Goal: Task Accomplishment & Management: Complete application form

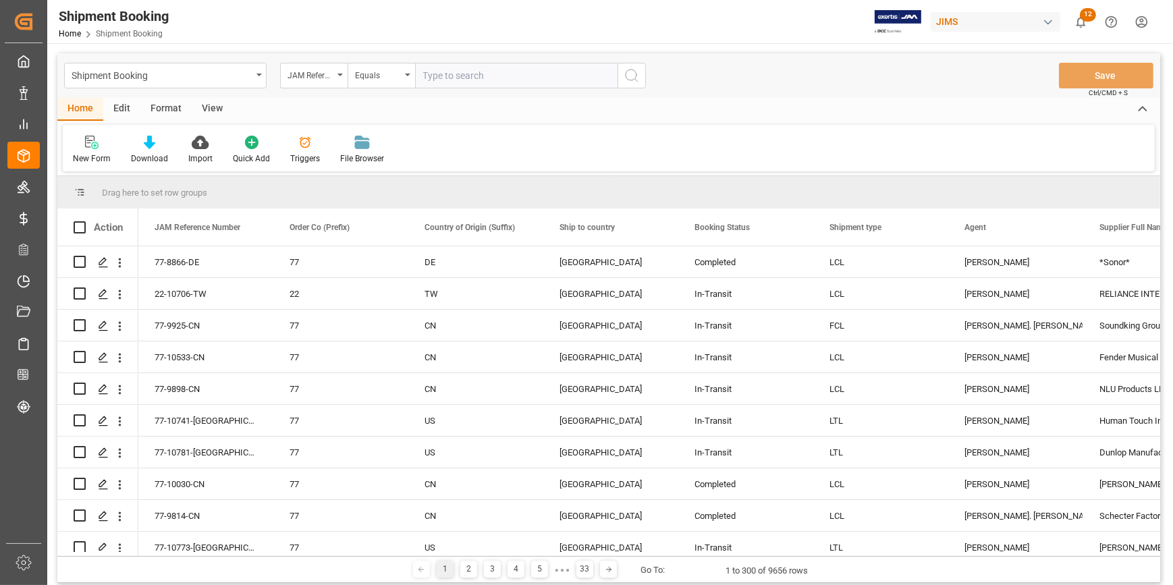
click at [441, 74] on input "text" at bounding box center [516, 76] width 203 height 26
type input "22-10750-GB"
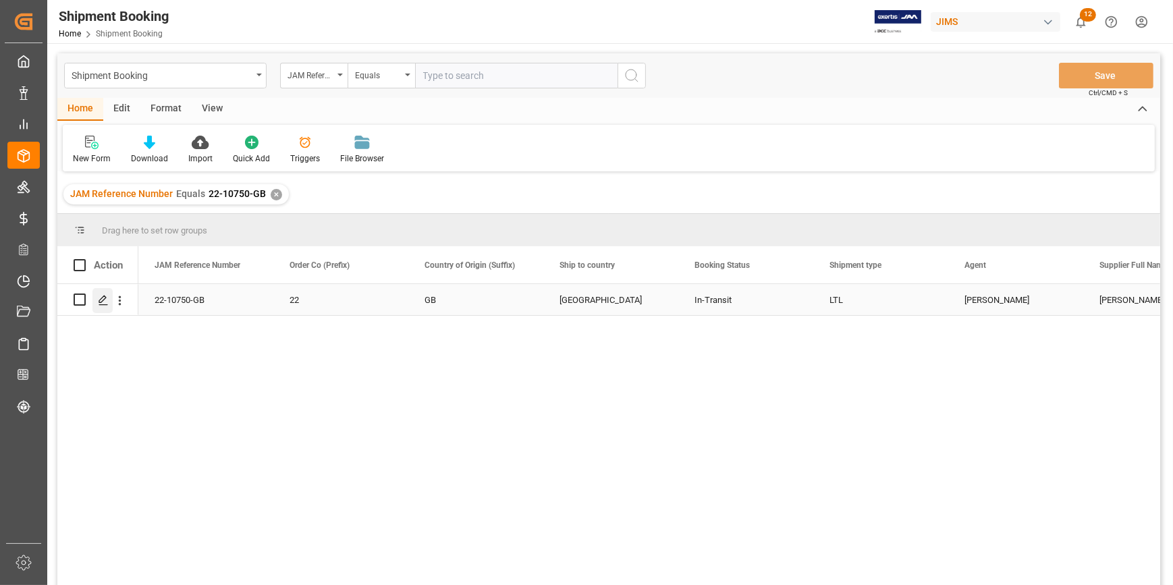
click at [101, 301] on icon "Press SPACE to select this row." at bounding box center [103, 300] width 11 height 11
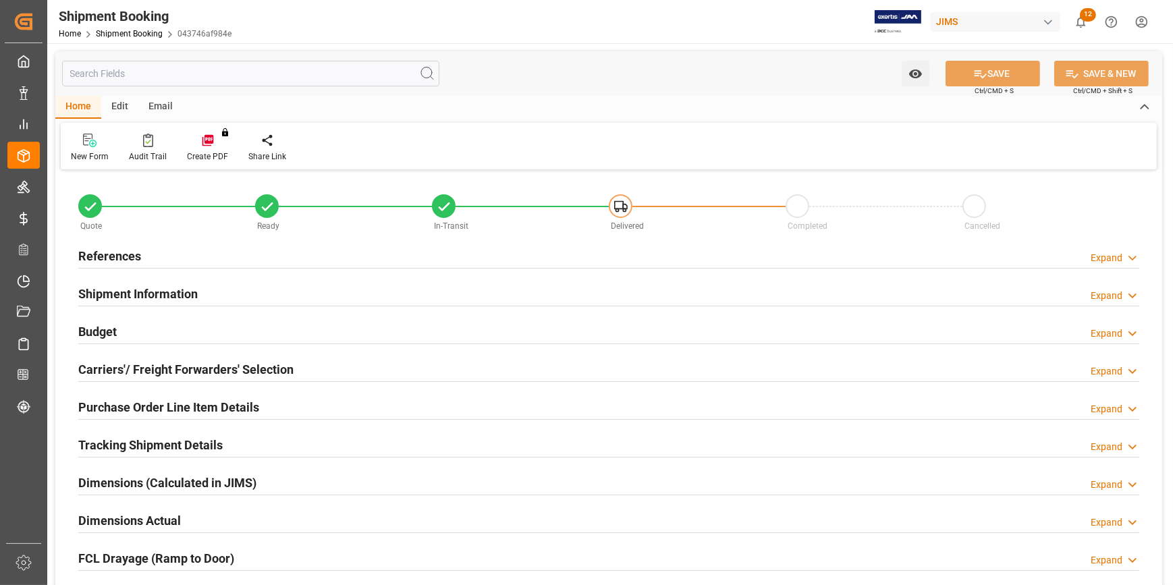
type input "0"
type input "[DATE]"
click at [201, 263] on div "References Expand" at bounding box center [608, 255] width 1061 height 26
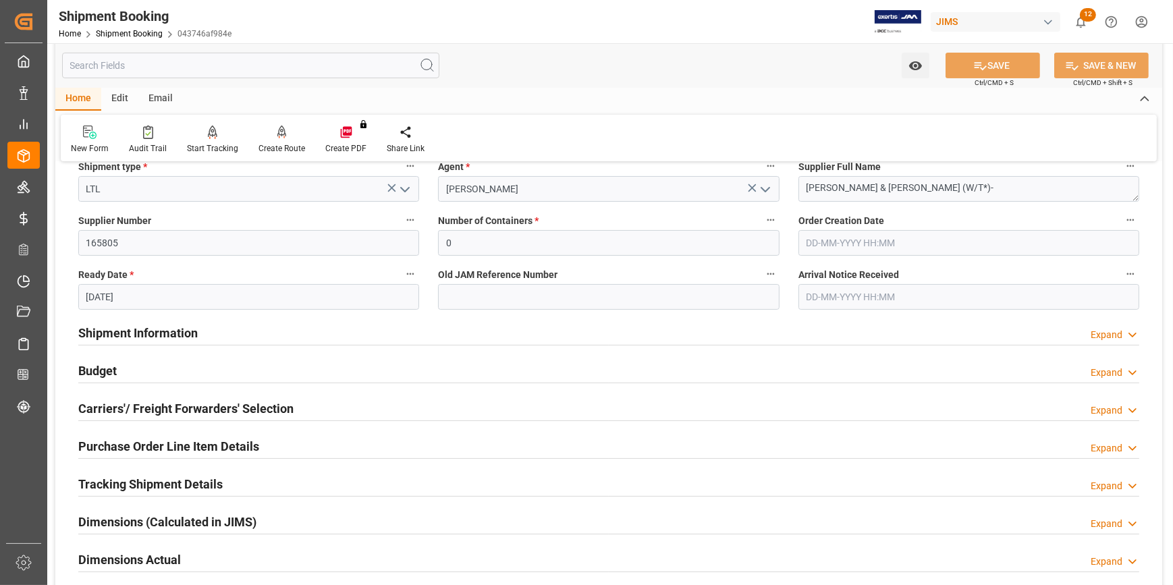
scroll to position [245, 0]
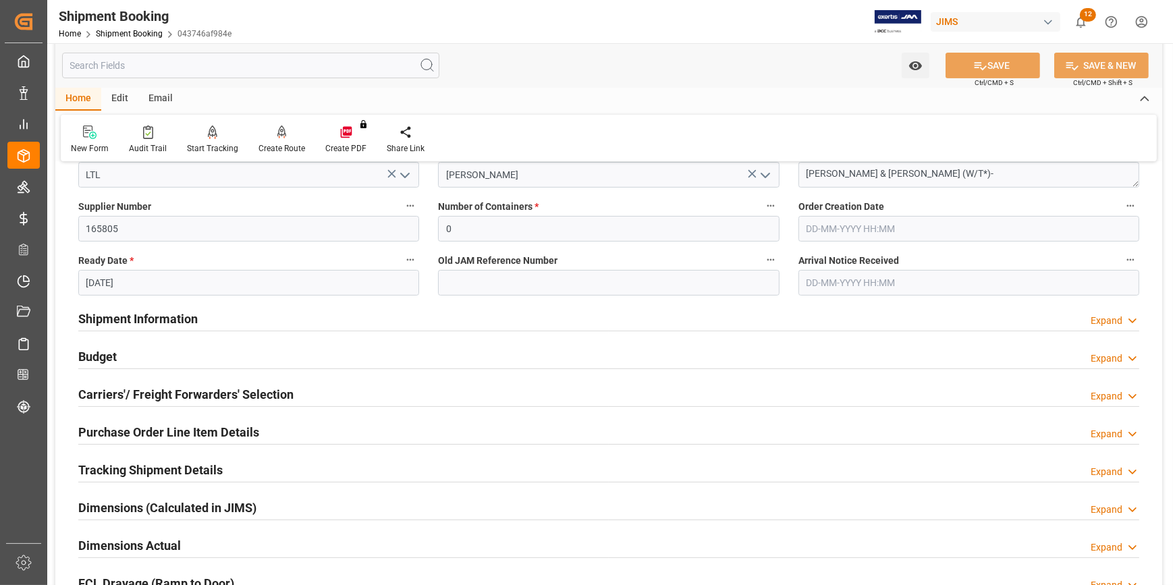
click at [337, 322] on div "Shipment Information Expand" at bounding box center [608, 318] width 1061 height 26
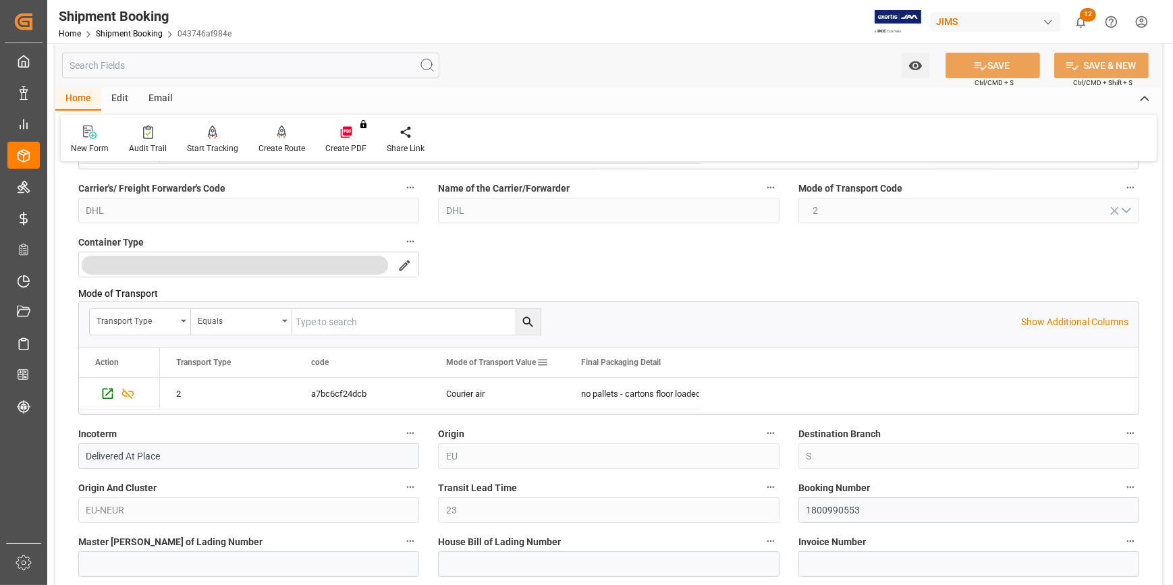
scroll to position [614, 0]
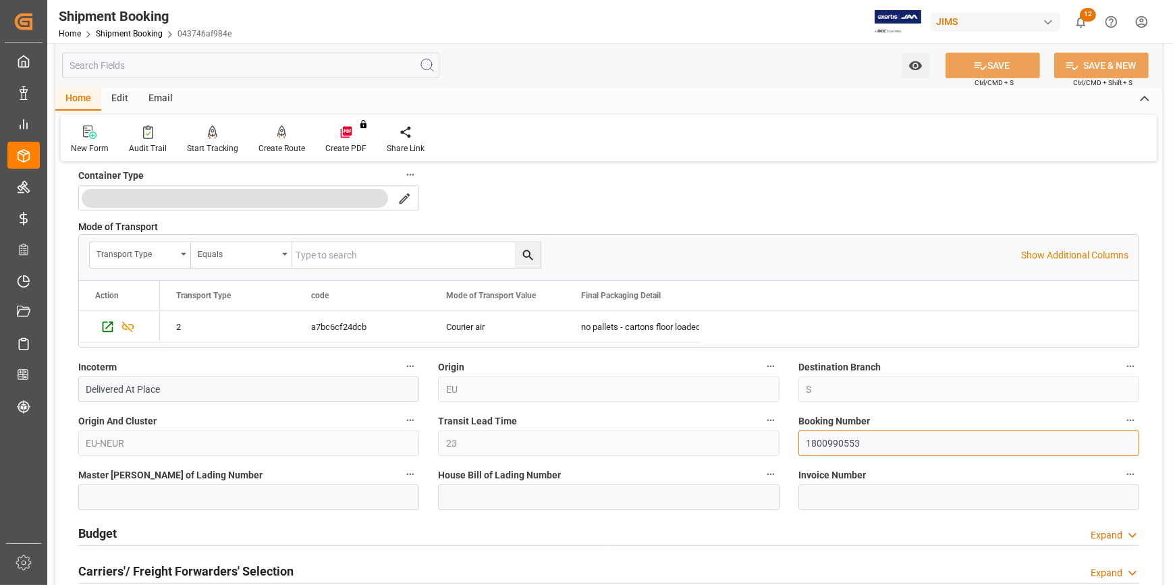
drag, startPoint x: 864, startPoint y: 444, endPoint x: 786, endPoint y: 446, distance: 78.3
click at [786, 446] on div "Quote Ready In-Transit Delivered Completed Cancelled References Collapse JAM Re…" at bounding box center [608, 252] width 1107 height 1385
paste input "4897801134"
type input "4897801134"
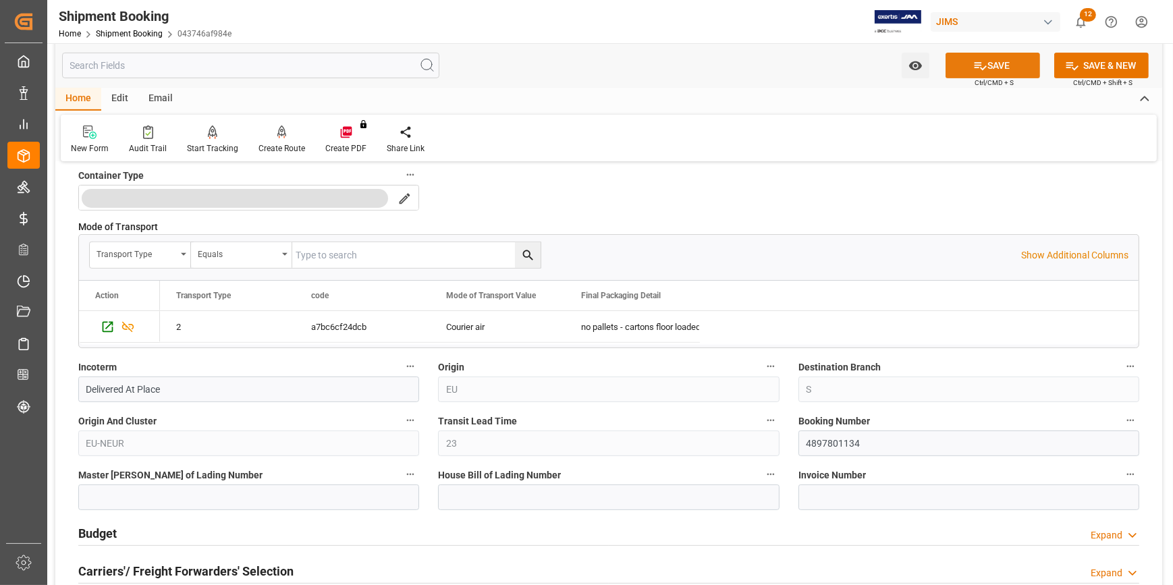
click at [988, 65] on button "SAVE" at bounding box center [993, 66] width 95 height 26
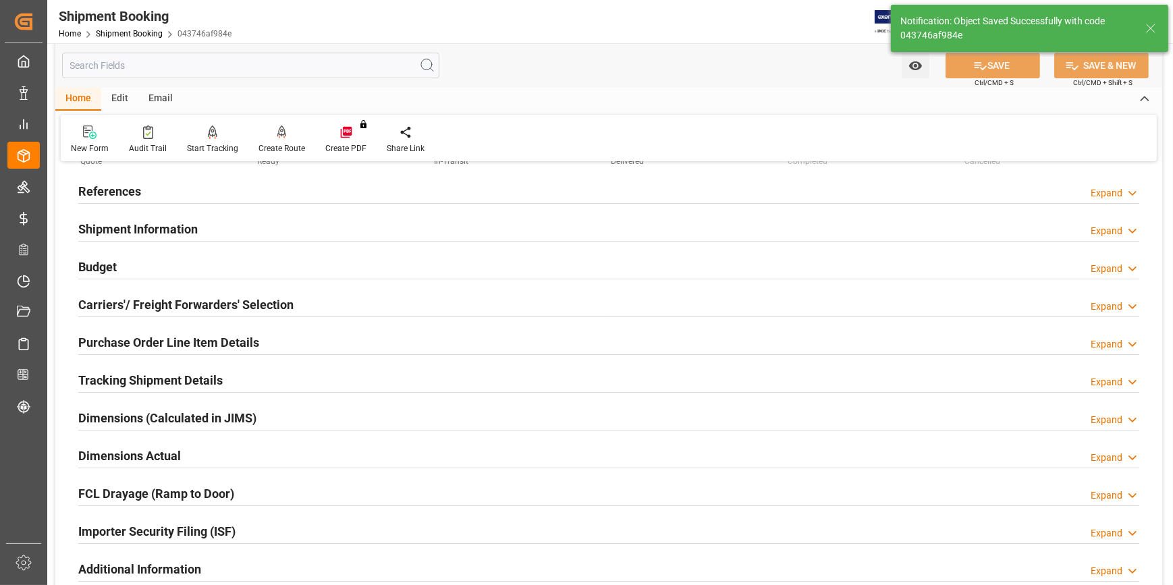
scroll to position [122, 0]
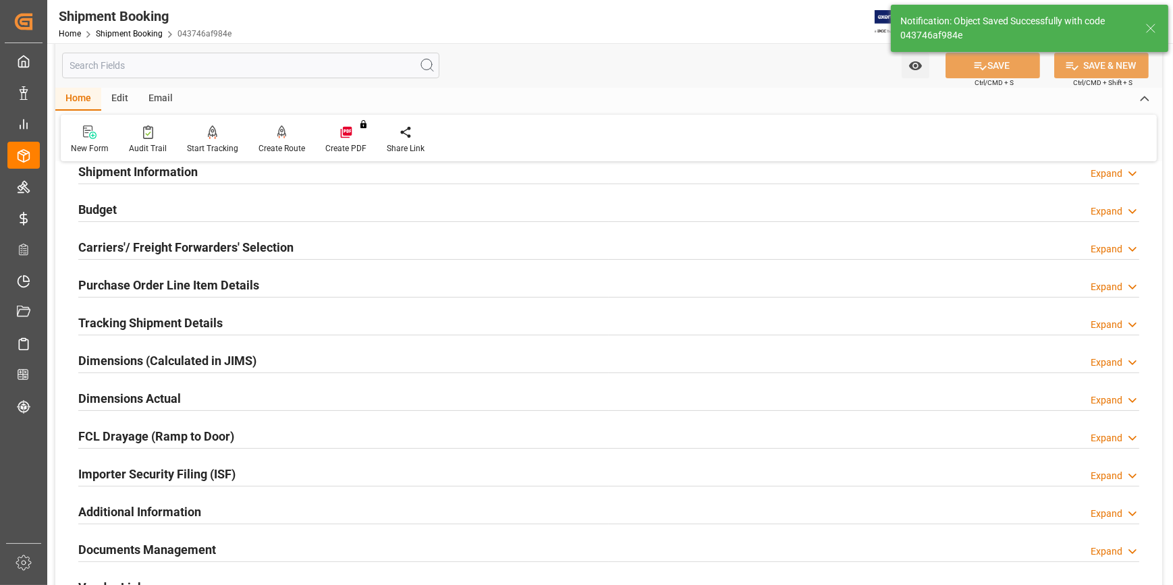
click at [244, 325] on div "Tracking Shipment Details Expand" at bounding box center [608, 322] width 1061 height 26
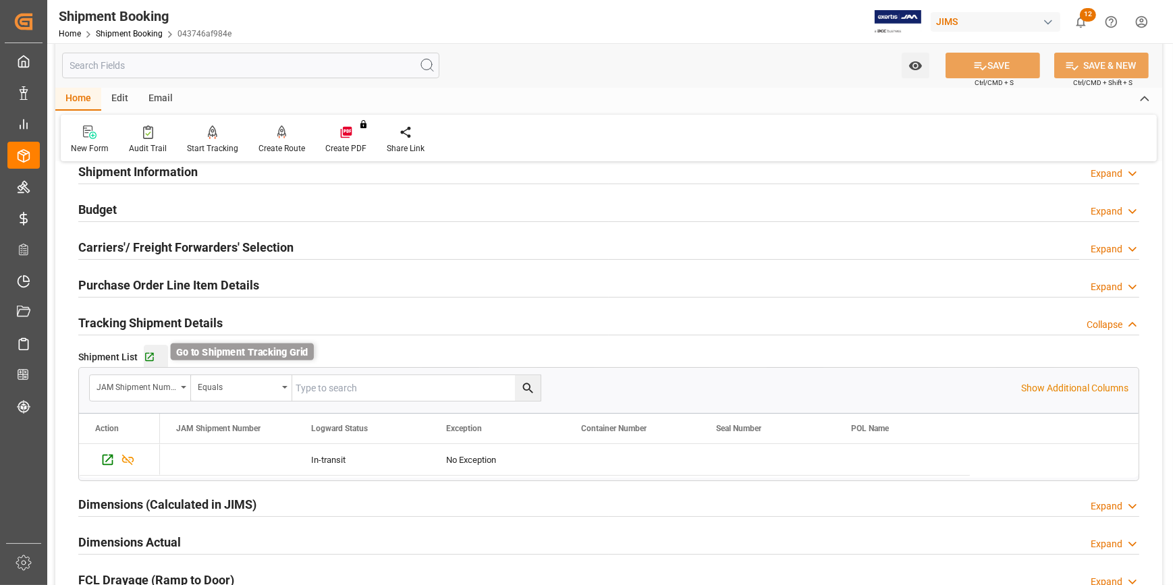
click at [150, 356] on icon "button" at bounding box center [149, 357] width 11 height 11
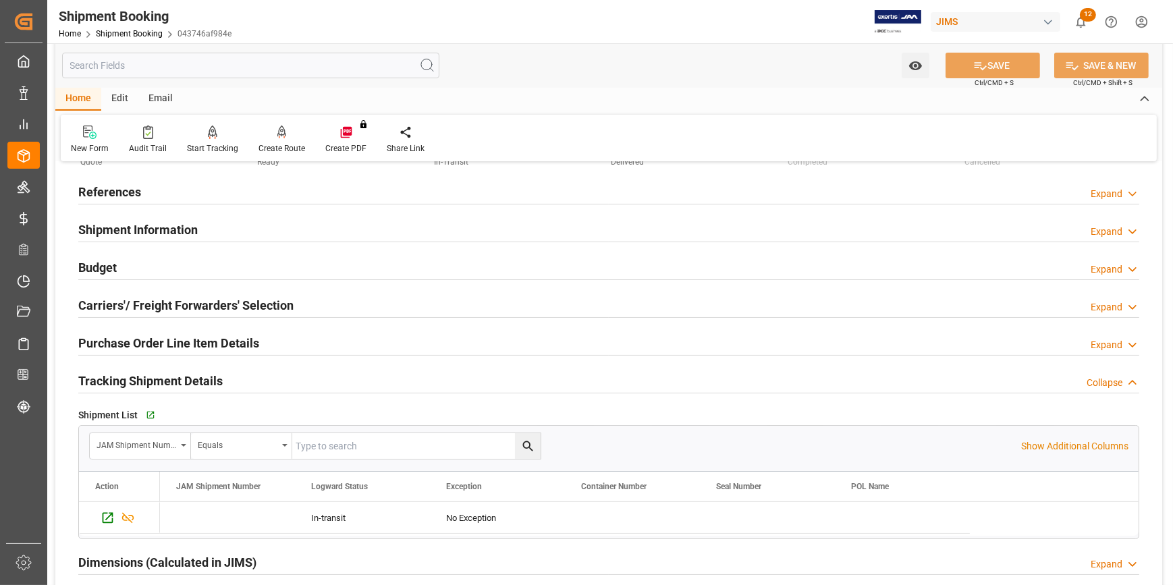
scroll to position [0, 0]
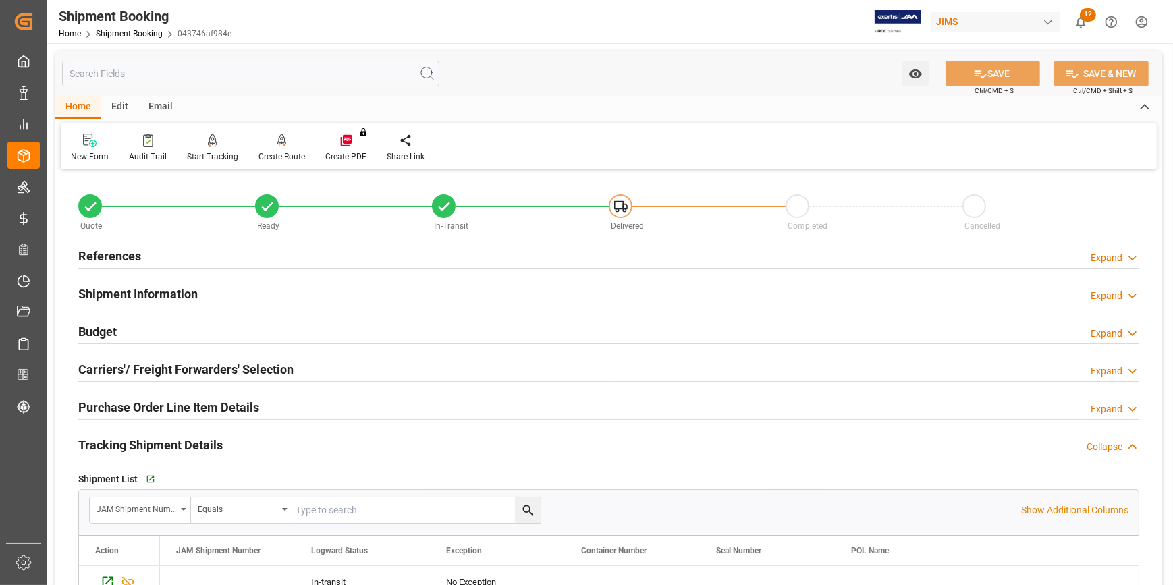
click at [171, 293] on h2 "Shipment Information" at bounding box center [137, 294] width 119 height 18
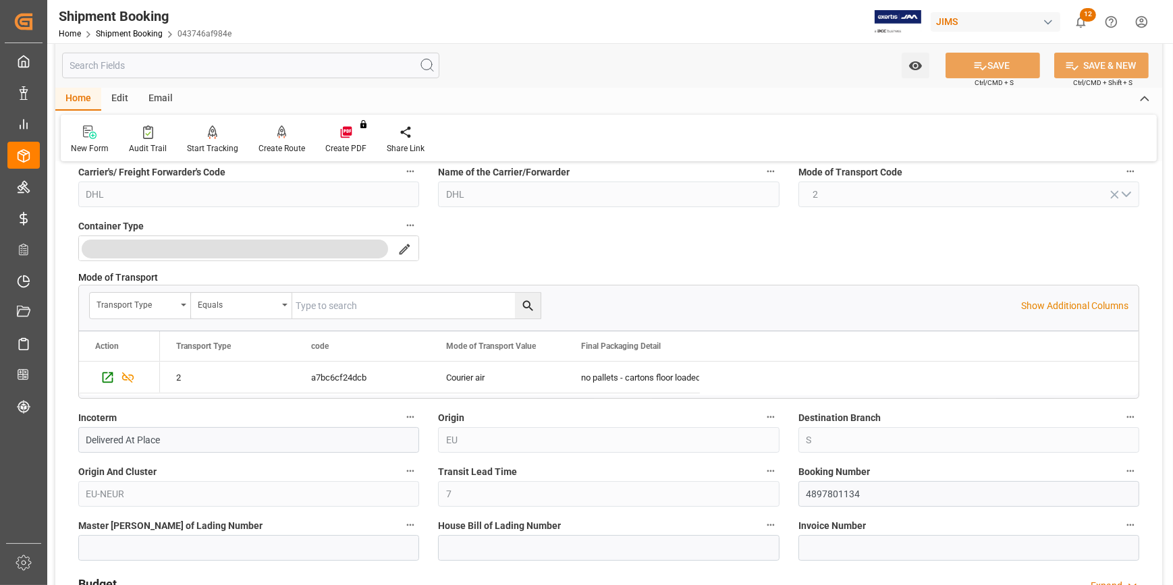
scroll to position [368, 0]
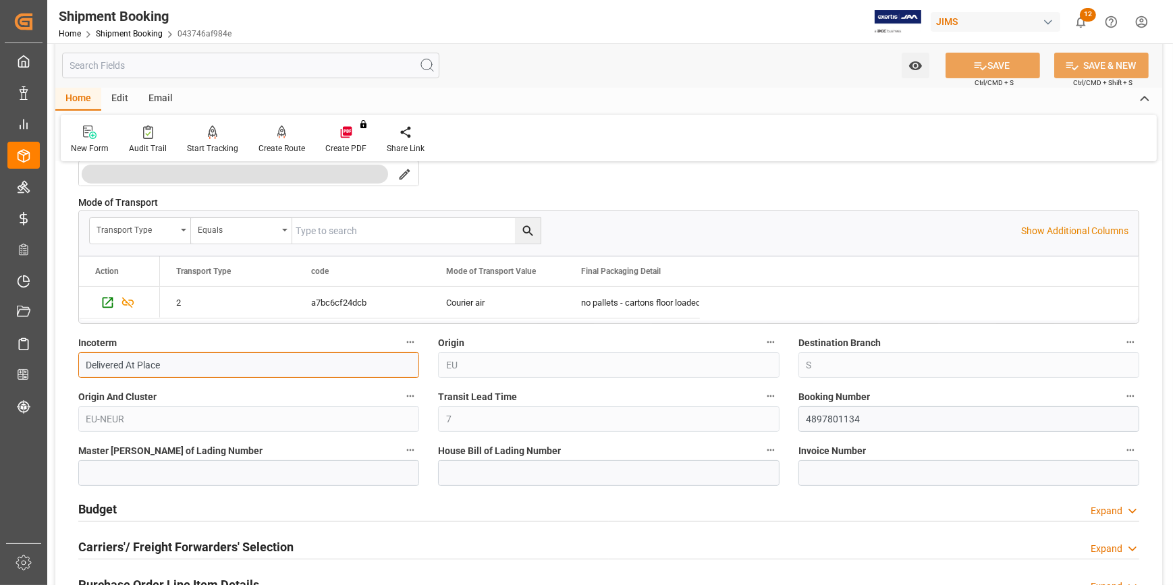
drag, startPoint x: 176, startPoint y: 368, endPoint x: 219, endPoint y: 384, distance: 45.5
click at [70, 361] on div "Incoterm Delivered At Place" at bounding box center [249, 356] width 360 height 54
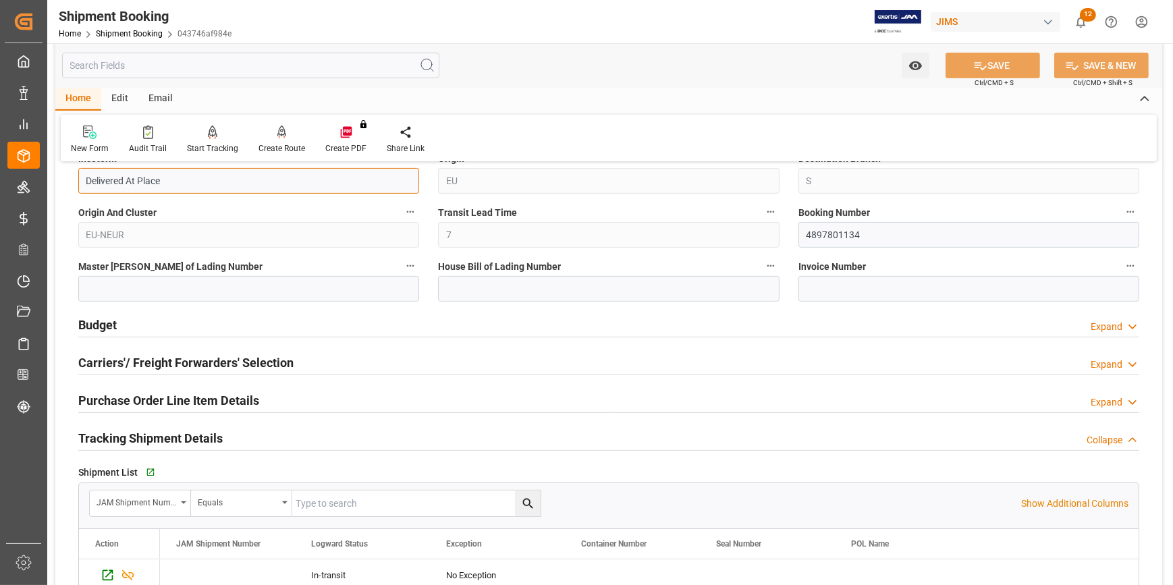
scroll to position [614, 0]
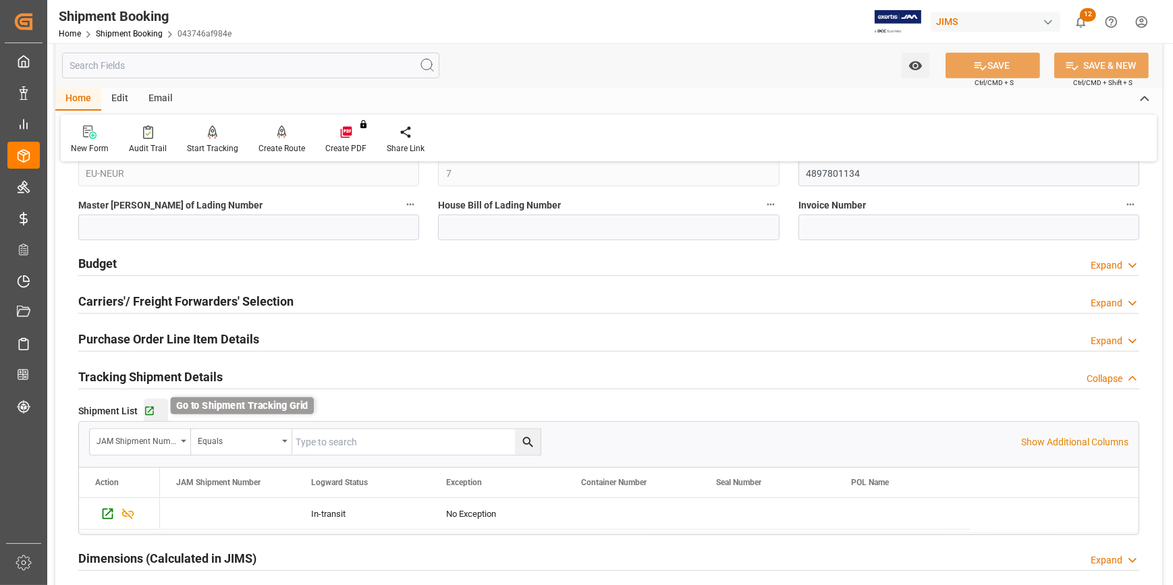
click at [151, 408] on icon "button" at bounding box center [149, 411] width 9 height 9
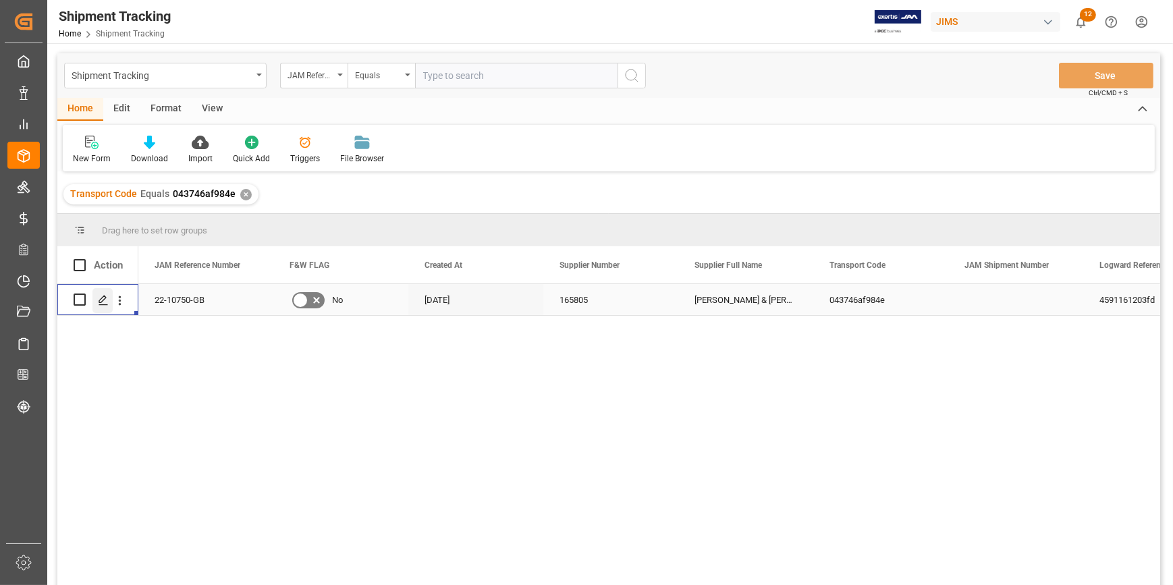
click at [101, 298] on polygon "Press SPACE to select this row." at bounding box center [102, 299] width 7 height 7
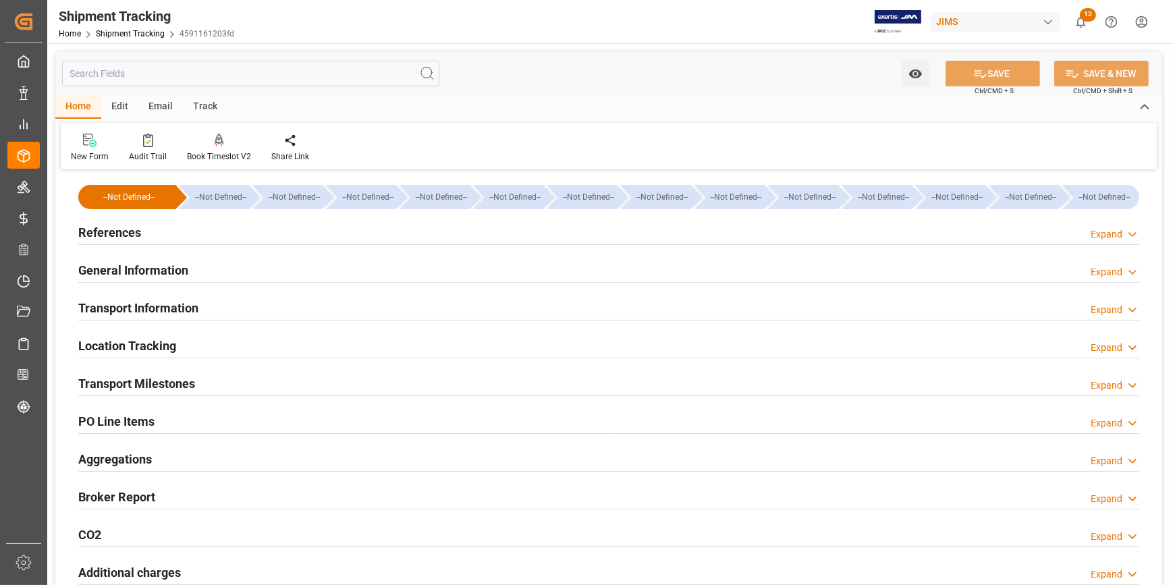
type input "27-08-2025"
type input "28-08-2025 00:00"
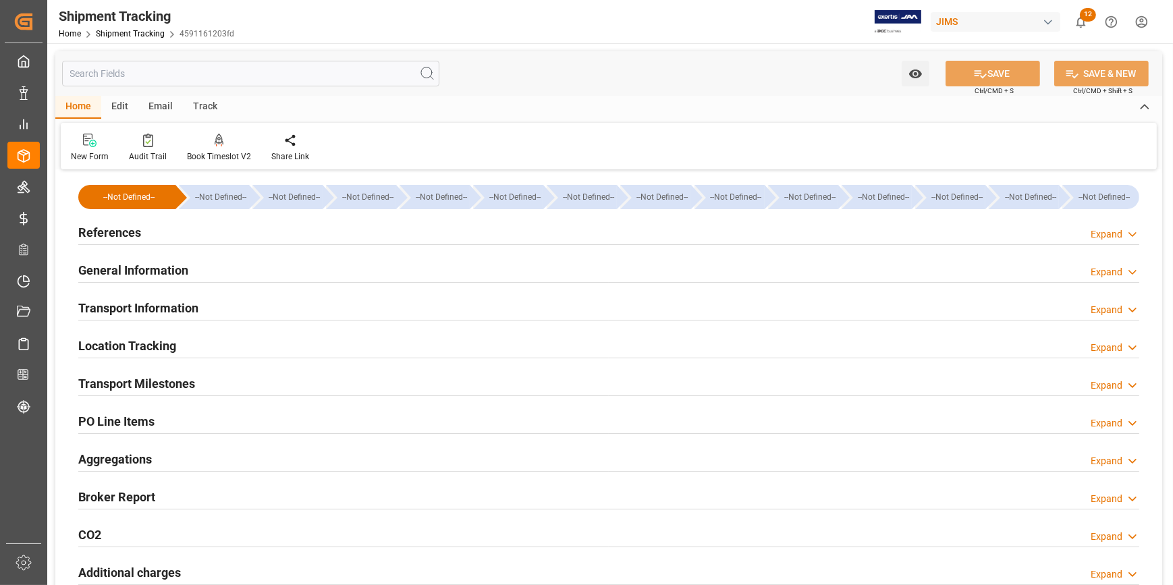
type input "28-08-2025 00:00"
type input "05-09-2025 00:00"
click at [228, 236] on div "References Expand" at bounding box center [608, 232] width 1061 height 26
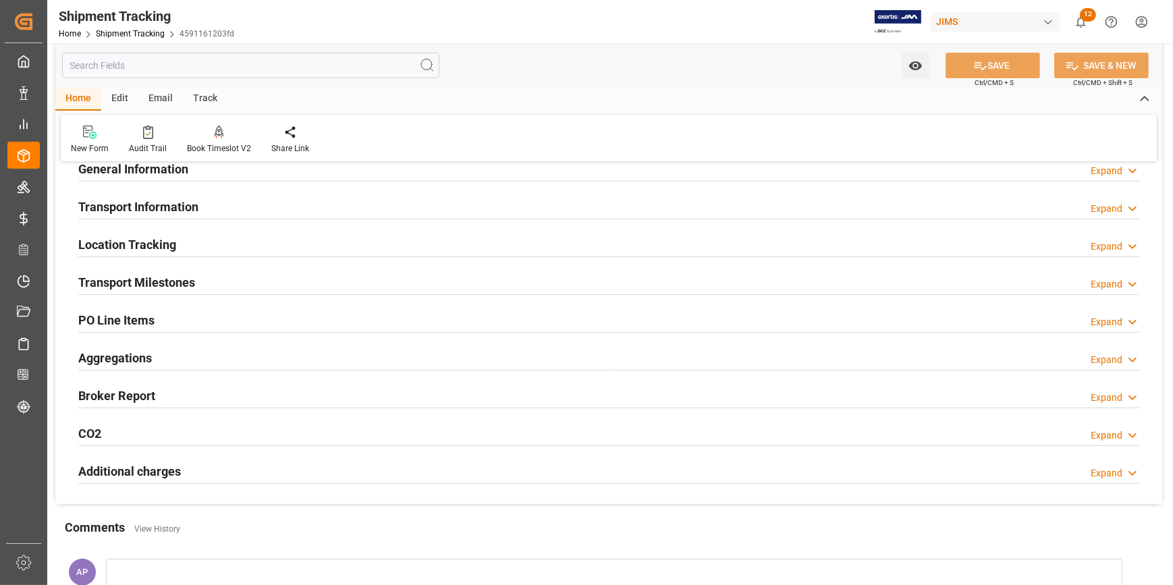
scroll to position [368, 0]
click at [260, 283] on div "Transport Milestones Expand" at bounding box center [608, 281] width 1061 height 26
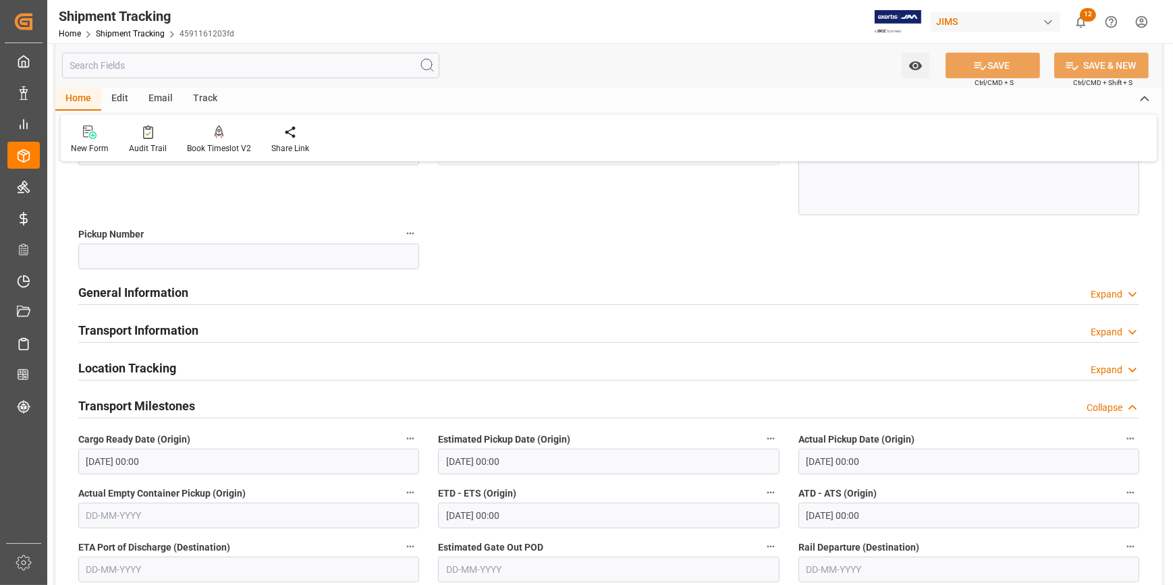
scroll to position [184, 0]
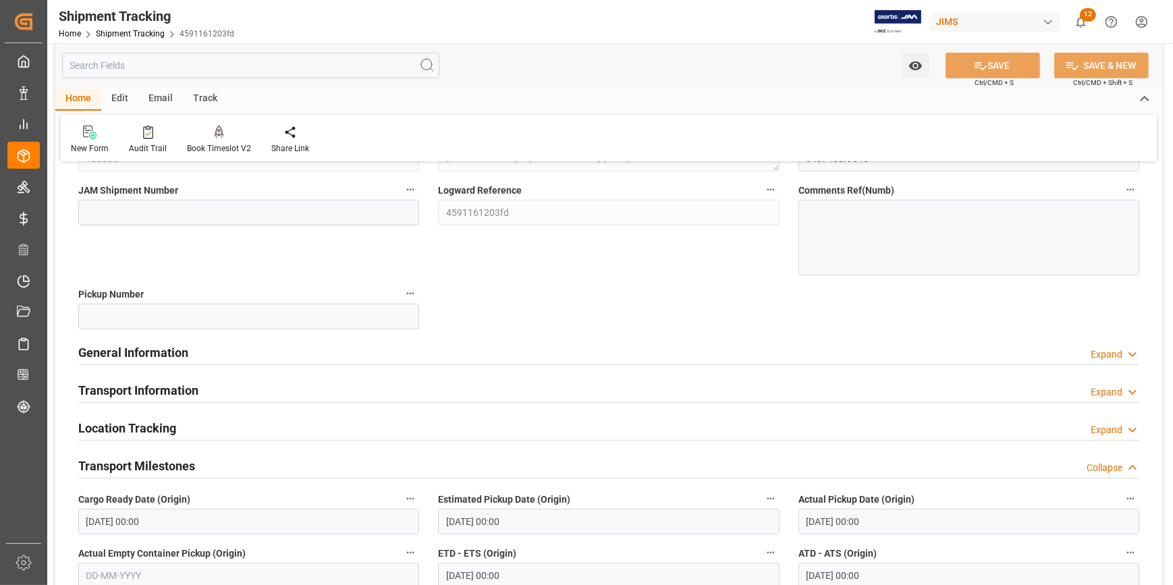
drag, startPoint x: 273, startPoint y: 352, endPoint x: 306, endPoint y: 352, distance: 33.1
click at [273, 352] on div "General Information Expand" at bounding box center [608, 352] width 1061 height 26
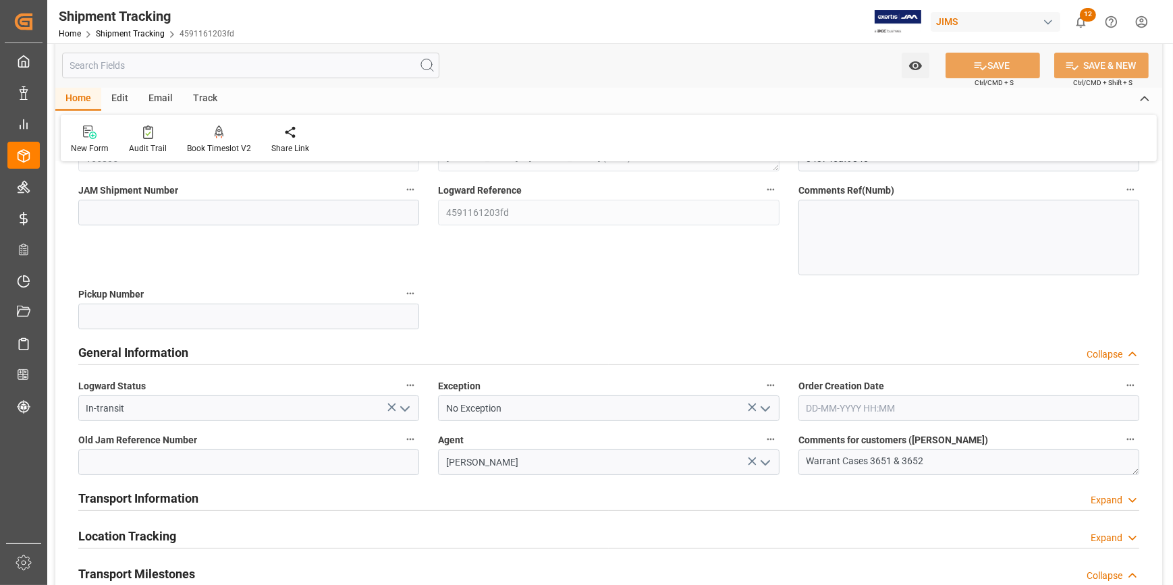
scroll to position [307, 0]
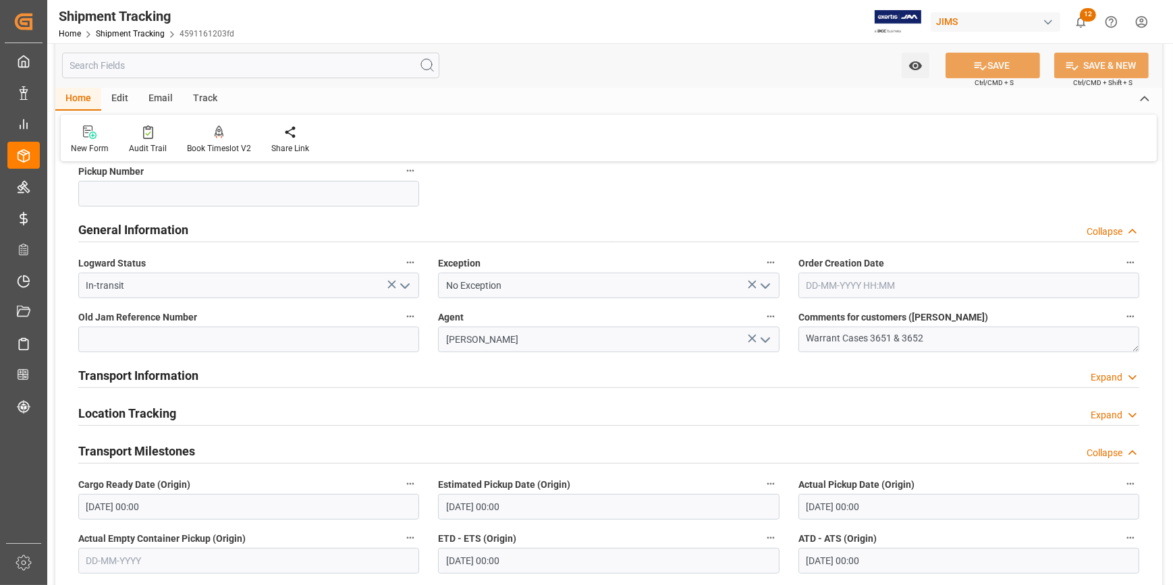
click at [249, 373] on div "Transport Information Expand" at bounding box center [608, 375] width 1061 height 26
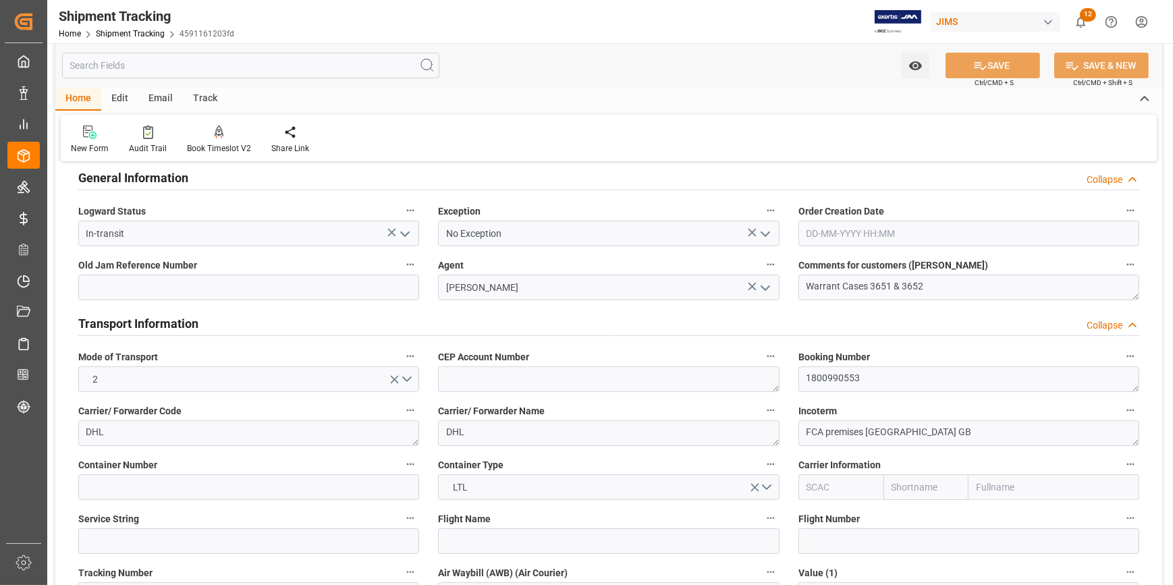
scroll to position [429, 0]
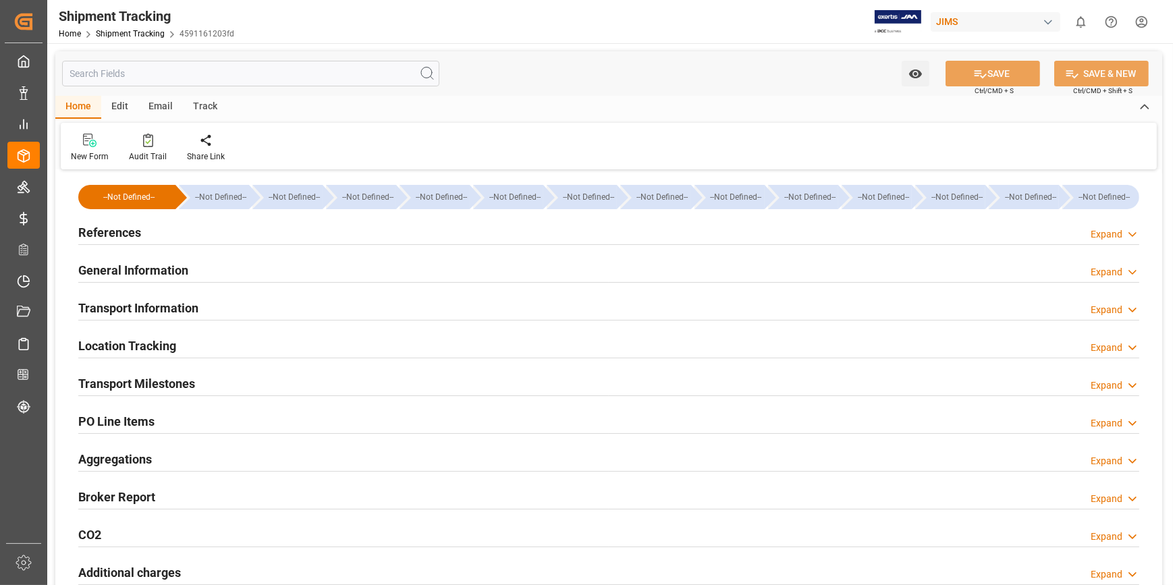
type input "1133.08"
drag, startPoint x: 290, startPoint y: 270, endPoint x: 312, endPoint y: 272, distance: 21.7
click at [290, 270] on div "General Information Expand" at bounding box center [608, 270] width 1061 height 26
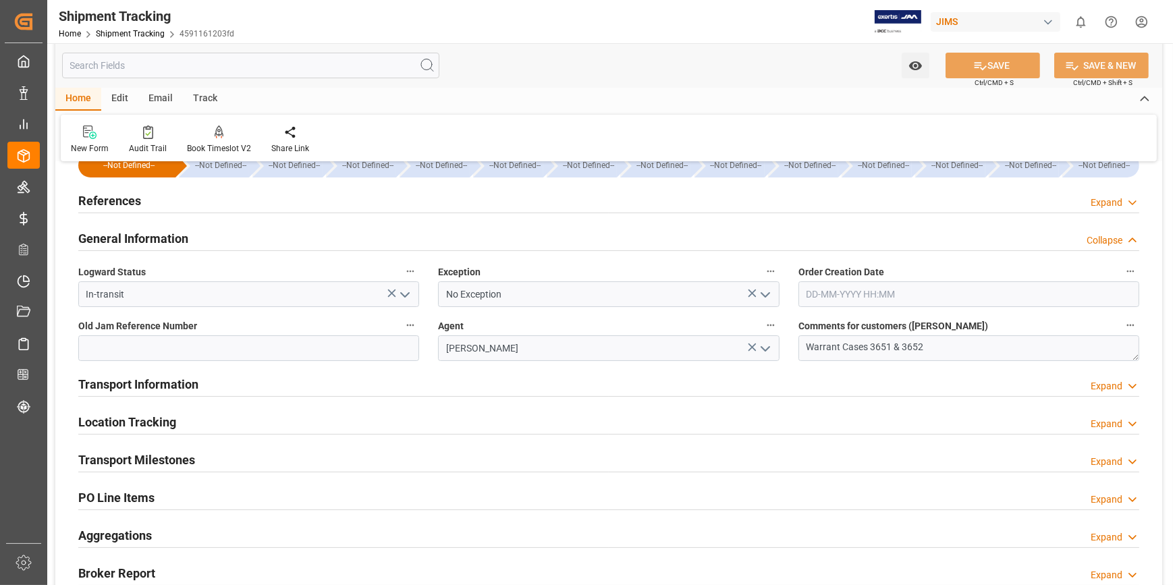
scroll to position [61, 0]
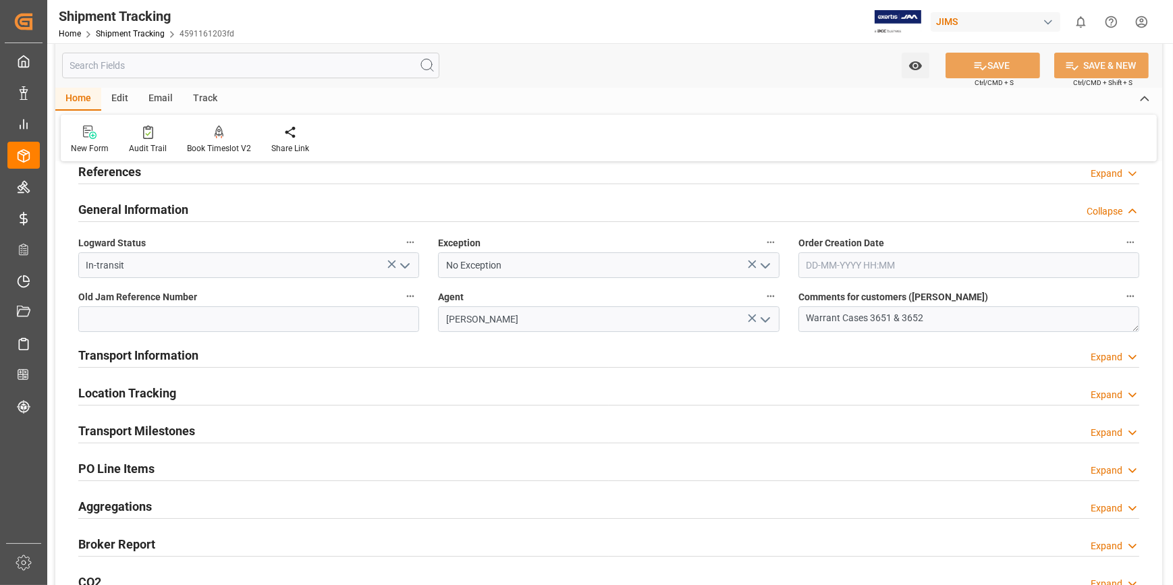
drag, startPoint x: 287, startPoint y: 351, endPoint x: 303, endPoint y: 347, distance: 16.7
click at [290, 351] on div "Transport Information Expand" at bounding box center [608, 355] width 1061 height 26
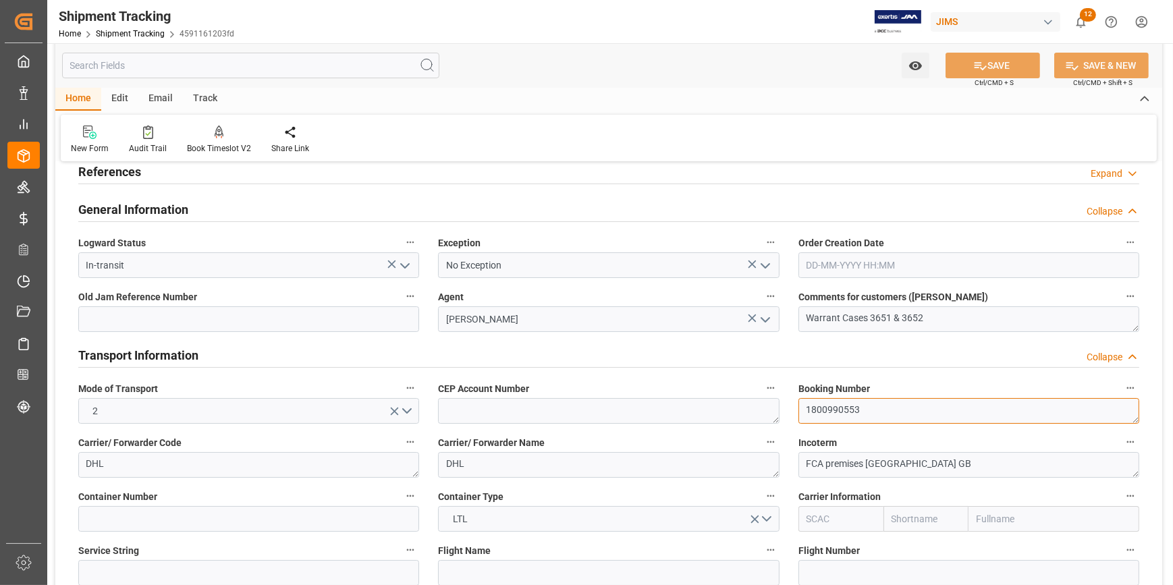
drag, startPoint x: 850, startPoint y: 412, endPoint x: 789, endPoint y: 412, distance: 60.8
click at [789, 412] on div "Booking Number 1800990553" at bounding box center [969, 402] width 360 height 54
paste textarea "4897801134"
type textarea "4897801134"
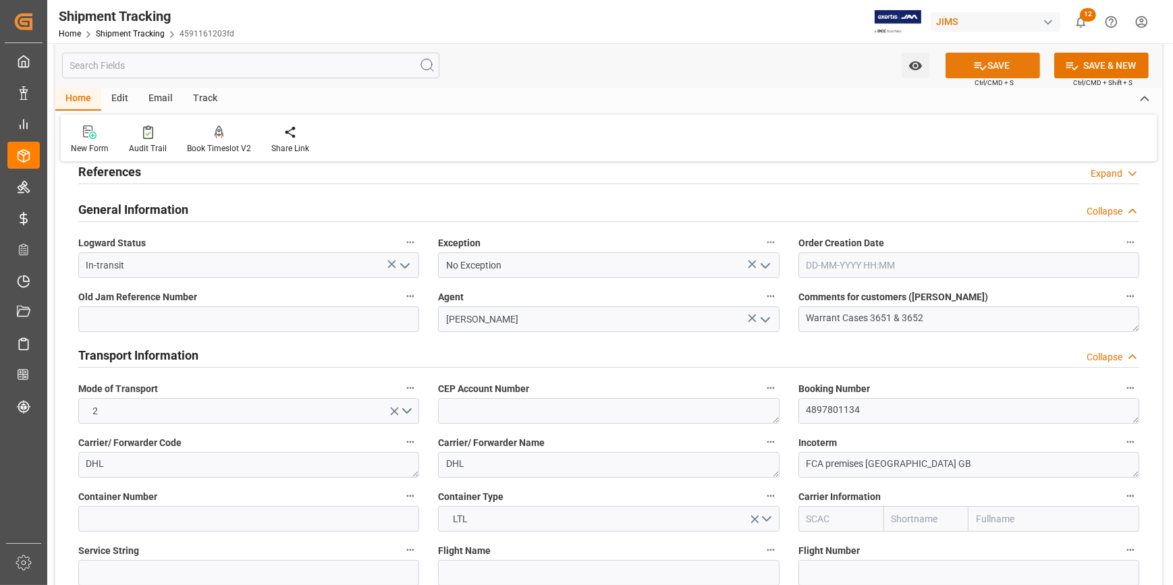
click at [979, 70] on icon at bounding box center [981, 66] width 14 height 14
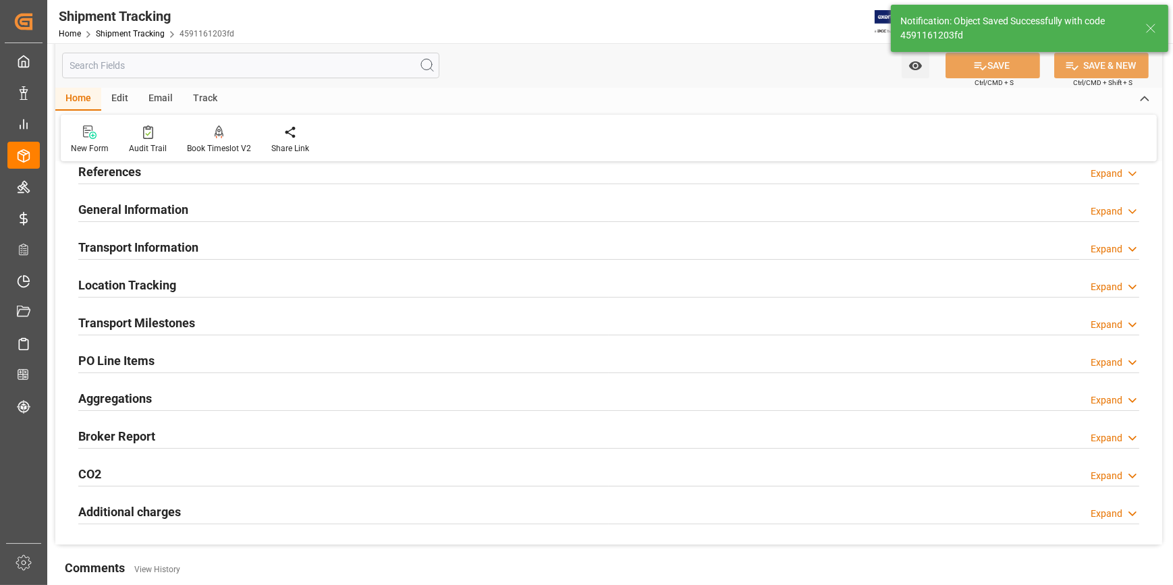
scroll to position [0, 0]
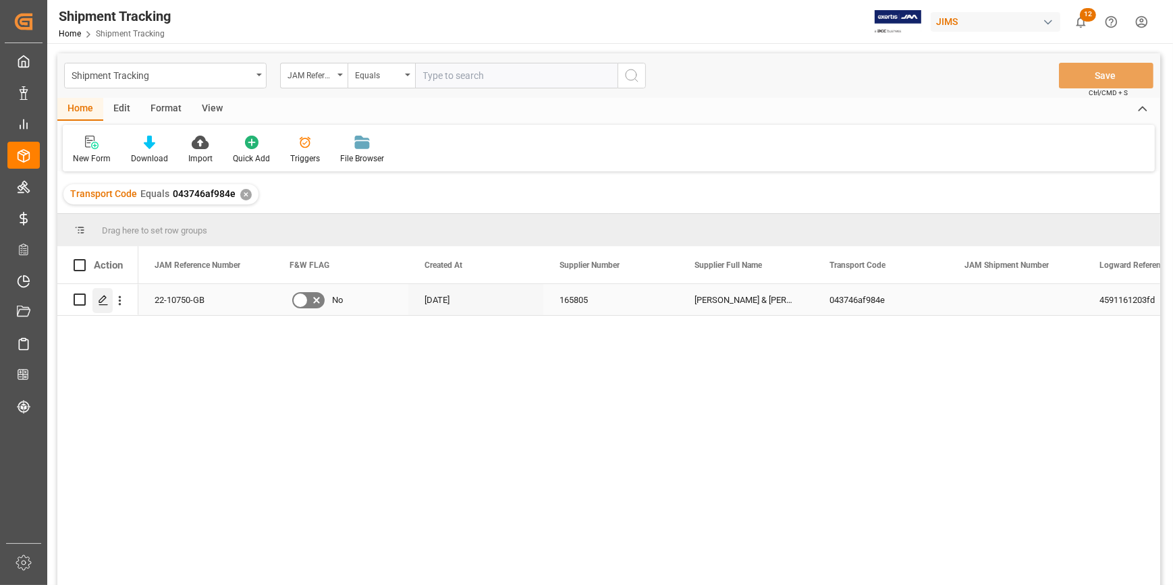
click at [103, 303] on icon "Press SPACE to select this row." at bounding box center [103, 300] width 11 height 11
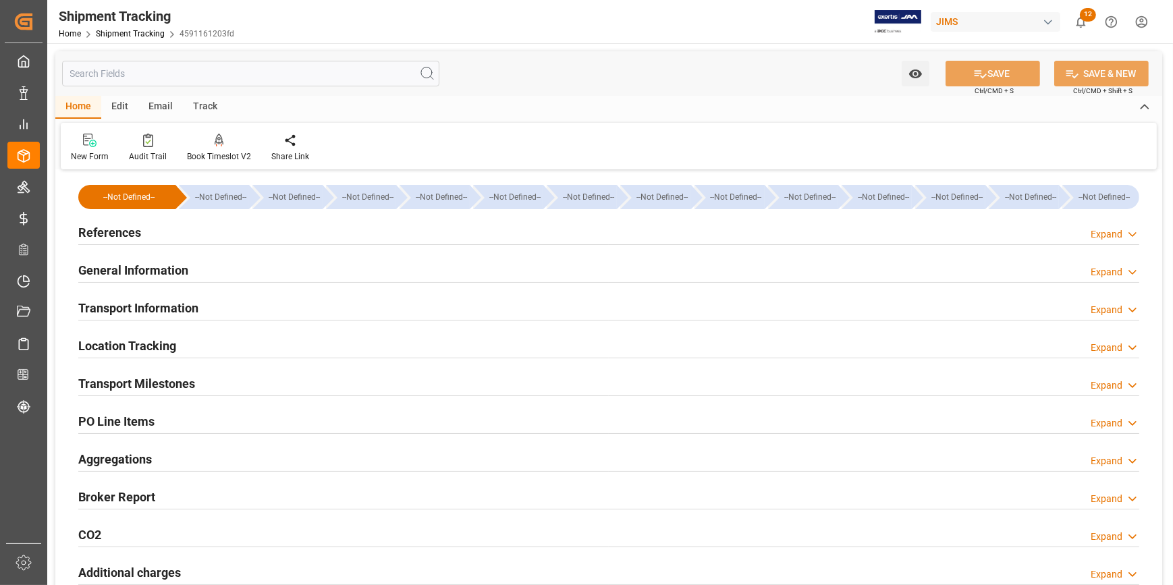
drag, startPoint x: 246, startPoint y: 241, endPoint x: 257, endPoint y: 247, distance: 12.4
click at [246, 241] on div "References Expand" at bounding box center [608, 232] width 1061 height 26
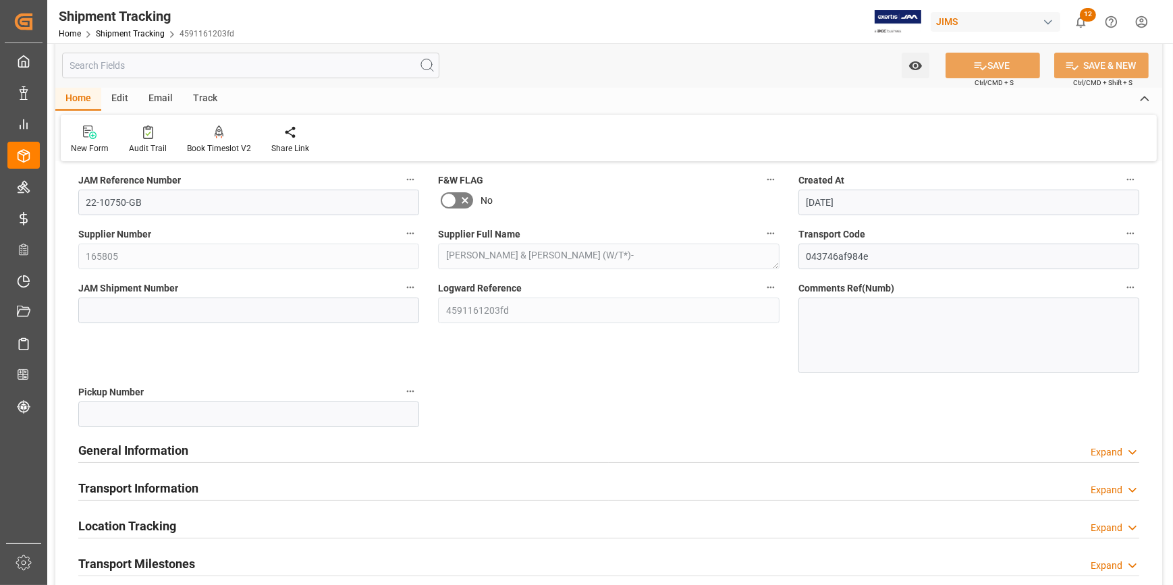
scroll to position [122, 0]
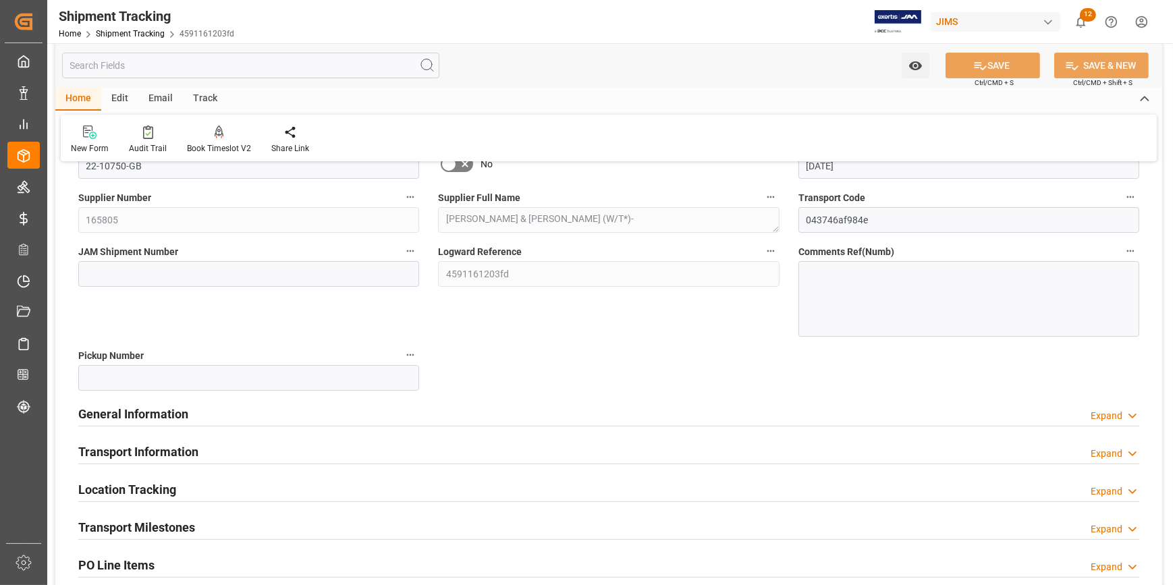
click at [271, 410] on div "General Information Expand" at bounding box center [608, 413] width 1061 height 26
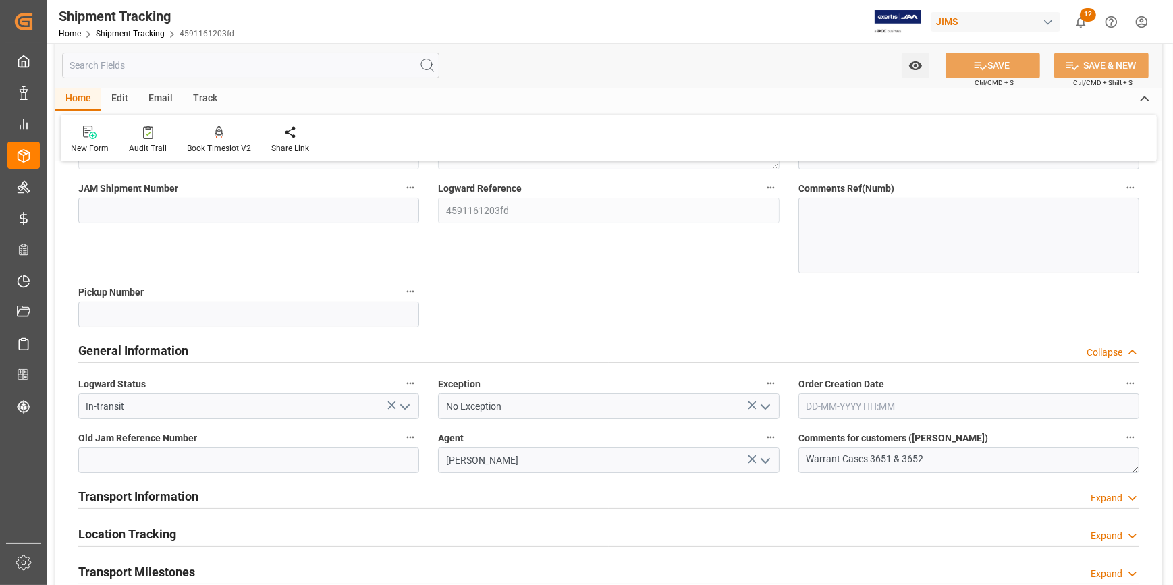
scroll to position [245, 0]
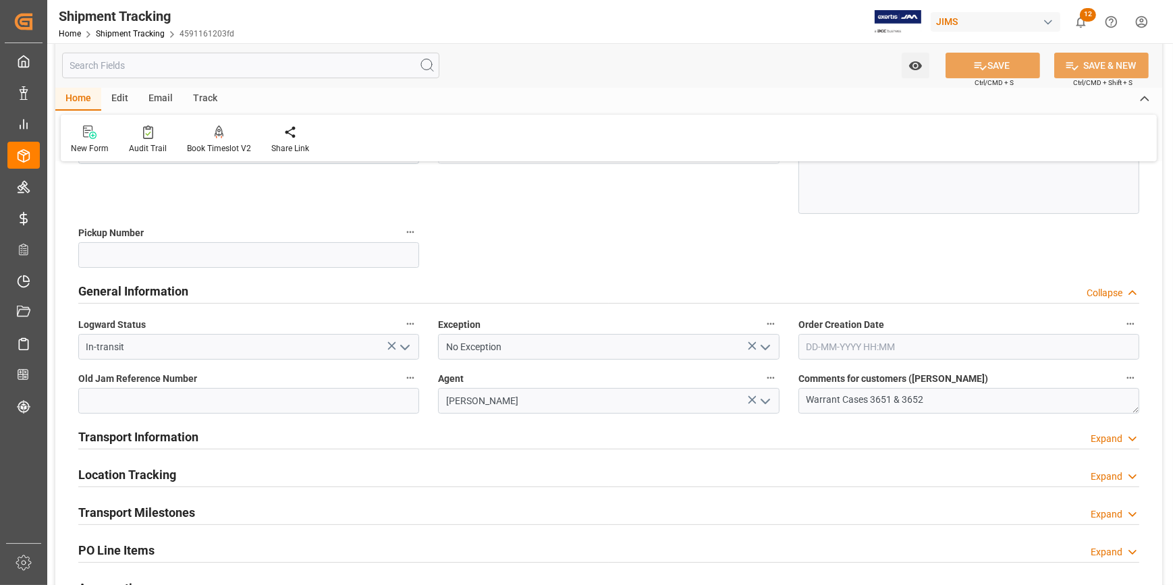
click at [410, 440] on div "Transport Information Expand" at bounding box center [608, 436] width 1061 height 26
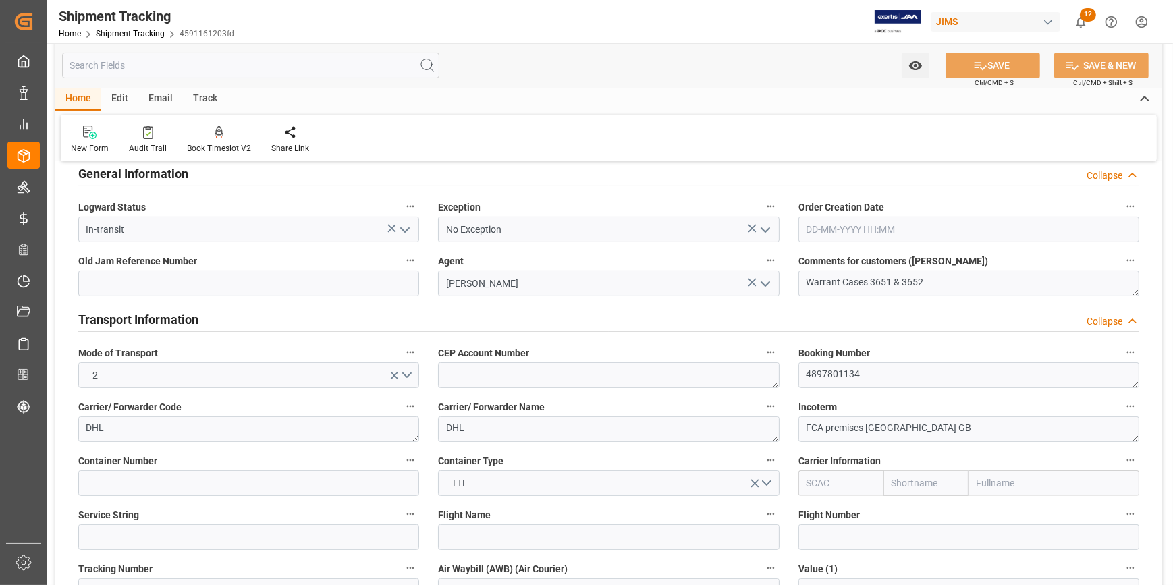
scroll to position [368, 0]
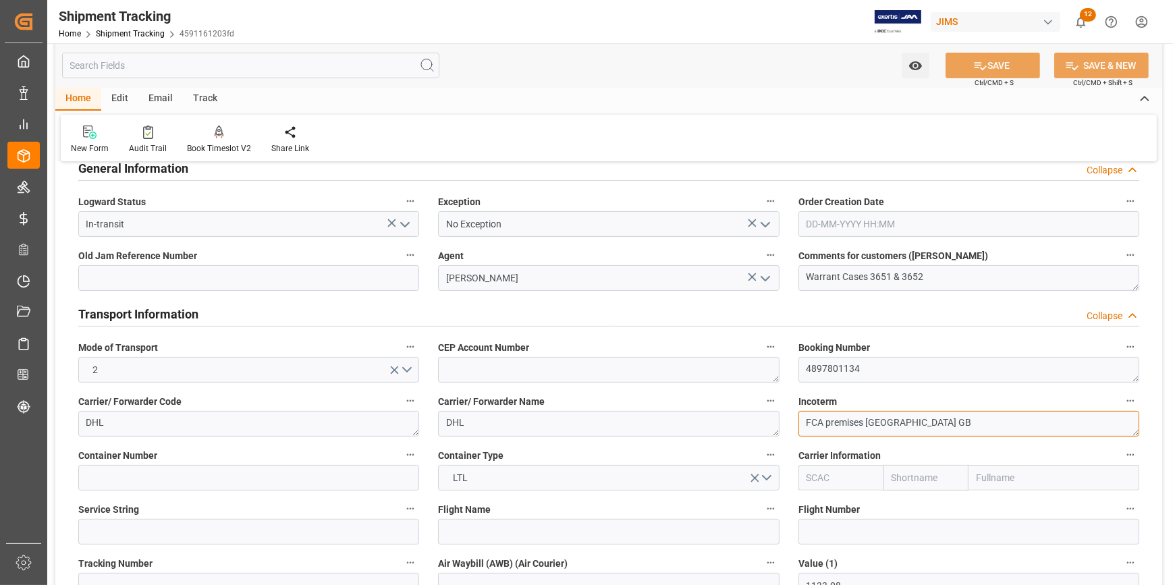
drag, startPoint x: 891, startPoint y: 416, endPoint x: 774, endPoint y: 416, distance: 117.5
click at [774, 416] on div "--Not Defined-- --Not Defined-- --Not Defined-- --Not Defined-- --Not Defined--…" at bounding box center [608, 452] width 1107 height 1292
paste textarea "Delivered At Place"
type textarea "Delivered At Place"
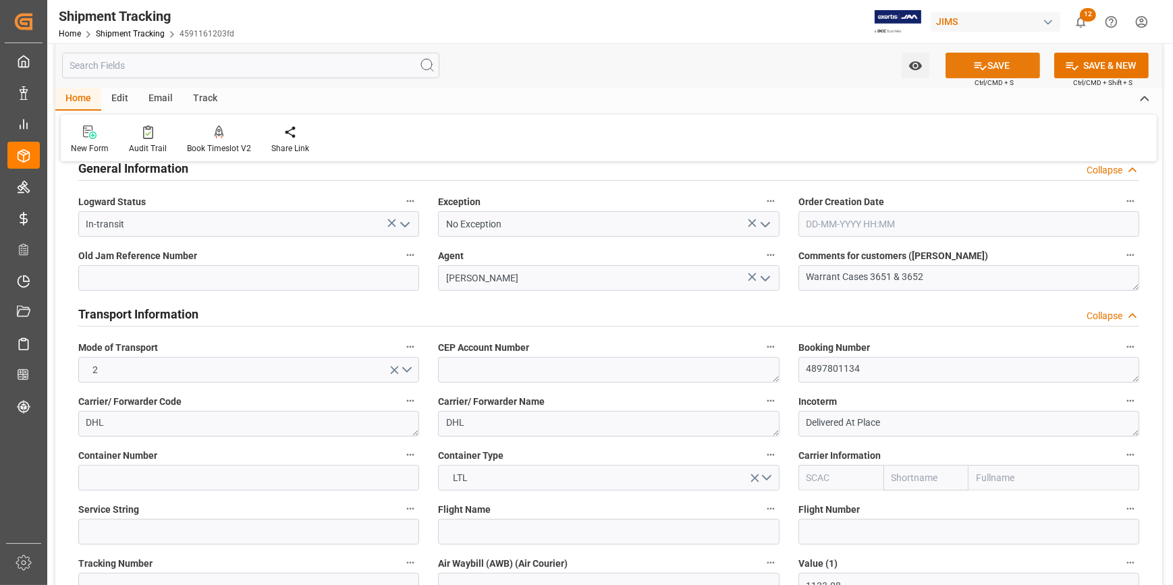
click at [986, 63] on button "SAVE" at bounding box center [993, 66] width 95 height 26
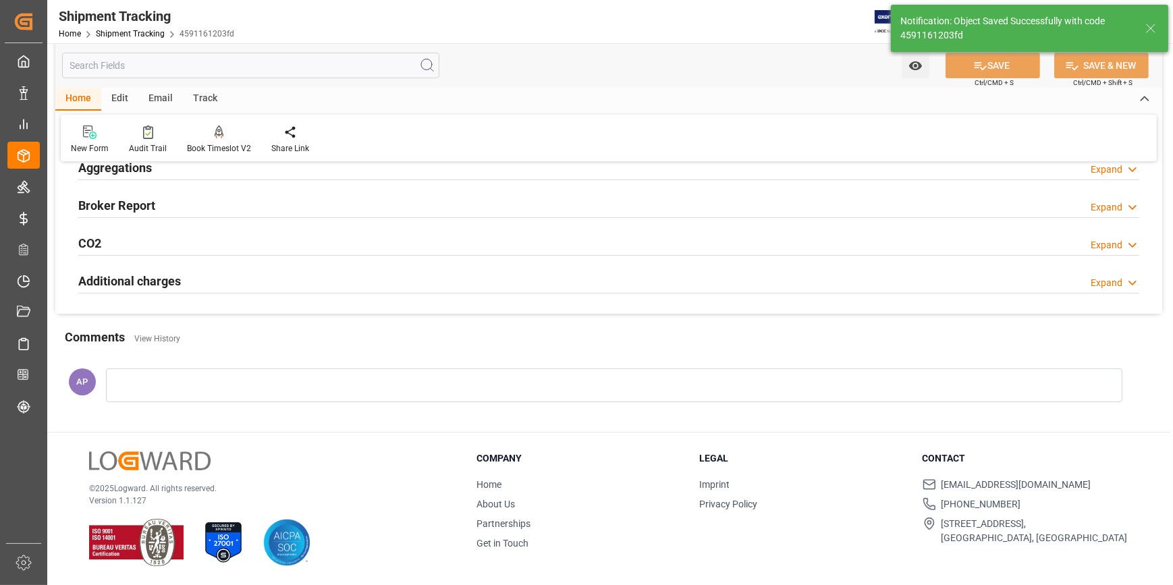
scroll to position [102, 0]
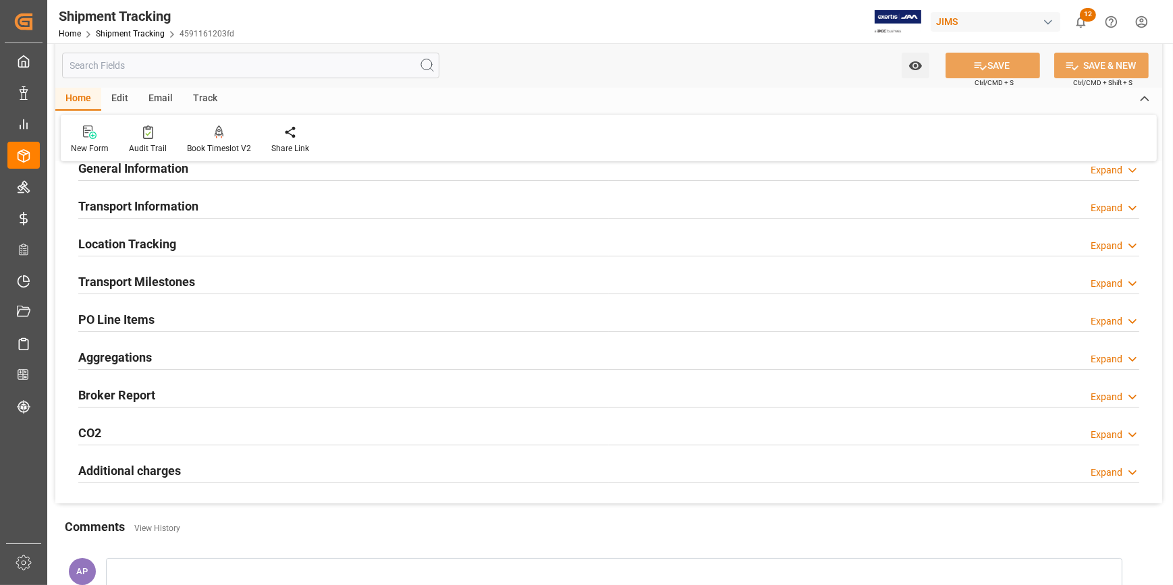
click at [213, 282] on div "Transport Milestones Expand" at bounding box center [608, 281] width 1061 height 26
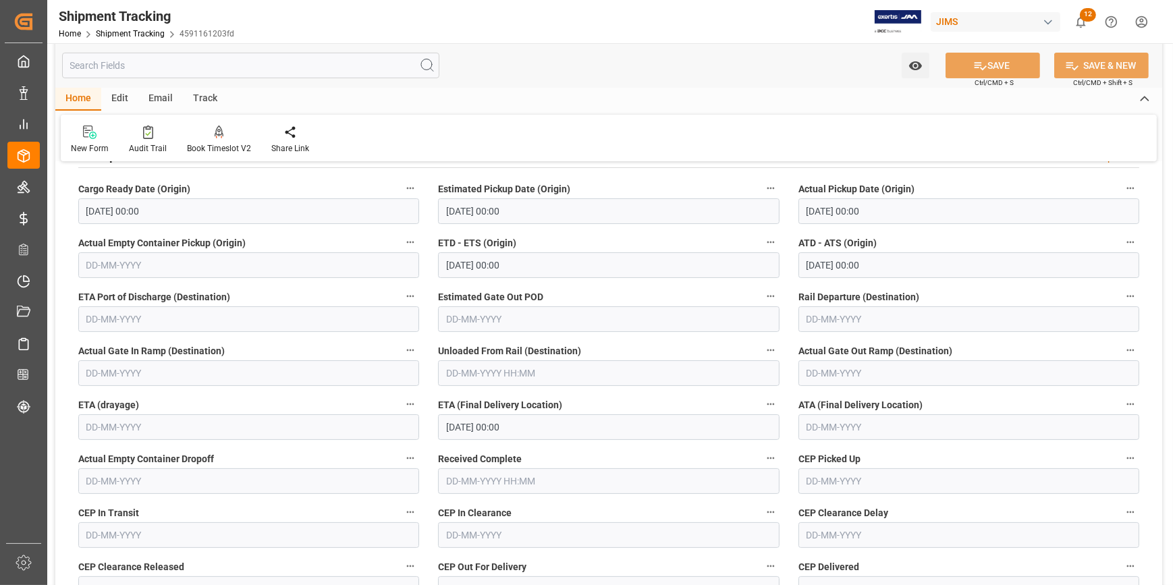
scroll to position [225, 0]
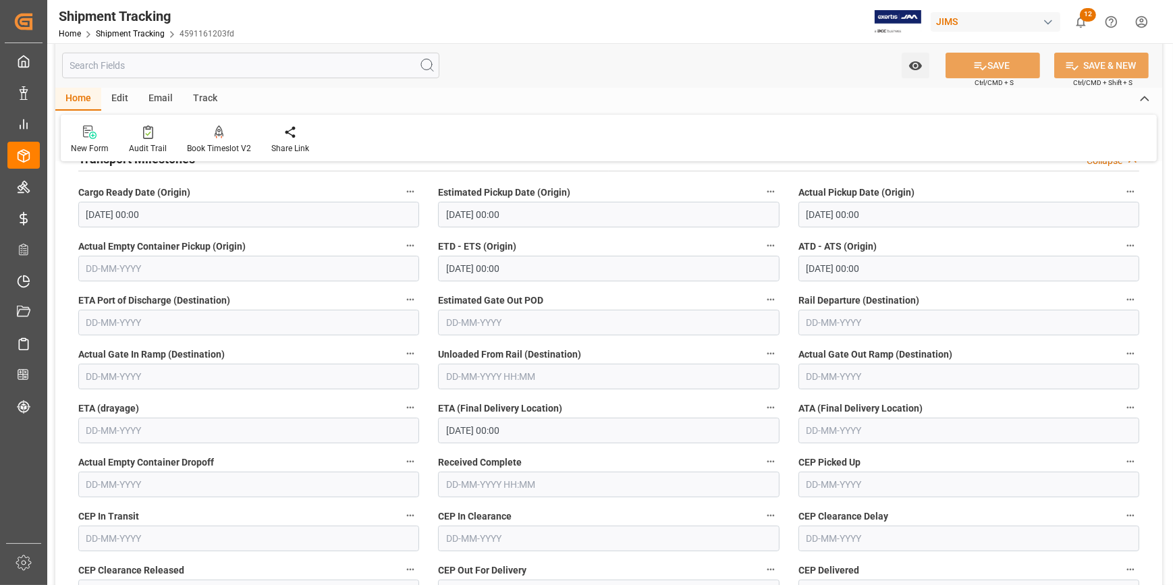
click at [829, 209] on input "[DATE] 00:00" at bounding box center [969, 215] width 341 height 26
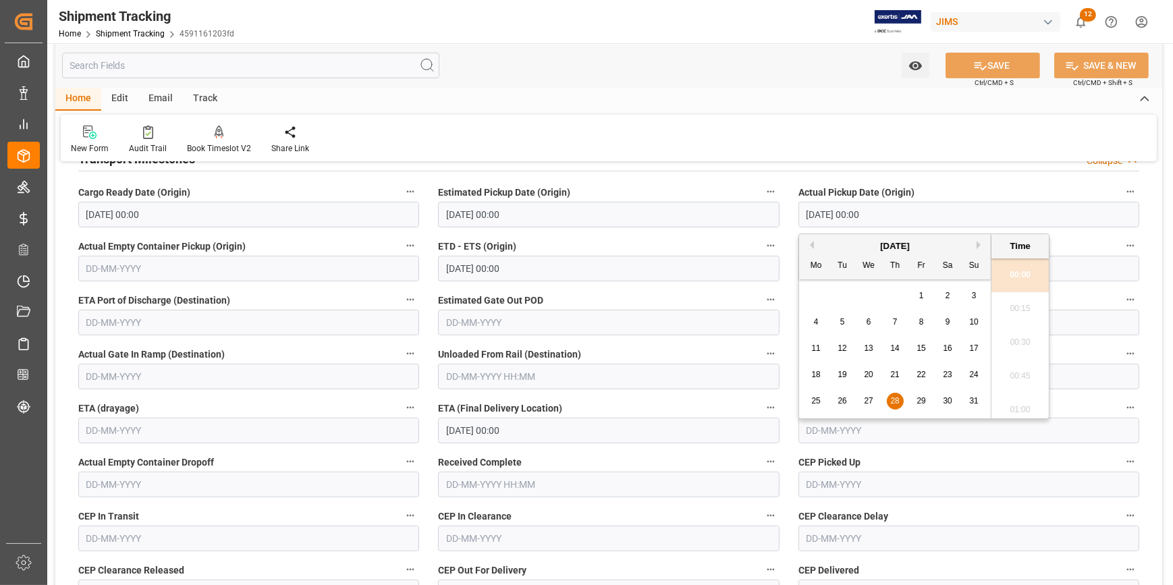
click at [978, 242] on button "Next Month" at bounding box center [981, 245] width 8 height 8
click at [867, 291] on span "3" at bounding box center [869, 295] width 5 height 9
type input "[DATE] 00:00"
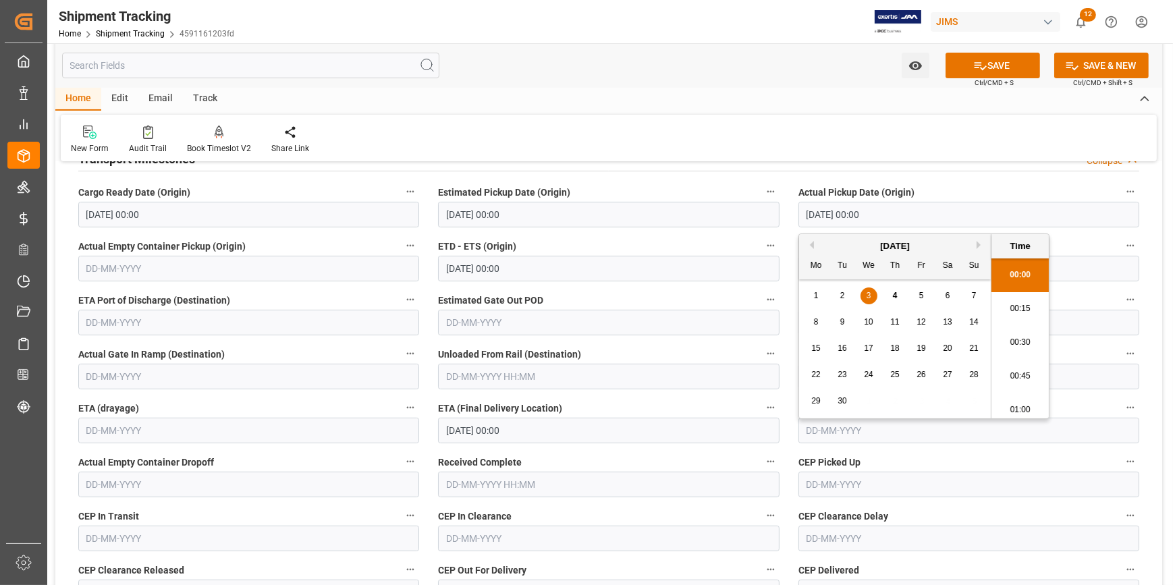
click at [574, 250] on label "ETD - ETS (Origin)" at bounding box center [608, 246] width 341 height 19
click at [762, 250] on button "ETD - ETS (Origin)" at bounding box center [771, 246] width 18 height 18
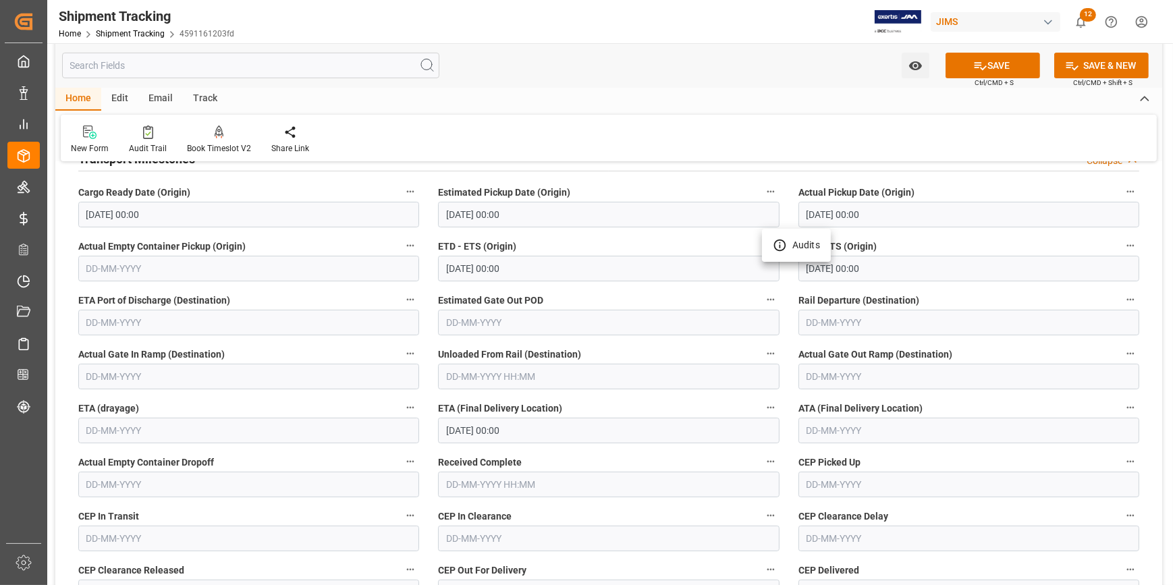
click at [554, 263] on div at bounding box center [586, 292] width 1173 height 585
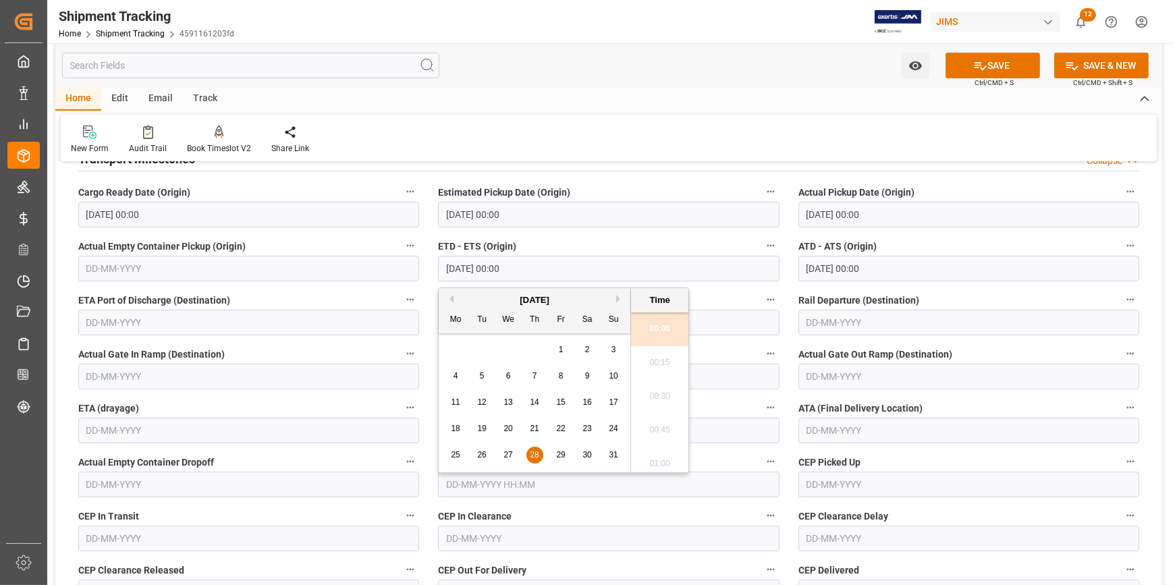
click at [580, 268] on input "[DATE] 00:00" at bounding box center [608, 269] width 341 height 26
click at [618, 296] on button "Next Month" at bounding box center [620, 299] width 8 height 8
click at [509, 346] on span "3" at bounding box center [508, 349] width 5 height 9
type input "03-09-2025 00:00"
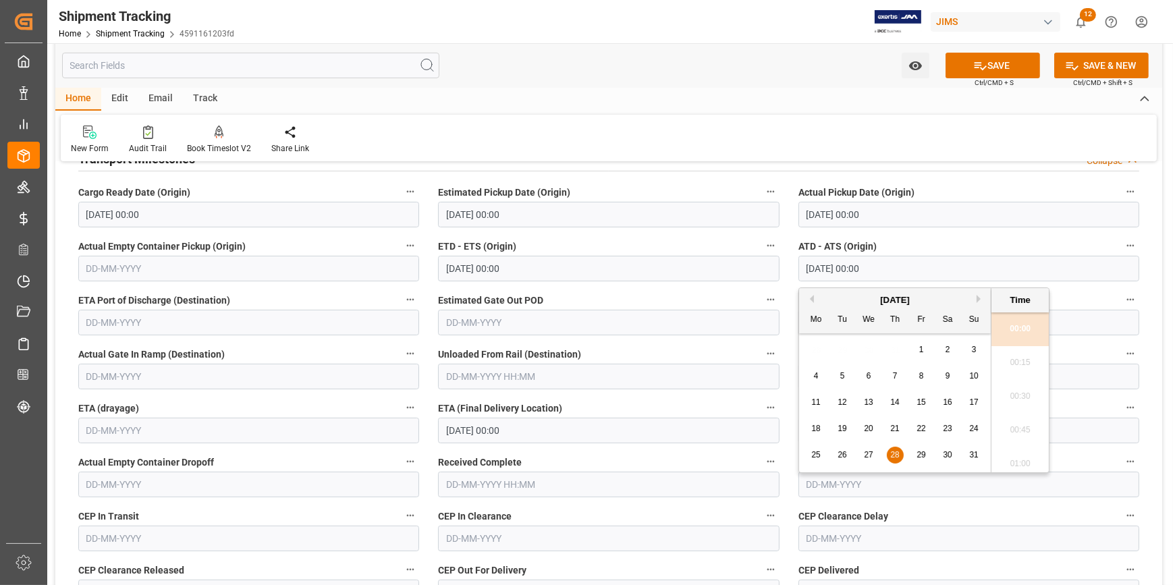
click at [834, 263] on input "28-08-2025 00:00" at bounding box center [969, 269] width 341 height 26
click at [980, 298] on button "Next Month" at bounding box center [981, 299] width 8 height 8
click at [868, 350] on span "3" at bounding box center [869, 349] width 5 height 9
type input "03-09-2025 00:00"
click at [607, 294] on label "Estimated Gate Out POD" at bounding box center [608, 300] width 341 height 19
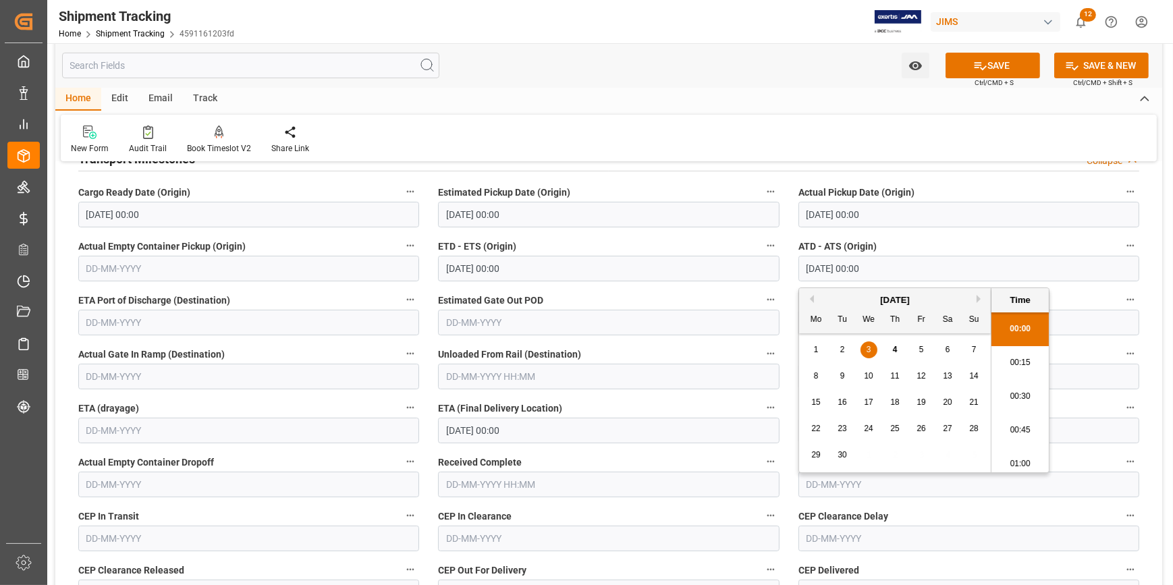
click at [762, 294] on button "Estimated Gate Out POD" at bounding box center [771, 300] width 18 height 18
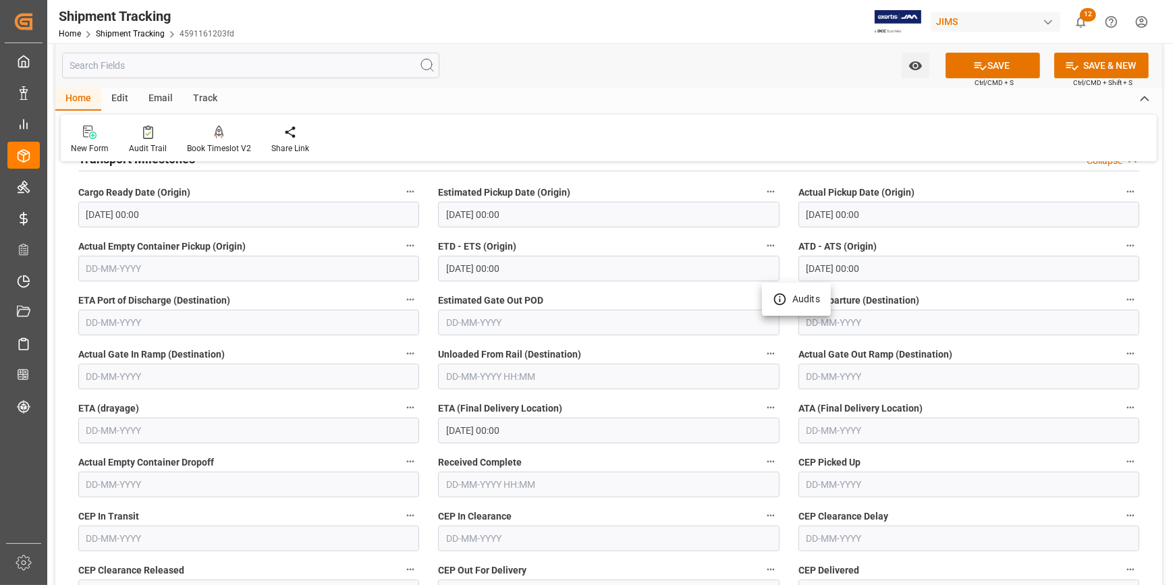
click at [616, 389] on div at bounding box center [586, 292] width 1173 height 585
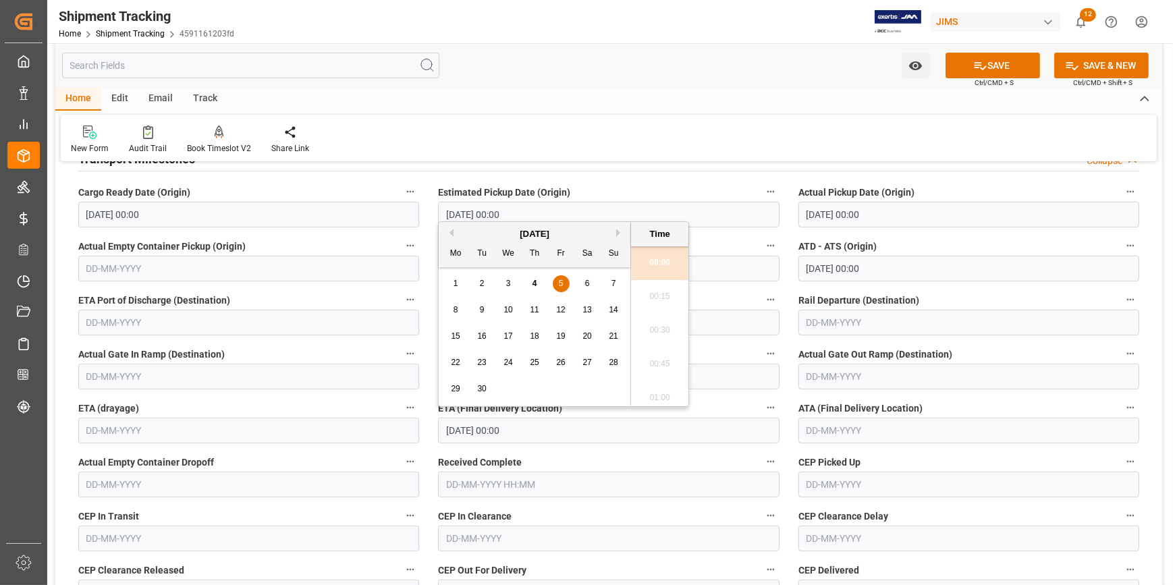
click at [547, 429] on input "05-09-2025 00:00" at bounding box center [608, 431] width 341 height 26
click at [512, 310] on span "10" at bounding box center [508, 309] width 9 height 9
type input "10-09-2025 00:00"
click at [998, 63] on button "SAVE" at bounding box center [993, 66] width 95 height 26
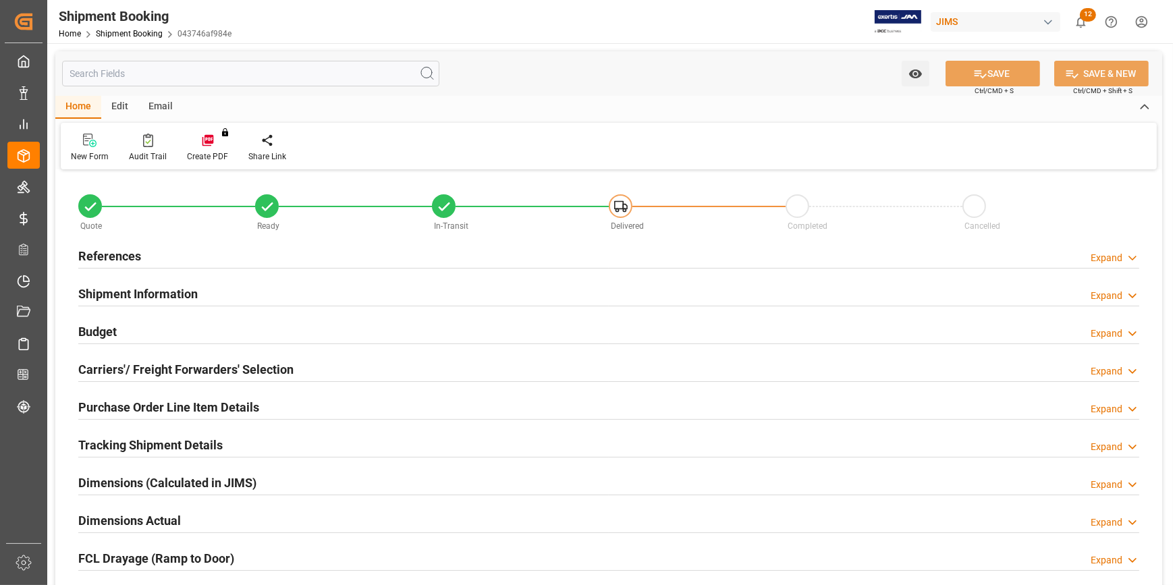
type input "0"
type input "[DATE]"
drag, startPoint x: 271, startPoint y: 259, endPoint x: 292, endPoint y: 268, distance: 23.0
click at [271, 259] on div "References Expand" at bounding box center [608, 255] width 1061 height 26
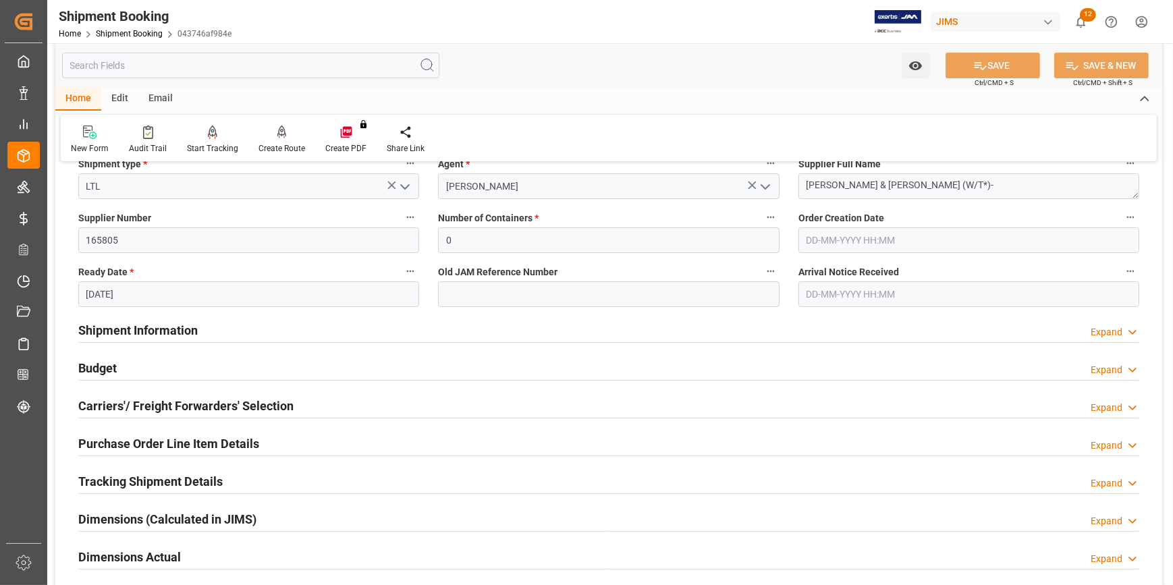
scroll to position [245, 0]
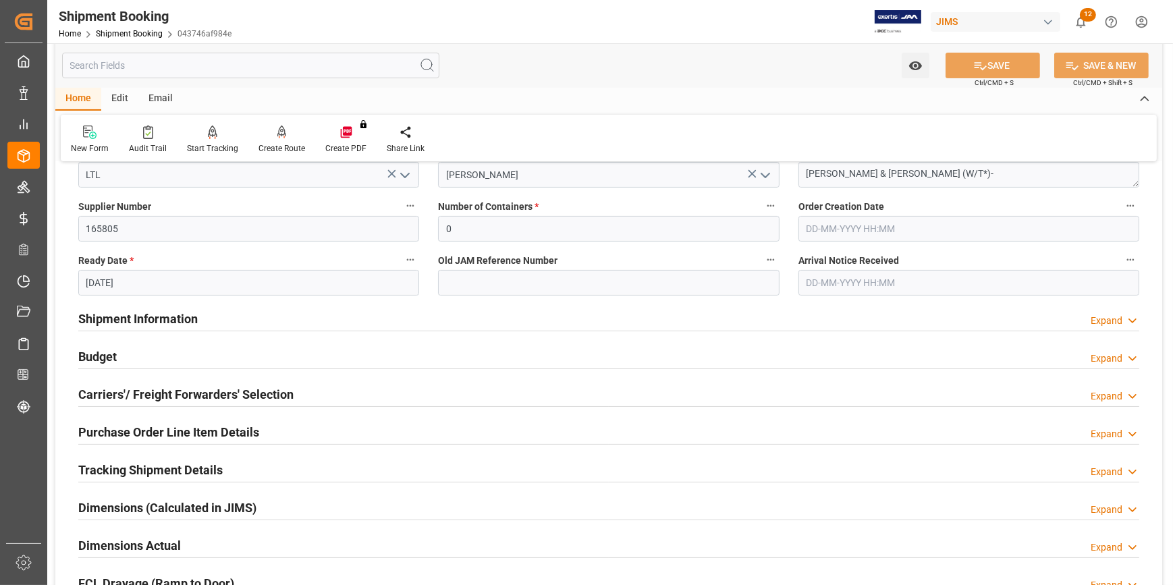
click at [292, 321] on div "Shipment Information Expand" at bounding box center [608, 318] width 1061 height 26
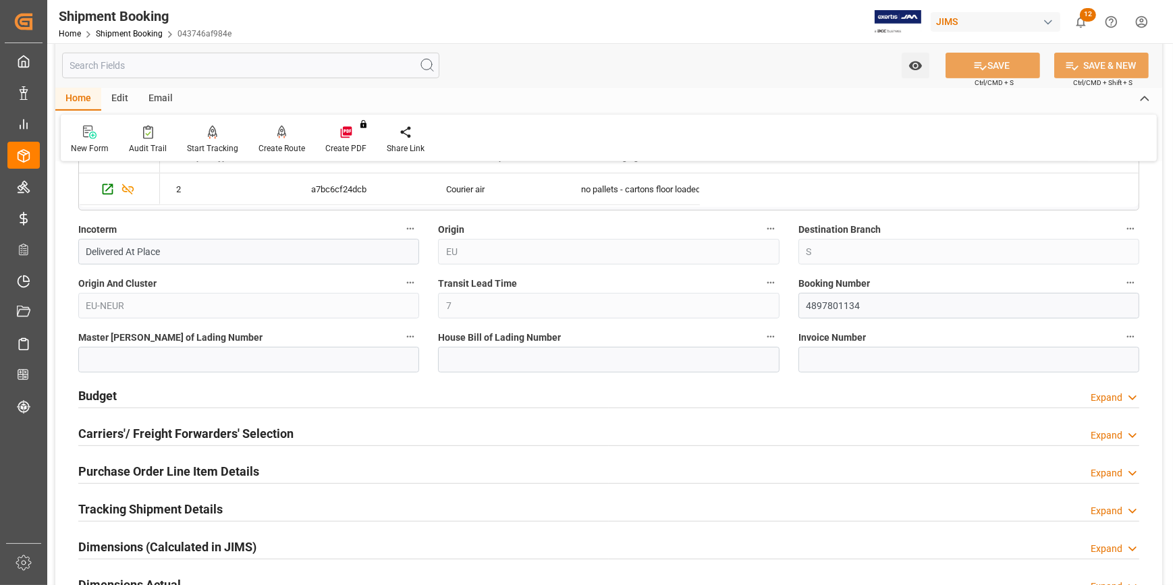
scroll to position [859, 0]
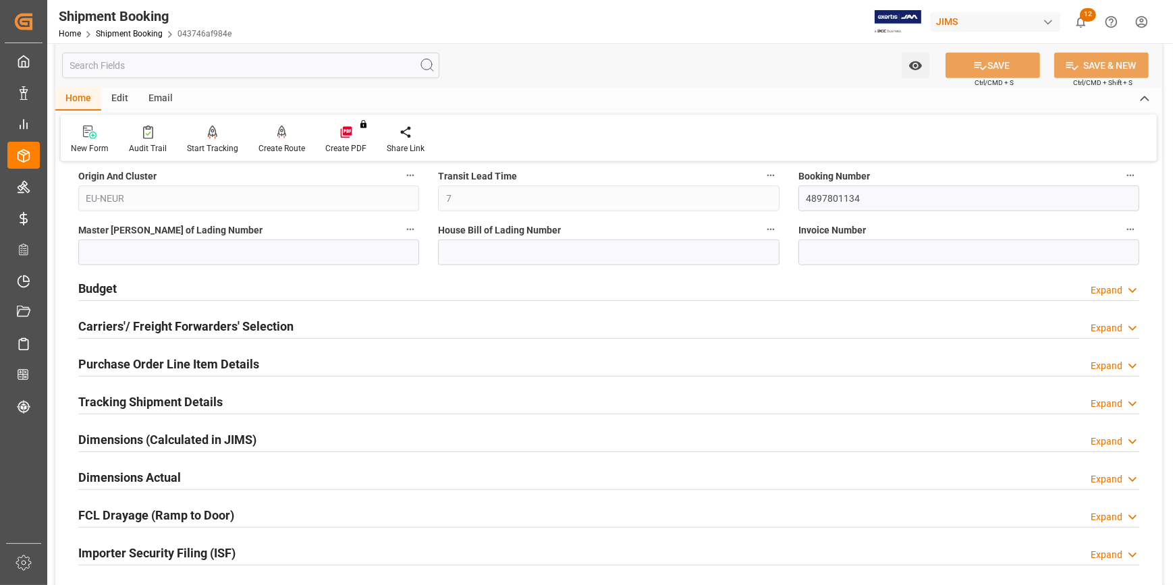
drag, startPoint x: 247, startPoint y: 404, endPoint x: 258, endPoint y: 398, distance: 12.1
click at [246, 404] on div "Tracking Shipment Details Expand" at bounding box center [608, 401] width 1061 height 26
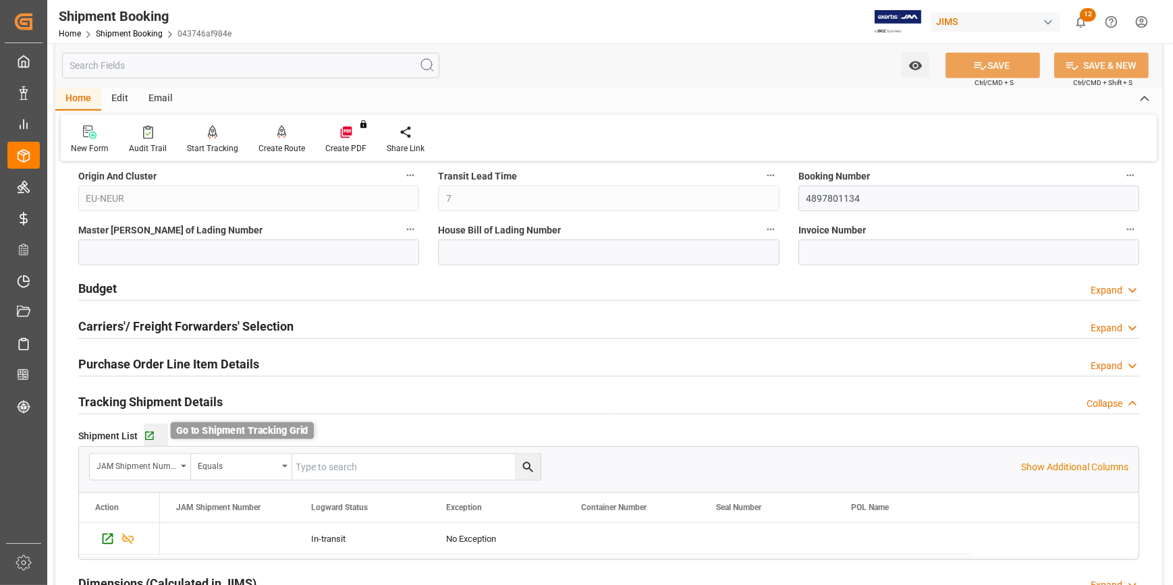
click at [153, 432] on icon "button" at bounding box center [149, 436] width 11 height 11
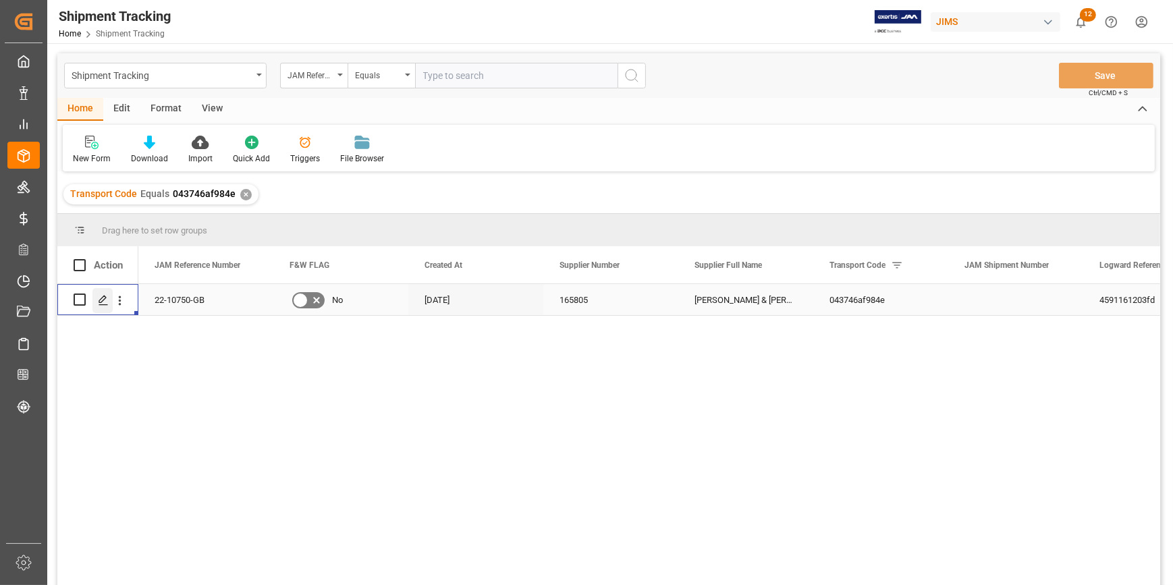
click at [105, 301] on icon "Press SPACE to select this row." at bounding box center [103, 300] width 11 height 11
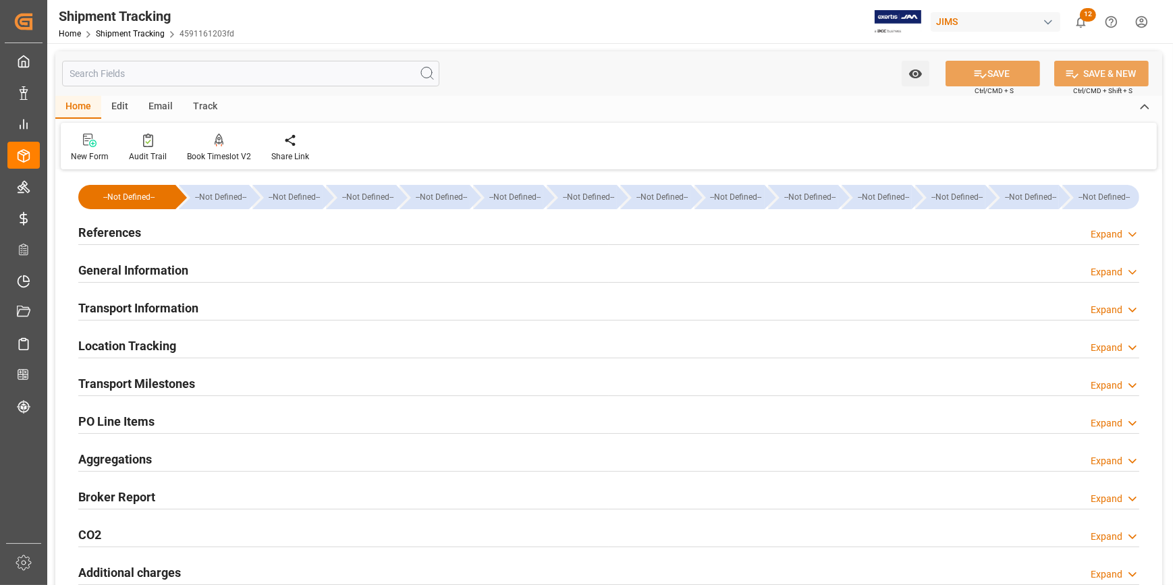
type input "[DATE]"
click at [167, 231] on div "References Expand" at bounding box center [608, 232] width 1061 height 26
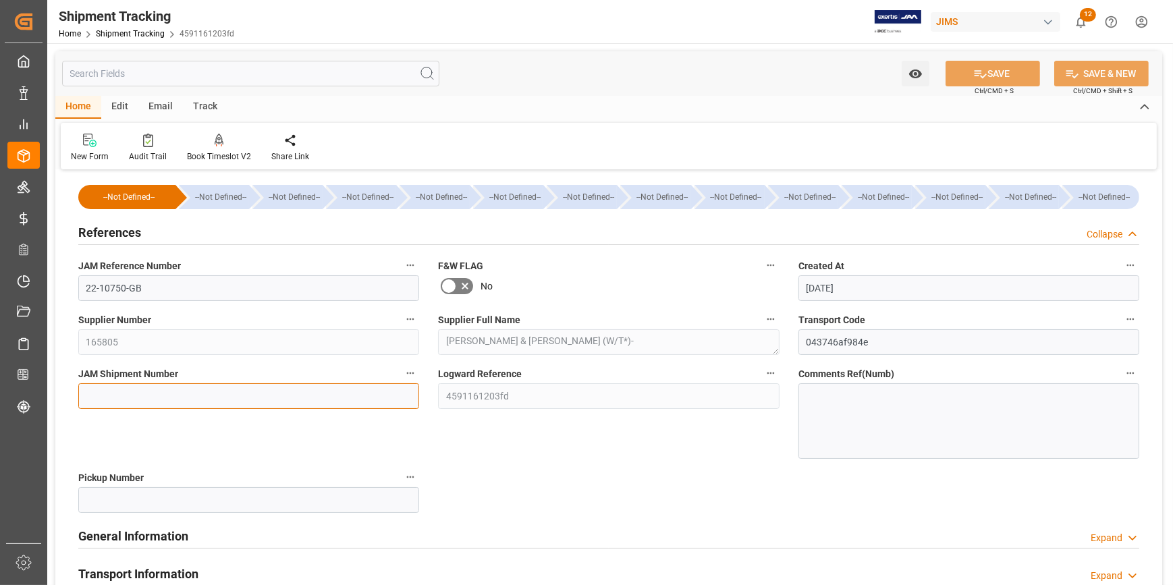
click at [150, 389] on input at bounding box center [248, 396] width 341 height 26
paste input "72781"
type input "72781"
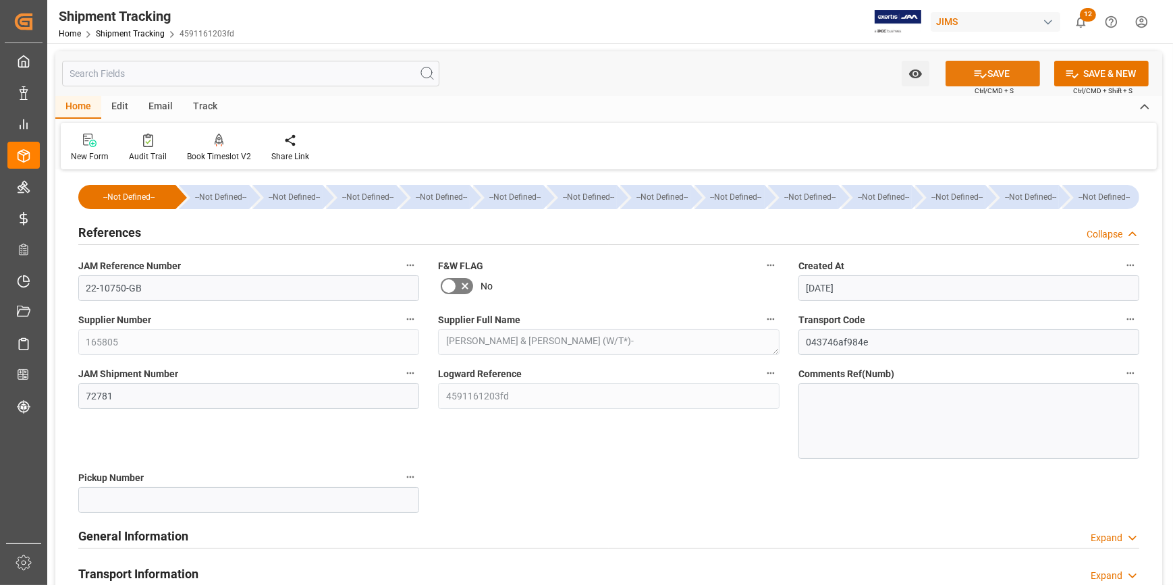
click at [996, 69] on button "SAVE" at bounding box center [993, 74] width 95 height 26
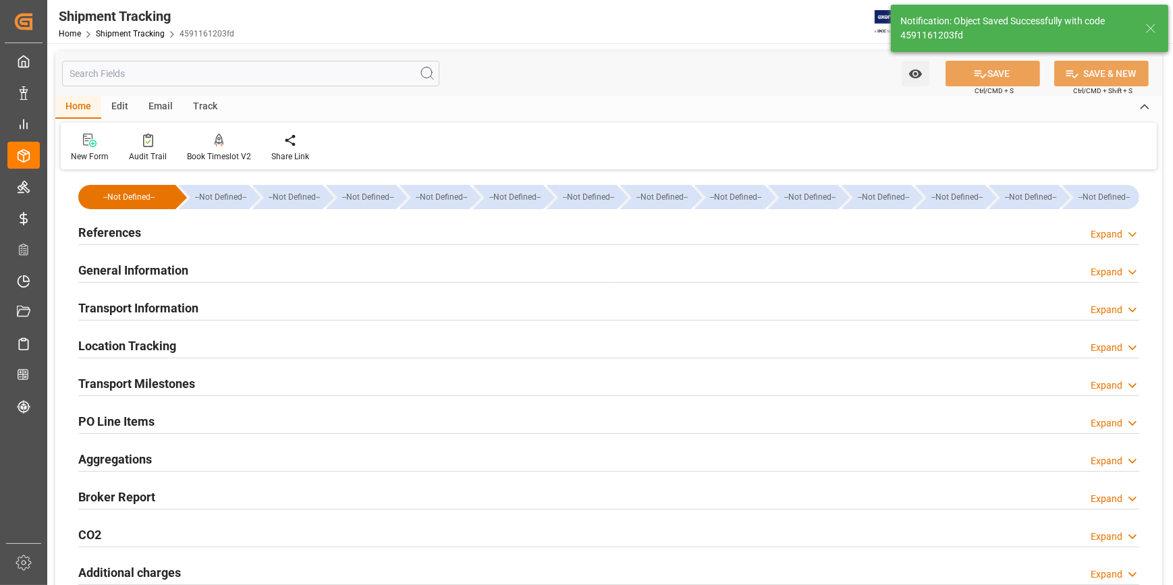
click at [300, 238] on div "References Expand" at bounding box center [608, 232] width 1061 height 26
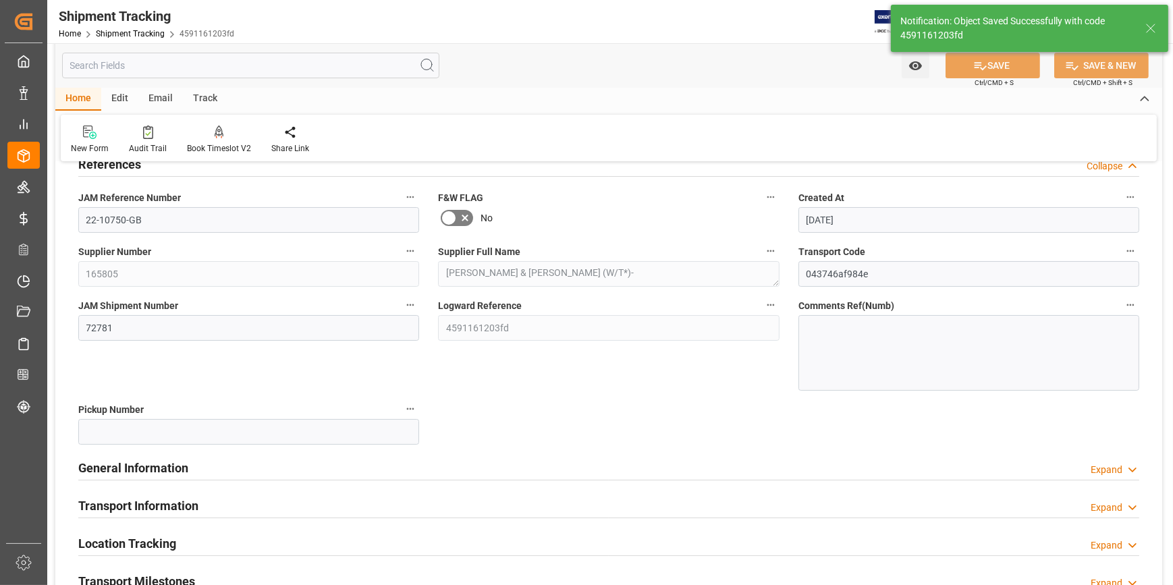
scroll to position [184, 0]
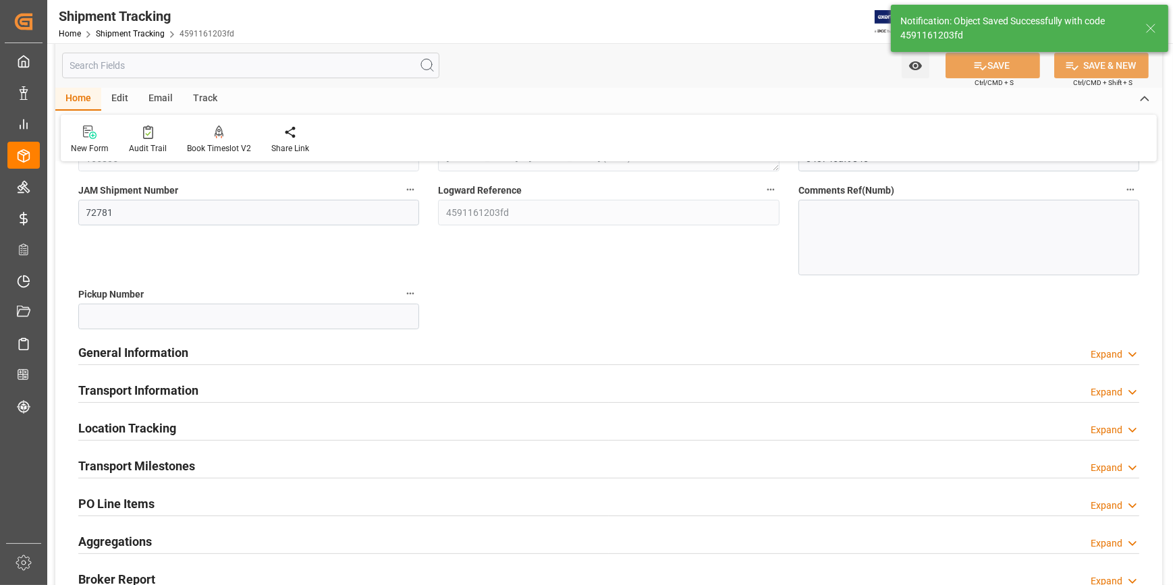
click at [298, 352] on div "General Information Expand" at bounding box center [608, 352] width 1061 height 26
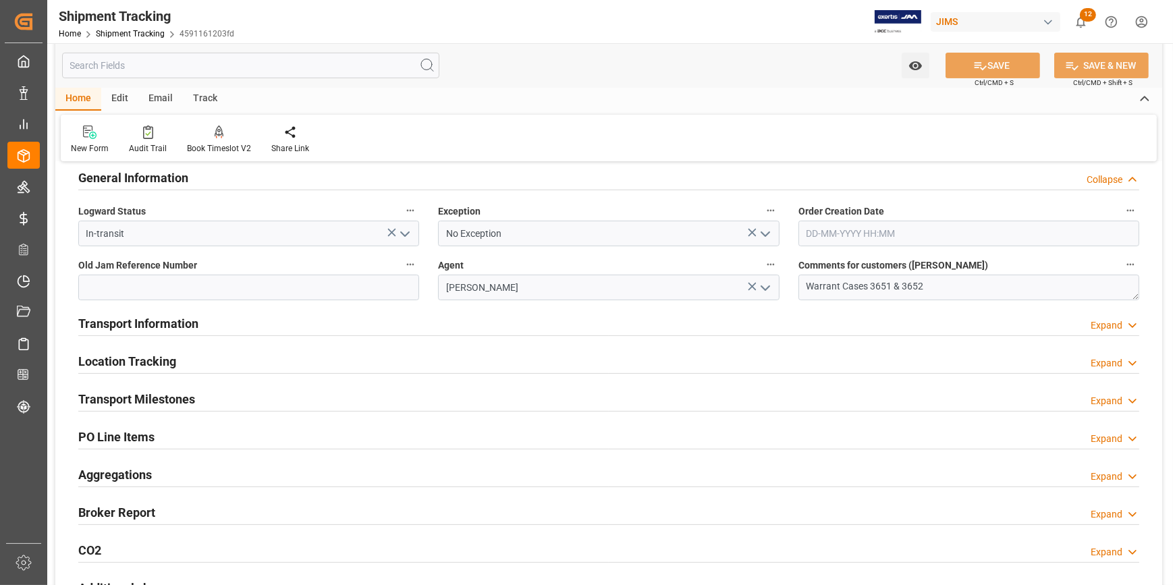
scroll to position [368, 0]
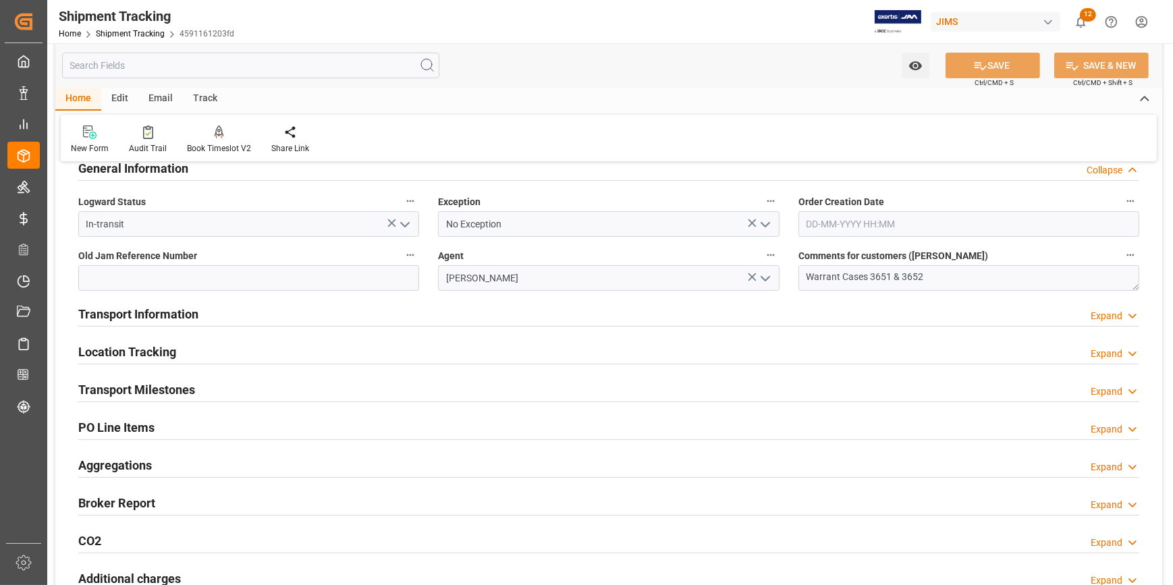
click at [243, 314] on div "Transport Information Expand" at bounding box center [608, 313] width 1061 height 26
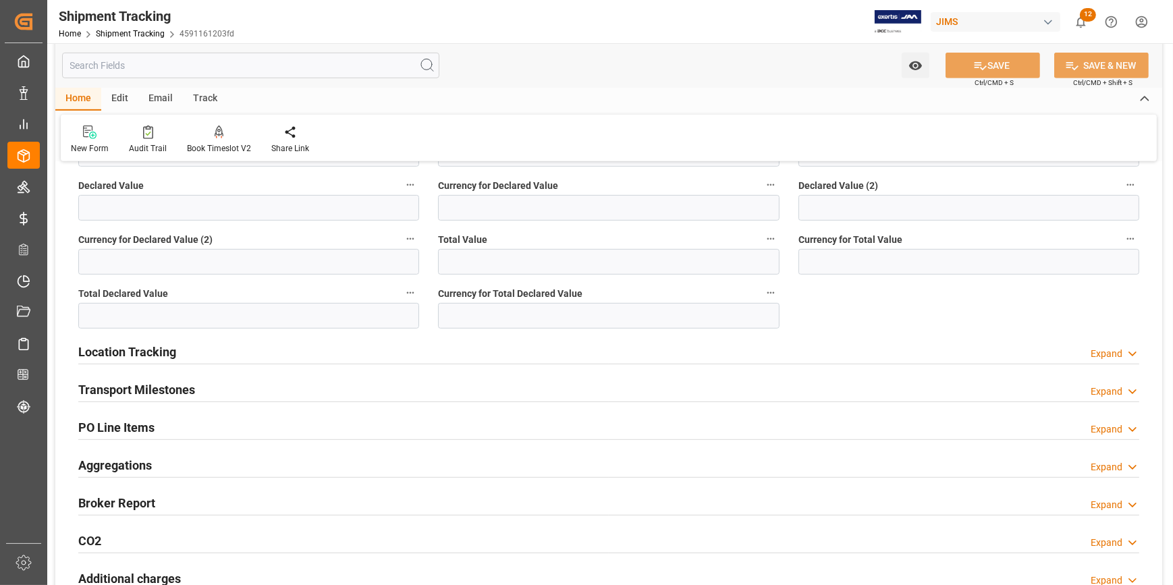
scroll to position [859, 0]
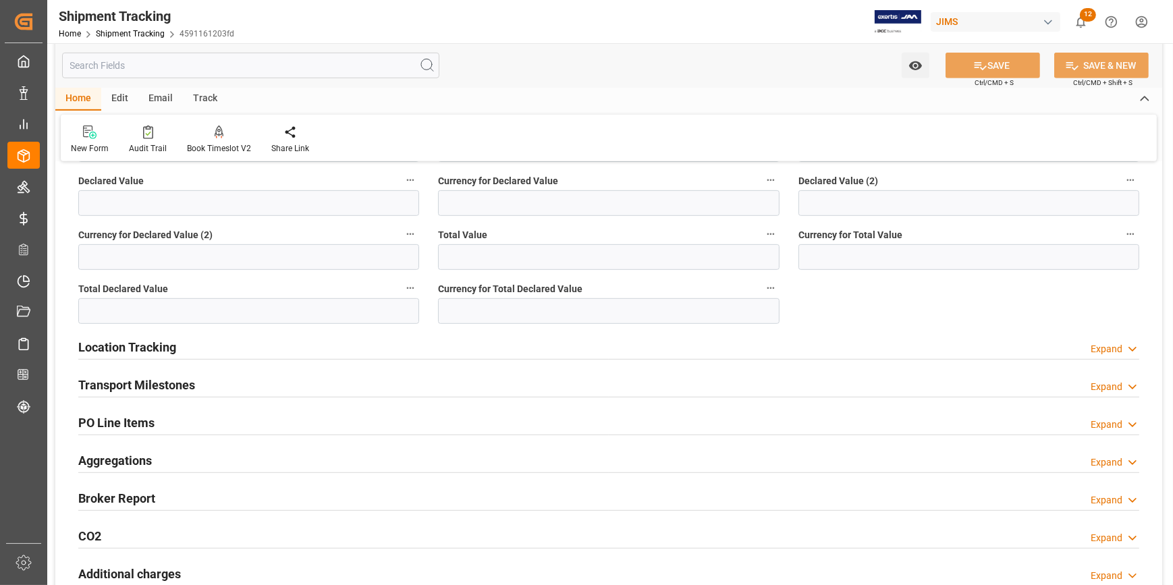
click at [259, 349] on div "Location Tracking Expand" at bounding box center [608, 347] width 1061 height 26
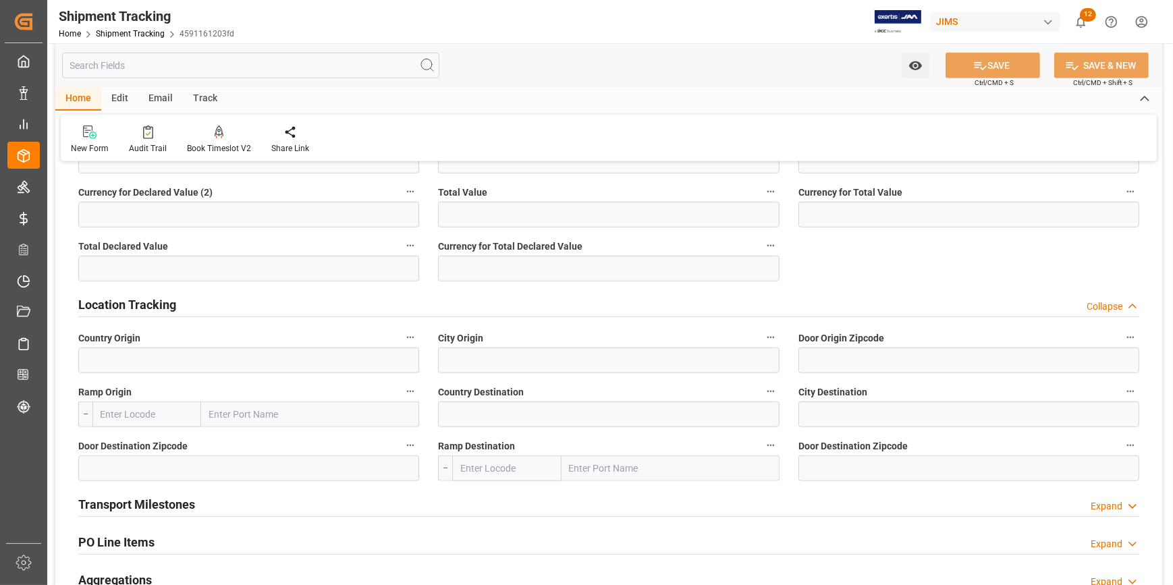
scroll to position [920, 0]
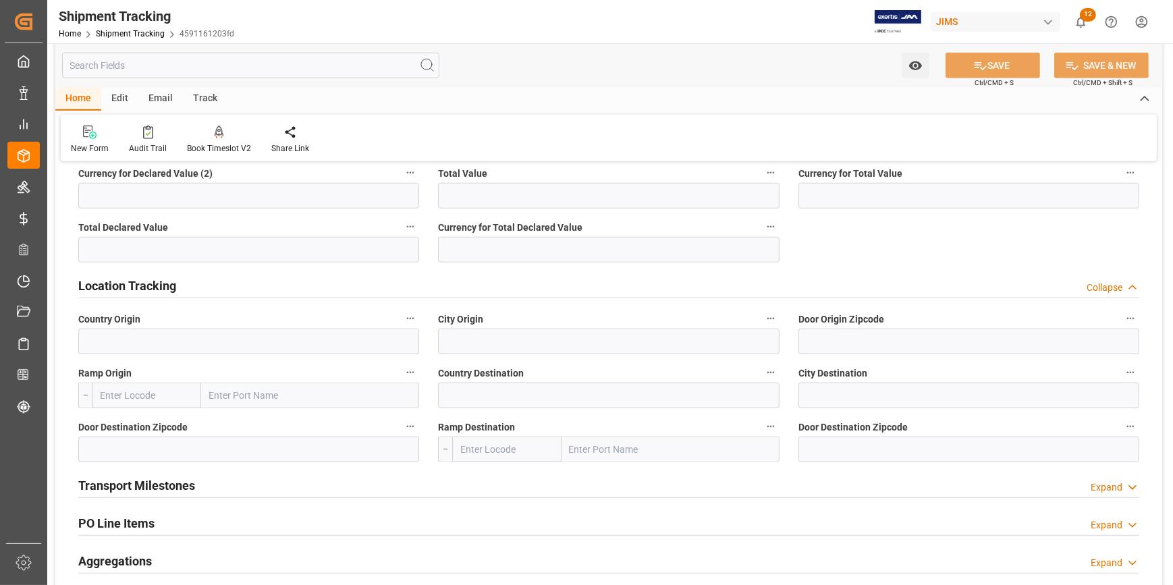
click at [232, 286] on div "Location Tracking Collapse" at bounding box center [608, 285] width 1061 height 26
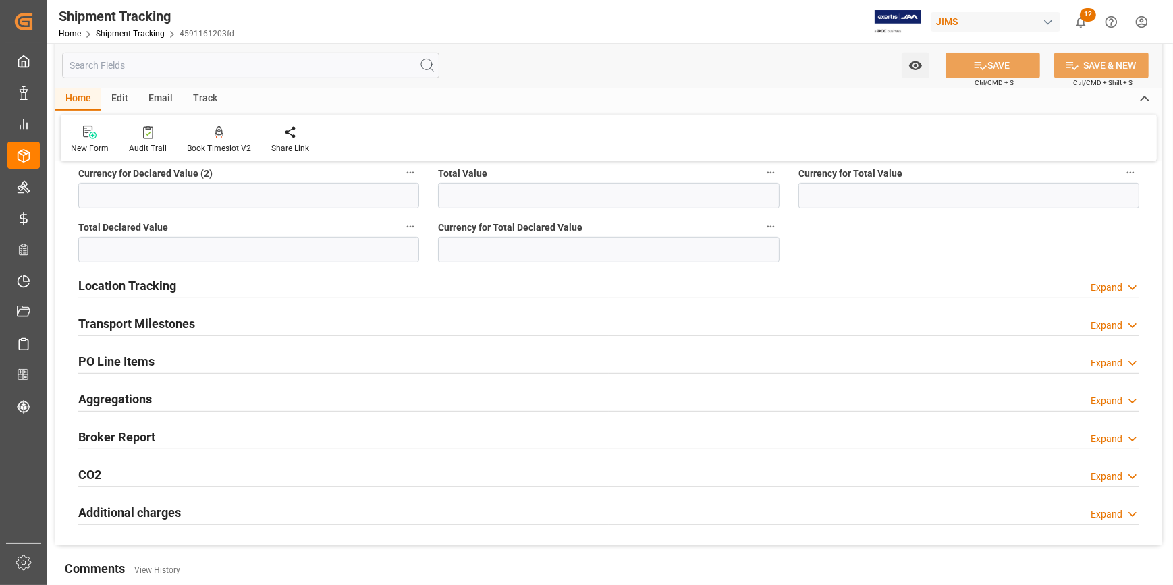
click at [251, 328] on div "Transport Milestones Expand" at bounding box center [608, 323] width 1061 height 26
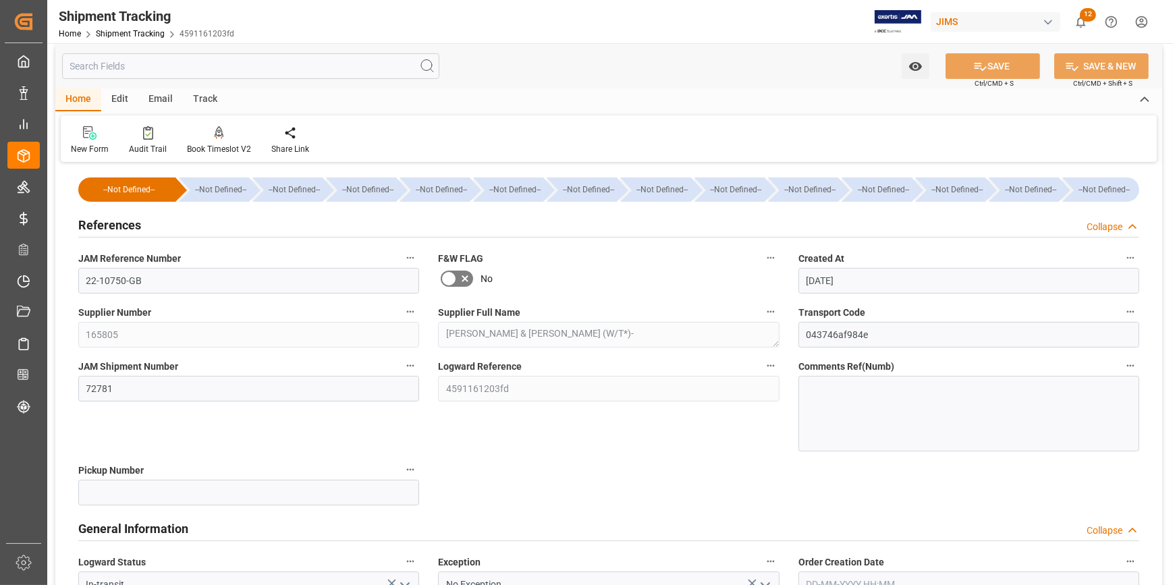
scroll to position [0, 0]
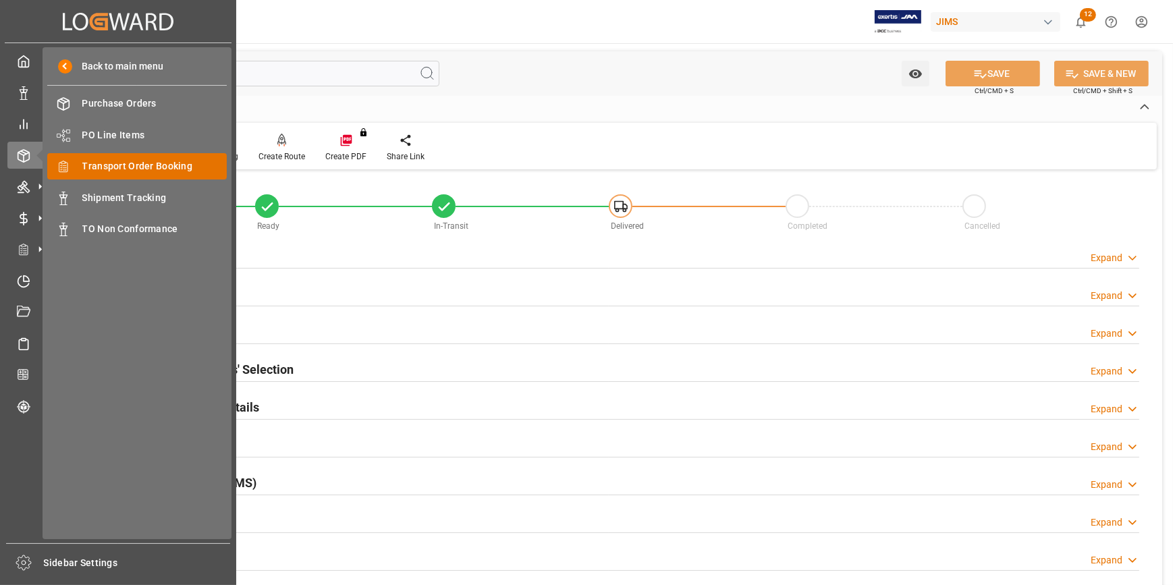
click at [122, 171] on span "Transport Order Booking" at bounding box center [154, 166] width 145 height 14
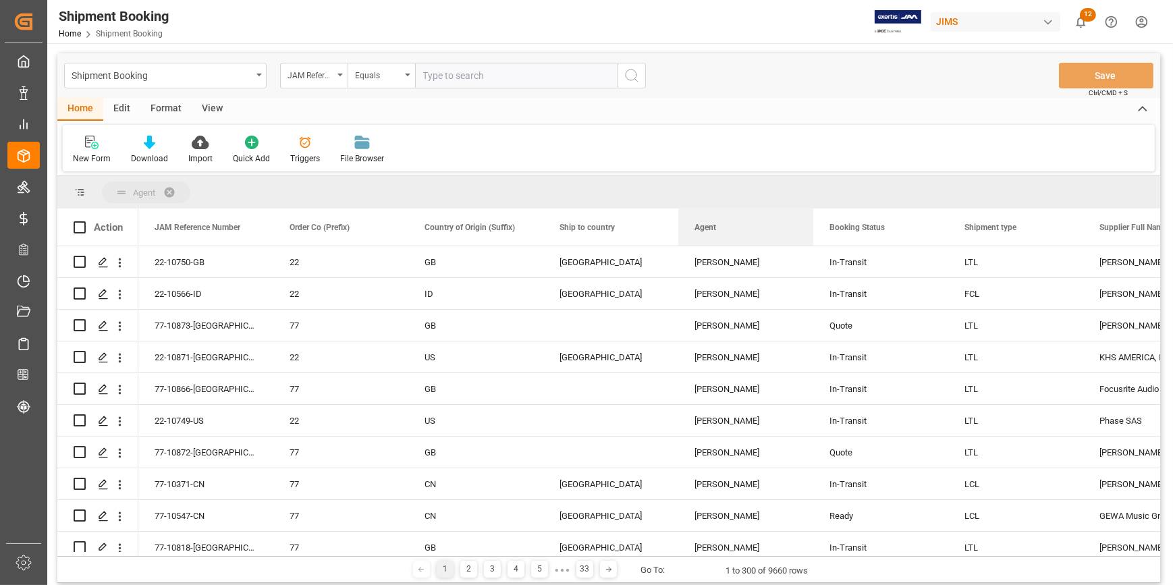
drag, startPoint x: 1060, startPoint y: 229, endPoint x: 486, endPoint y: 190, distance: 575.1
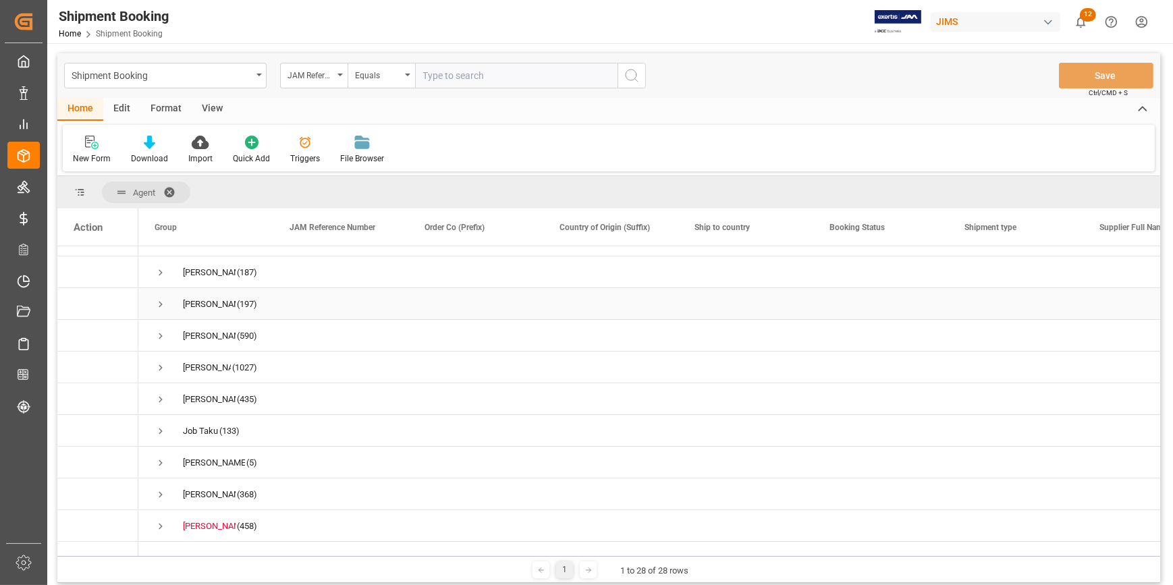
scroll to position [245, 0]
click at [161, 365] on span "Press SPACE to select this row." at bounding box center [161, 367] width 12 height 12
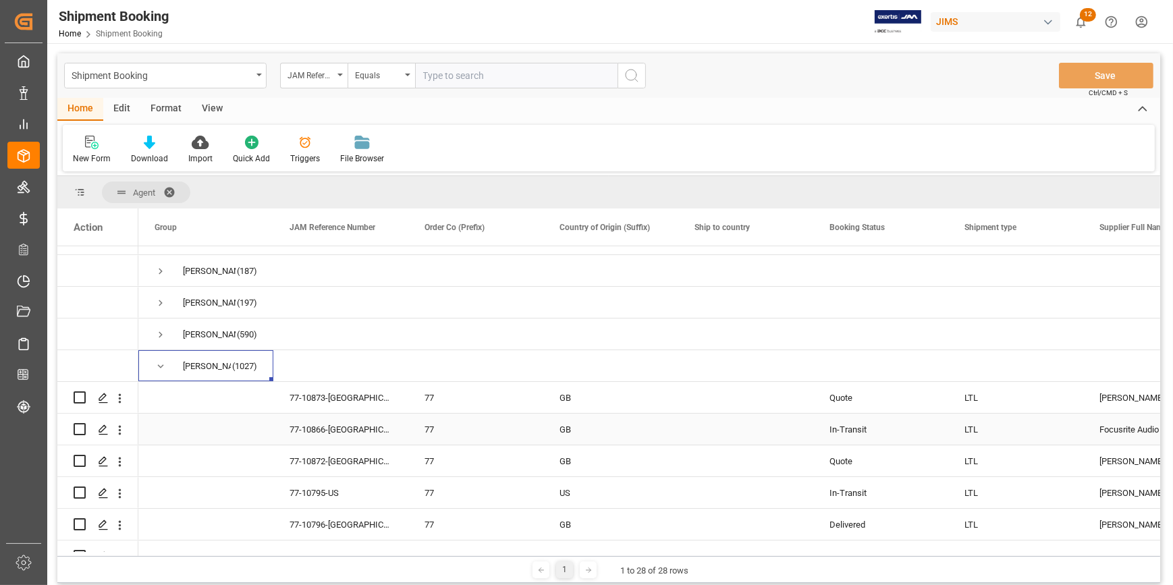
click at [469, 427] on div "77" at bounding box center [476, 430] width 103 height 31
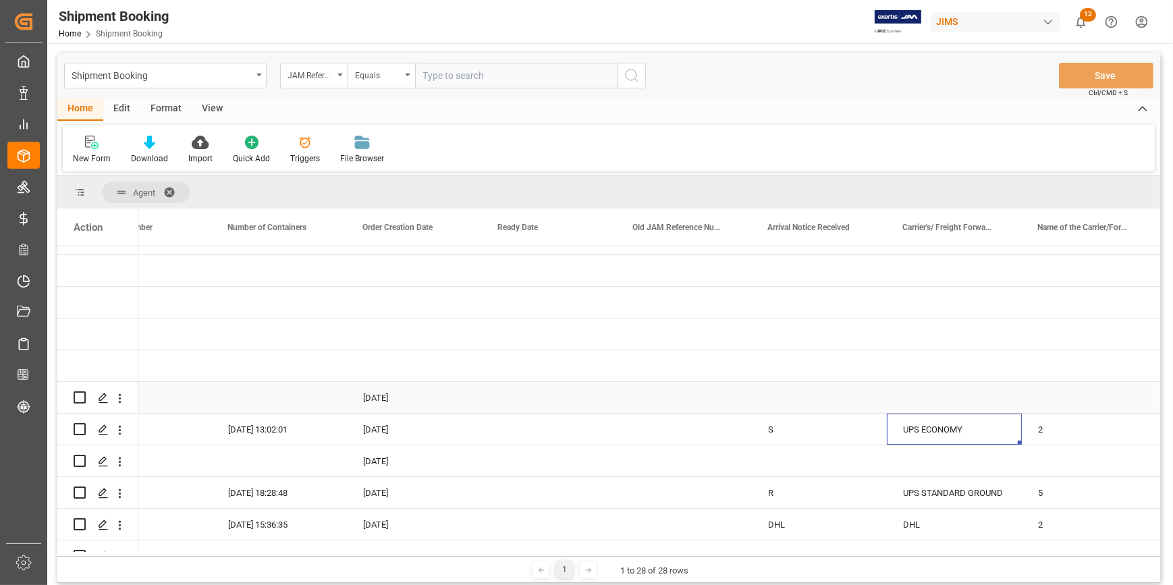
scroll to position [0, 1277]
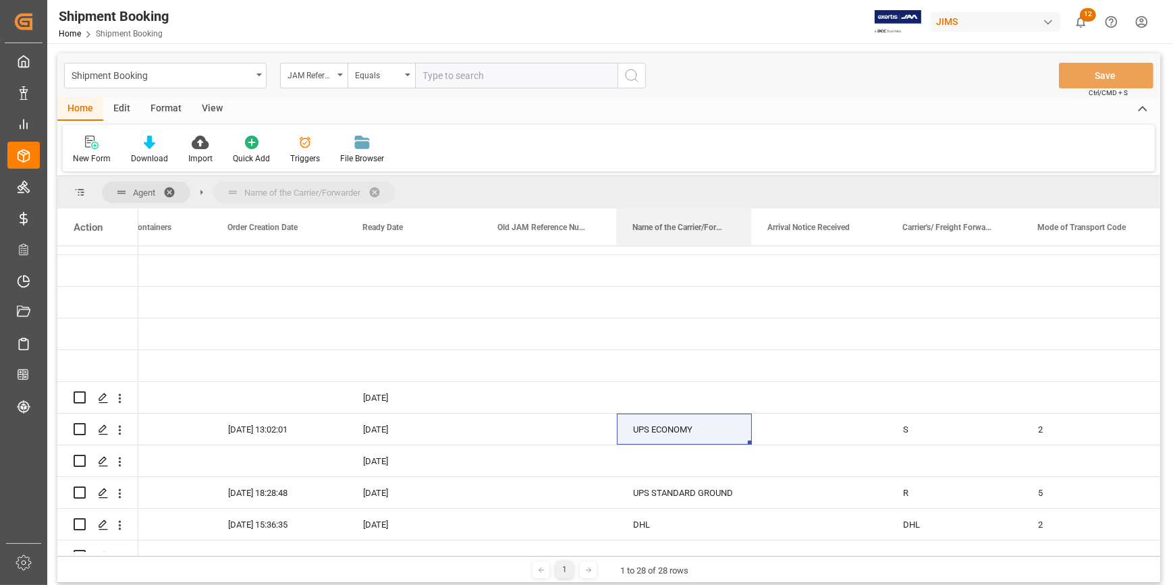
drag, startPoint x: 944, startPoint y: 228, endPoint x: 292, endPoint y: 184, distance: 653.0
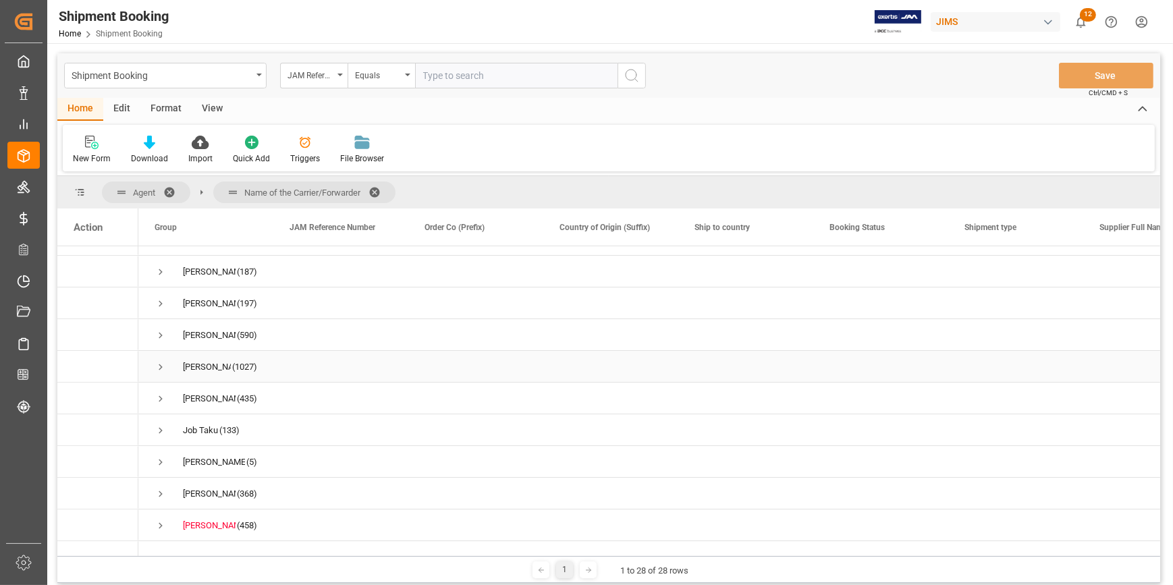
scroll to position [245, 0]
click at [161, 365] on span "Press SPACE to select this row." at bounding box center [161, 367] width 12 height 12
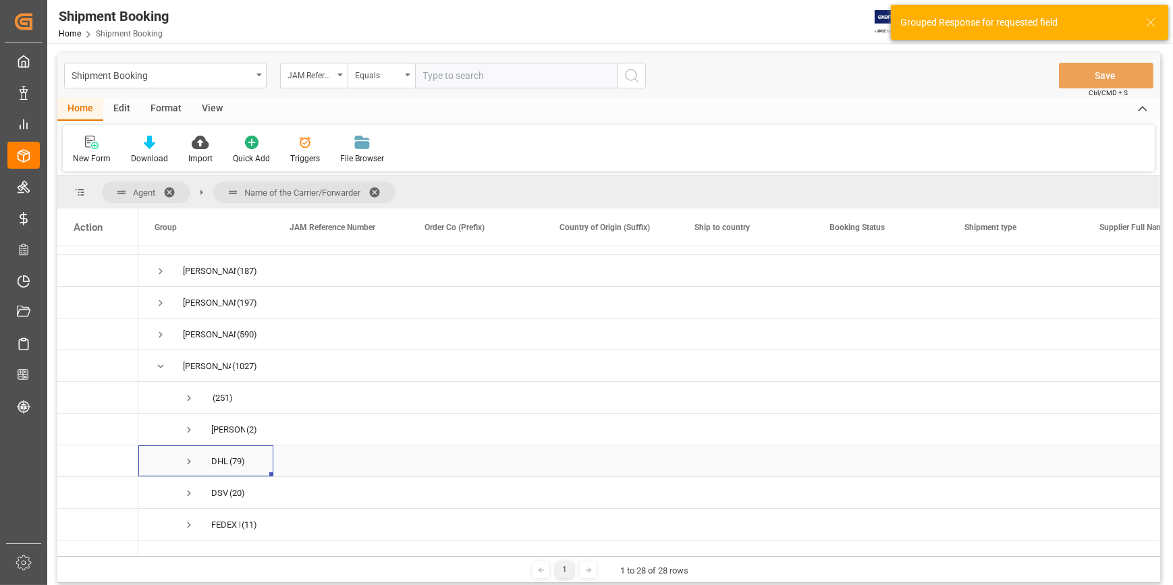
click at [187, 461] on span "Press SPACE to select this row." at bounding box center [189, 462] width 12 height 12
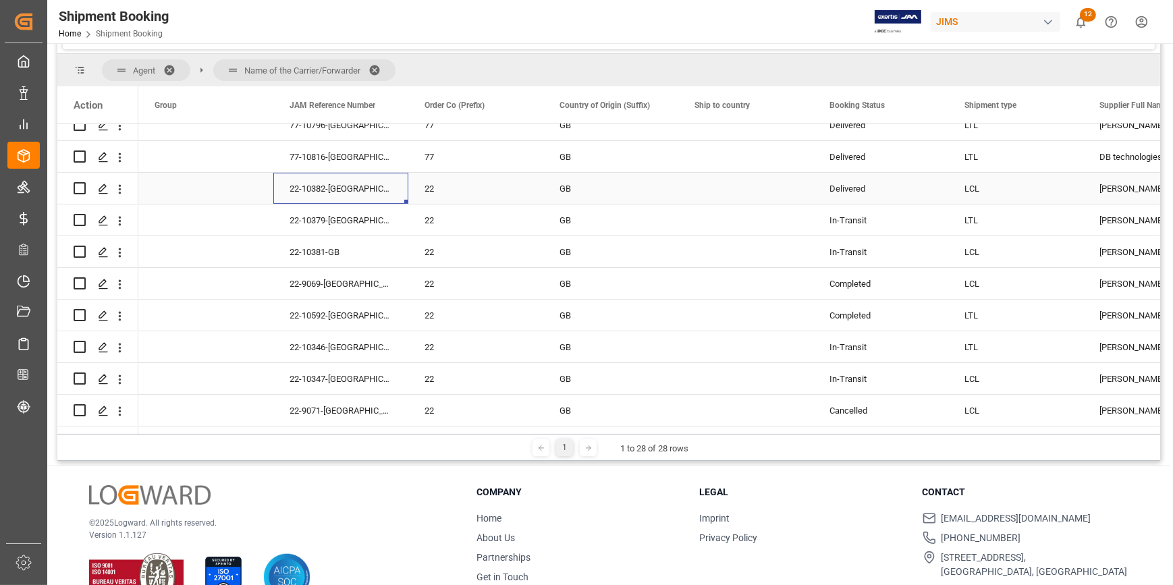
click at [348, 192] on div "22-10382-GB" at bounding box center [340, 188] width 135 height 31
drag, startPoint x: 353, startPoint y: 192, endPoint x: 276, endPoint y: 196, distance: 77.1
click at [276, 196] on div "22-10382-GB" at bounding box center [340, 196] width 135 height 47
click at [334, 236] on div "22-10381-GB" at bounding box center [340, 251] width 135 height 31
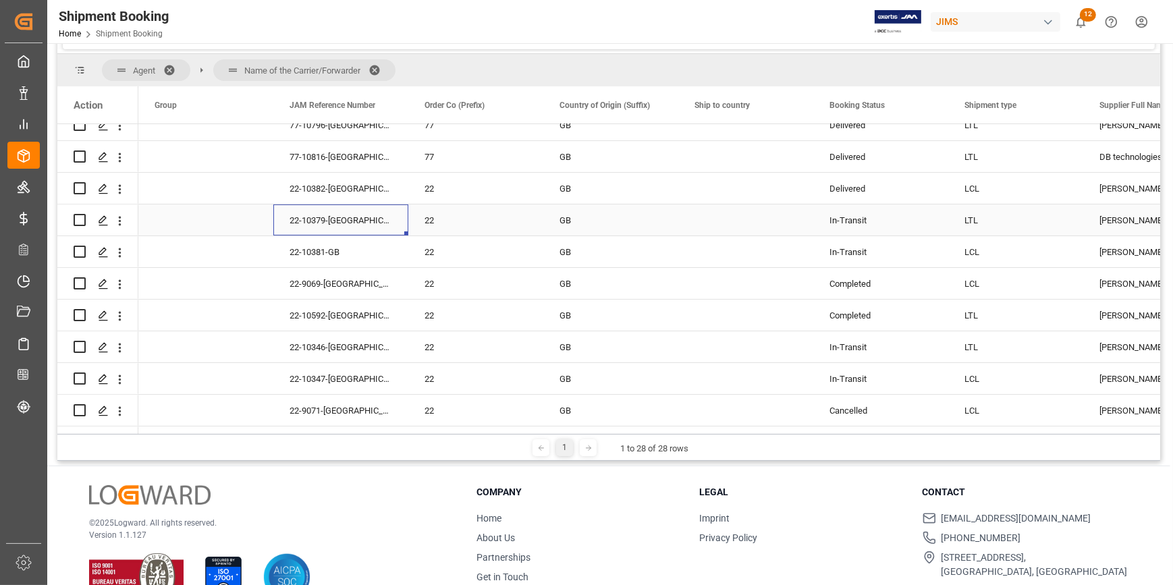
click at [335, 219] on div "22-10379-GB" at bounding box center [340, 220] width 135 height 31
click at [337, 261] on div "22-10381-GB" at bounding box center [340, 251] width 135 height 31
click at [342, 252] on div "22-10381-GB" at bounding box center [340, 251] width 135 height 31
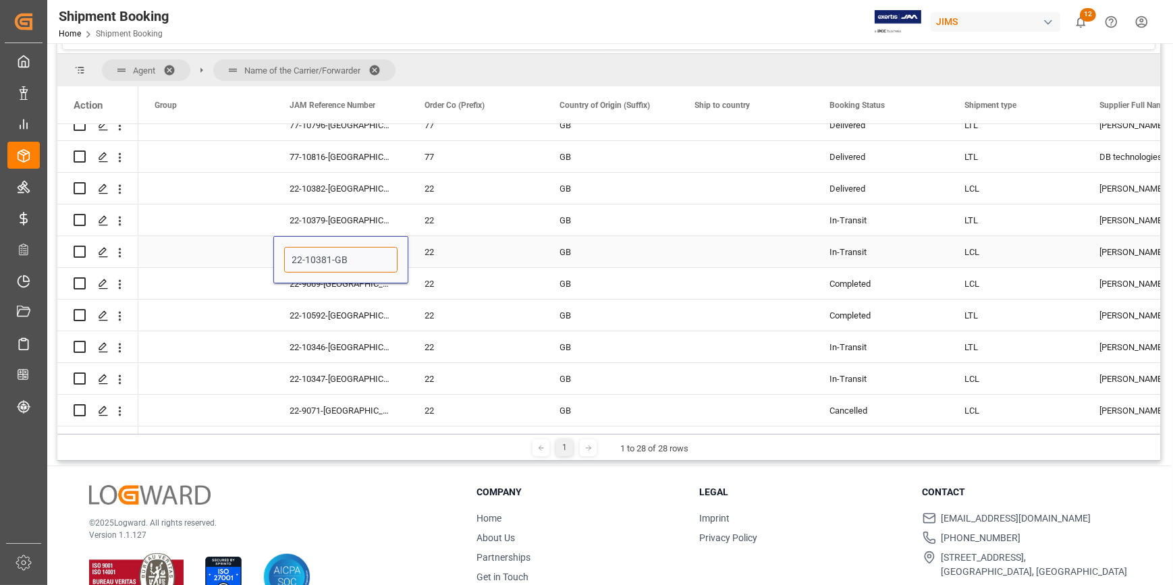
drag, startPoint x: 352, startPoint y: 257, endPoint x: 321, endPoint y: 279, distance: 37.7
click at [284, 259] on input "22-10381-GB" at bounding box center [340, 260] width 113 height 26
click at [323, 300] on div "22-10592-GB" at bounding box center [340, 315] width 135 height 31
click at [328, 281] on div "22-9069-GB" at bounding box center [340, 283] width 135 height 31
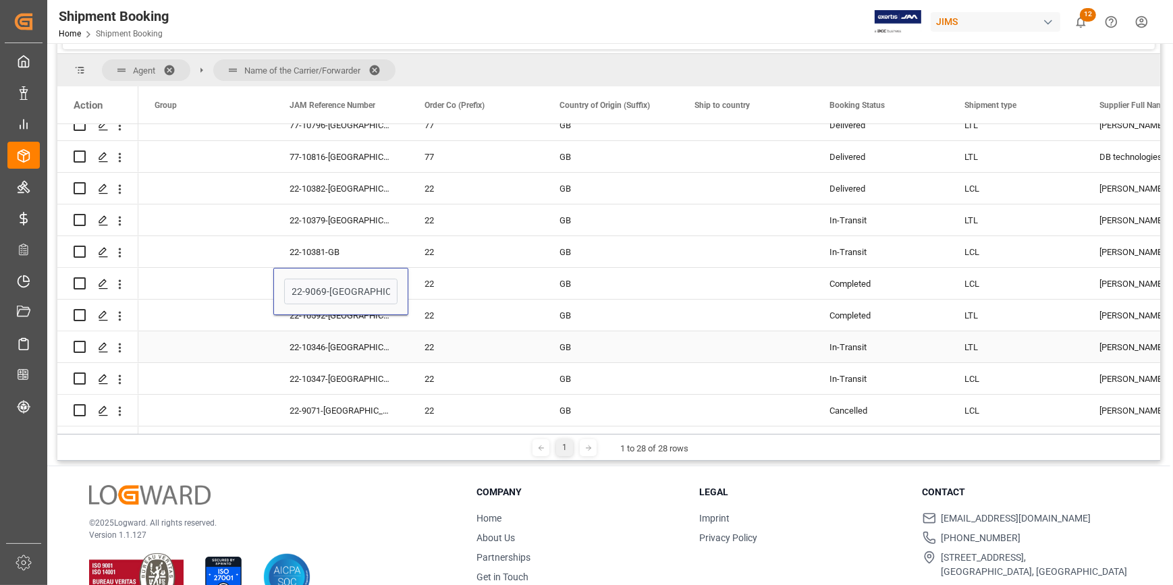
click at [344, 344] on div "22-10346-GB" at bounding box center [340, 346] width 135 height 31
click at [340, 315] on div "22-10592-GB" at bounding box center [340, 315] width 135 height 31
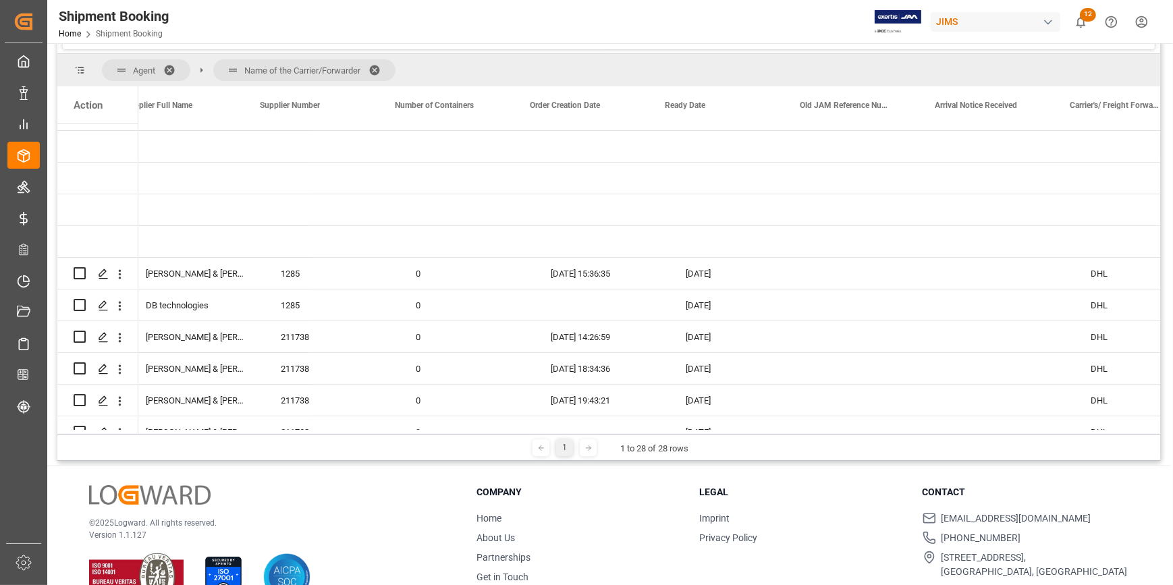
scroll to position [0, 1032]
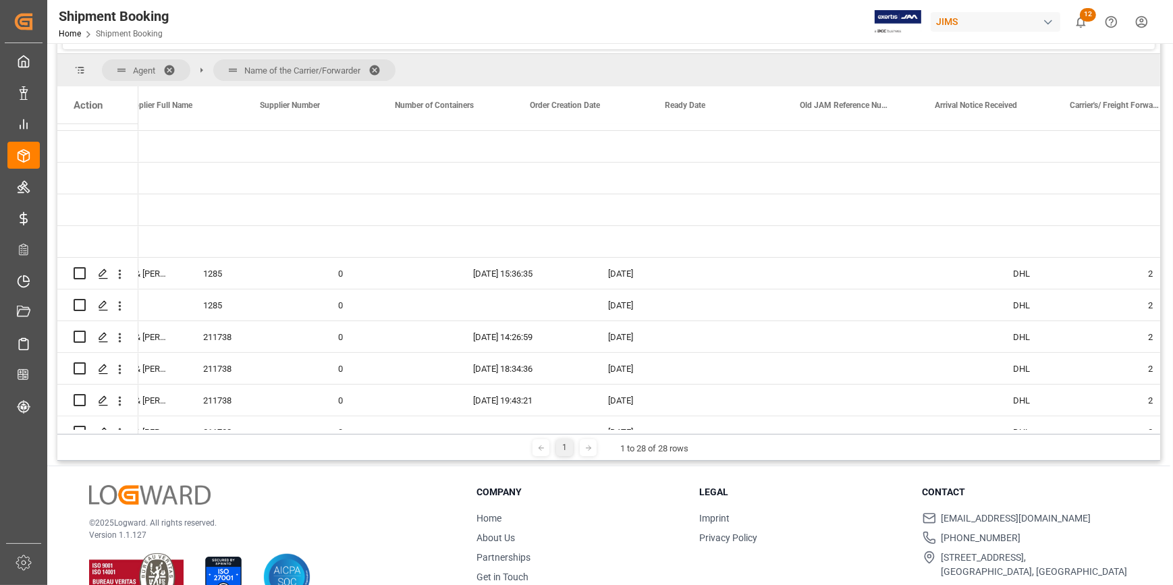
click at [1158, 161] on div "LTL" at bounding box center [608, 277] width 1103 height 306
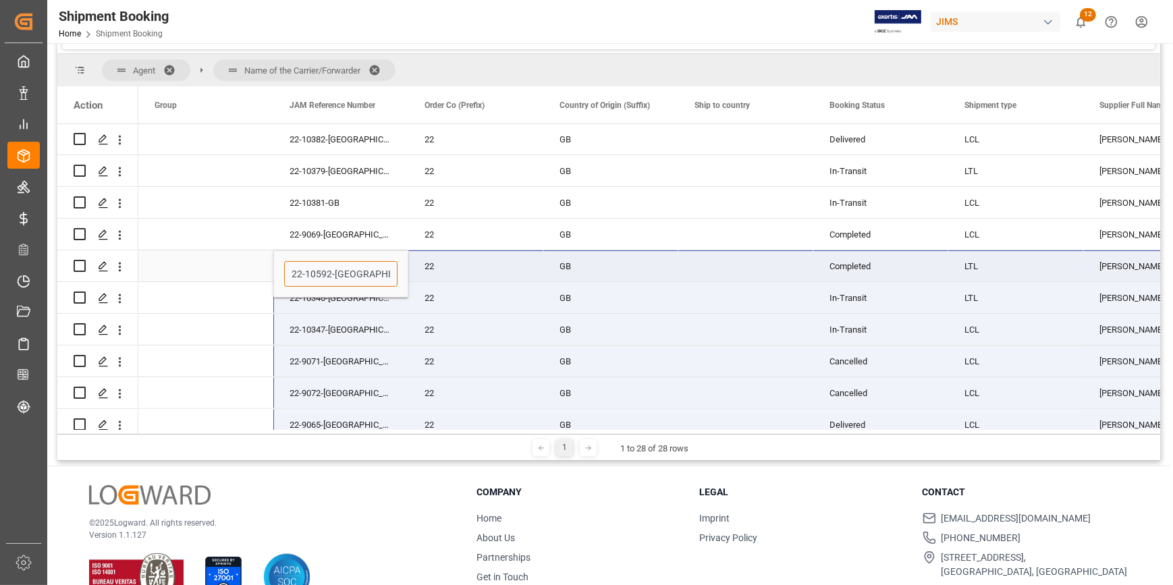
click at [361, 269] on input "22-10592-GB" at bounding box center [340, 274] width 113 height 26
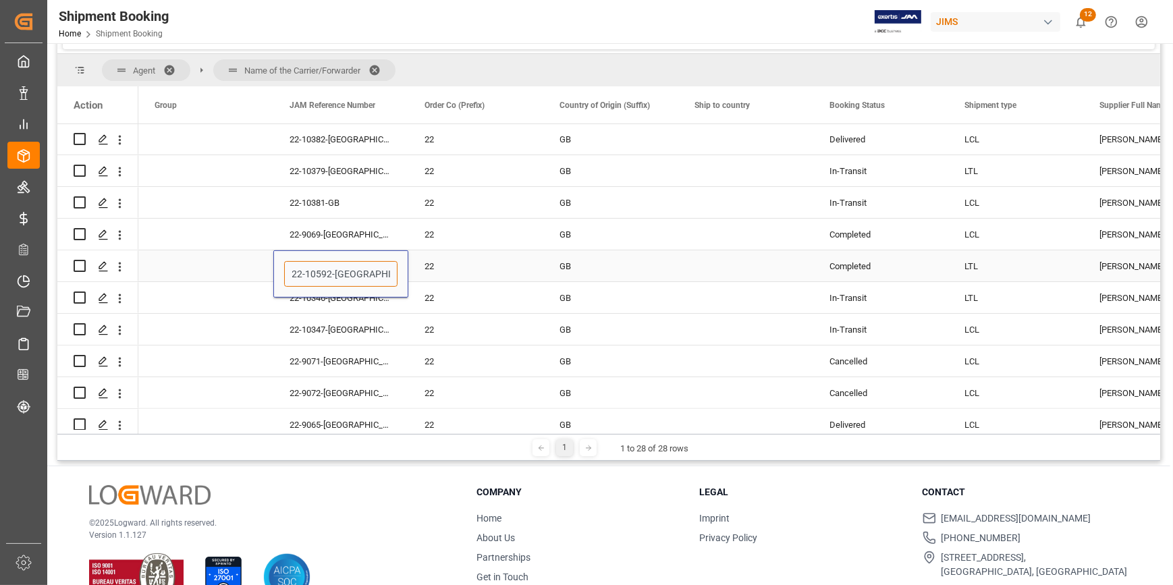
click at [351, 273] on input "22-10592-GB" at bounding box center [340, 274] width 113 height 26
drag, startPoint x: 353, startPoint y: 273, endPoint x: 257, endPoint y: 276, distance: 96.6
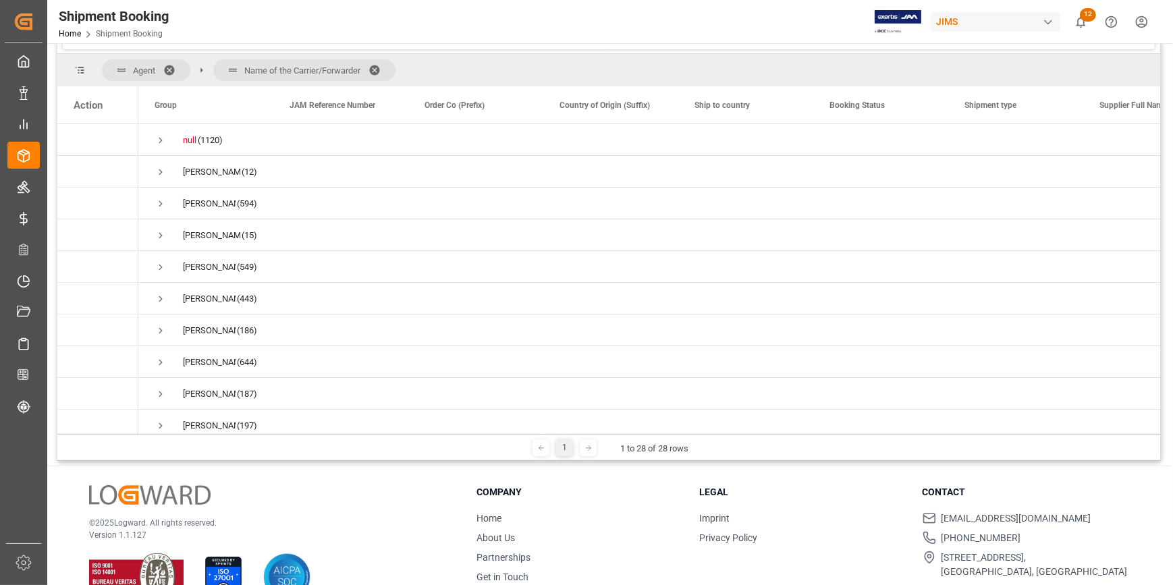
scroll to position [540, 0]
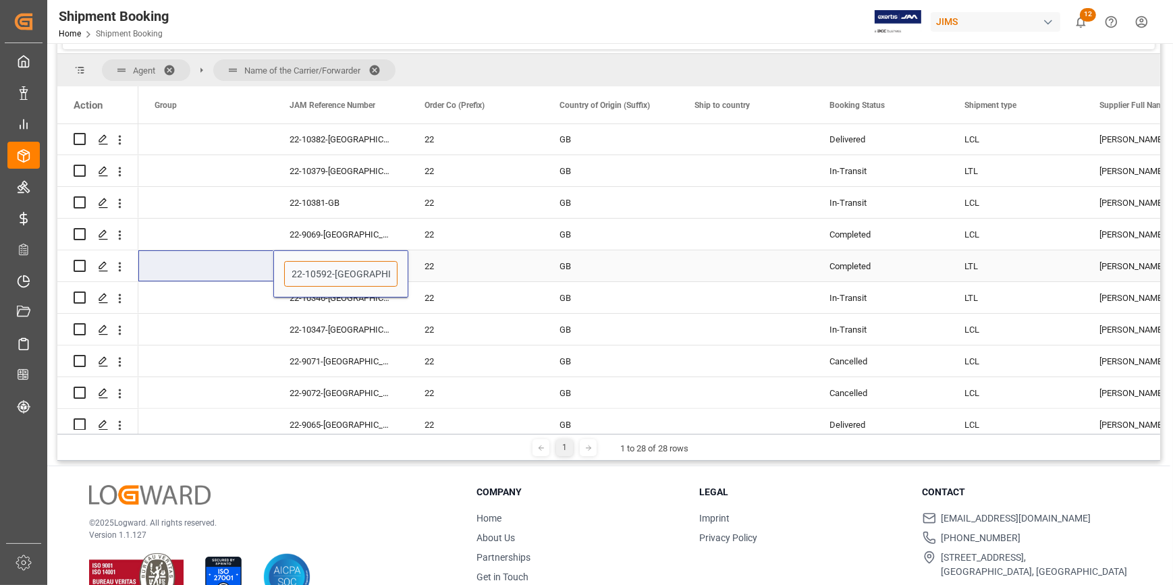
click at [351, 279] on input "22-10592-[GEOGRAPHIC_DATA]" at bounding box center [340, 274] width 113 height 26
drag, startPoint x: 340, startPoint y: 271, endPoint x: 264, endPoint y: 271, distance: 75.6
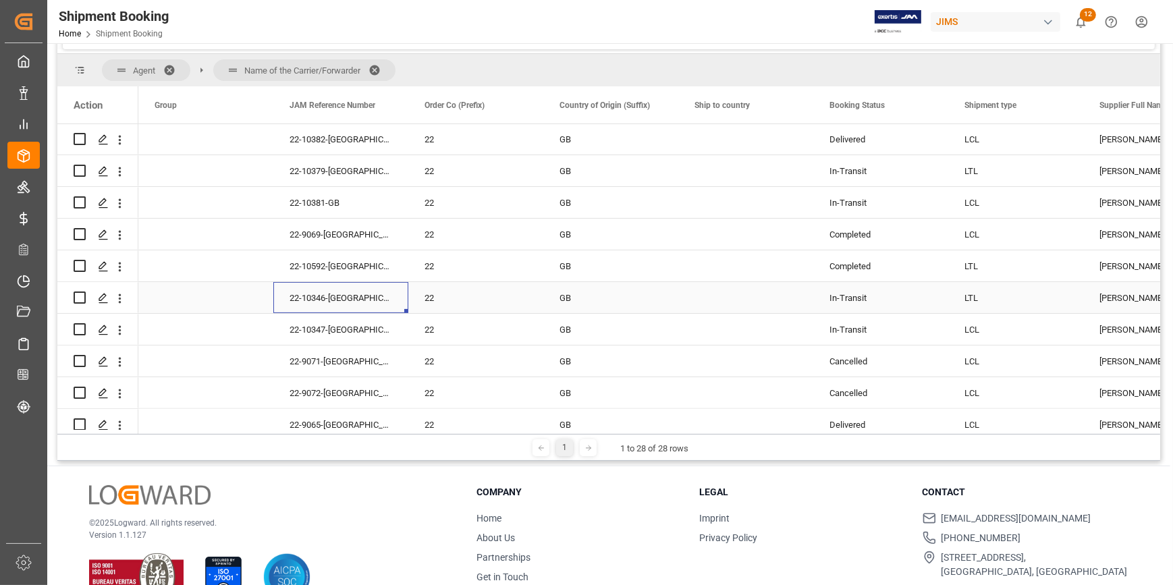
click at [358, 307] on div "22-10346-GB" at bounding box center [340, 297] width 135 height 31
click at [351, 298] on div "22-10346-GB" at bounding box center [340, 297] width 135 height 31
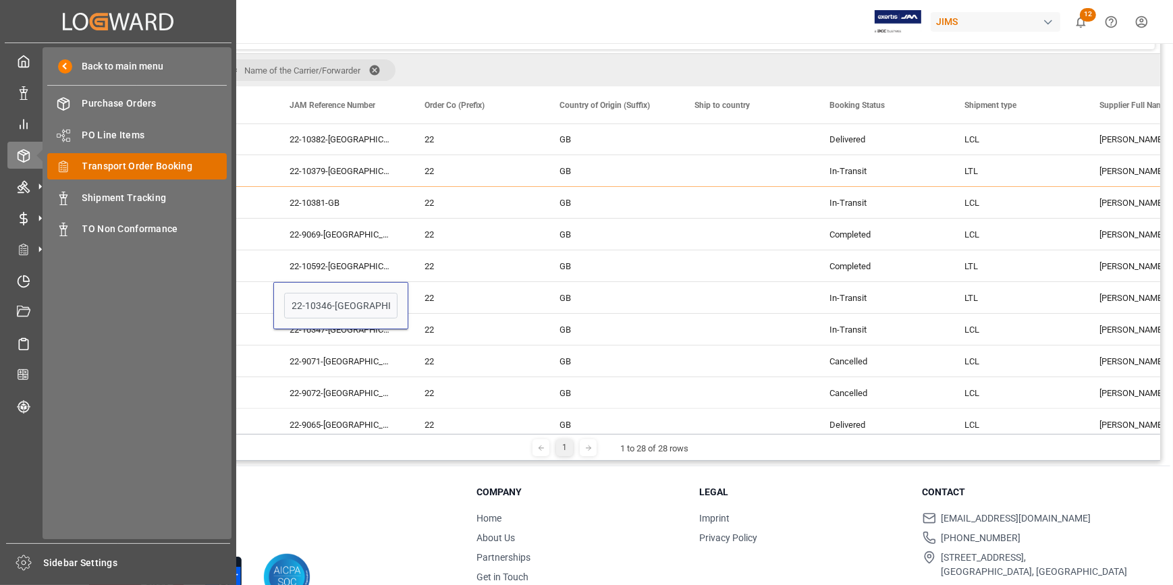
click at [136, 165] on span "Transport Order Booking" at bounding box center [154, 166] width 145 height 14
click at [135, 168] on span "Transport Order Booking" at bounding box center [154, 166] width 145 height 14
click at [141, 165] on span "Transport Order Booking" at bounding box center [154, 166] width 145 height 14
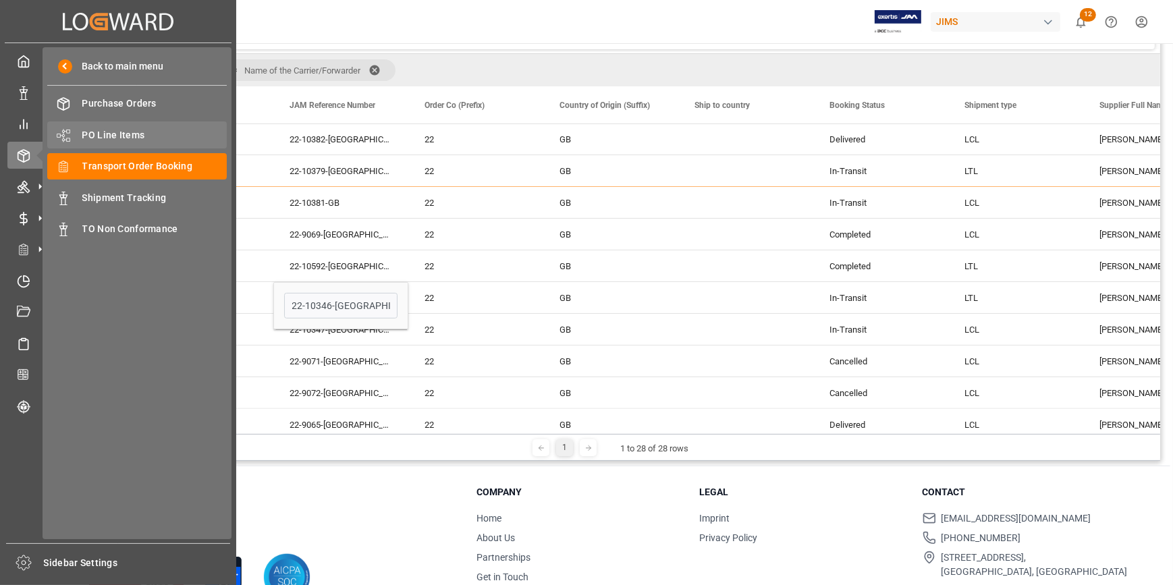
click at [105, 135] on span "PO Line Items" at bounding box center [154, 135] width 145 height 14
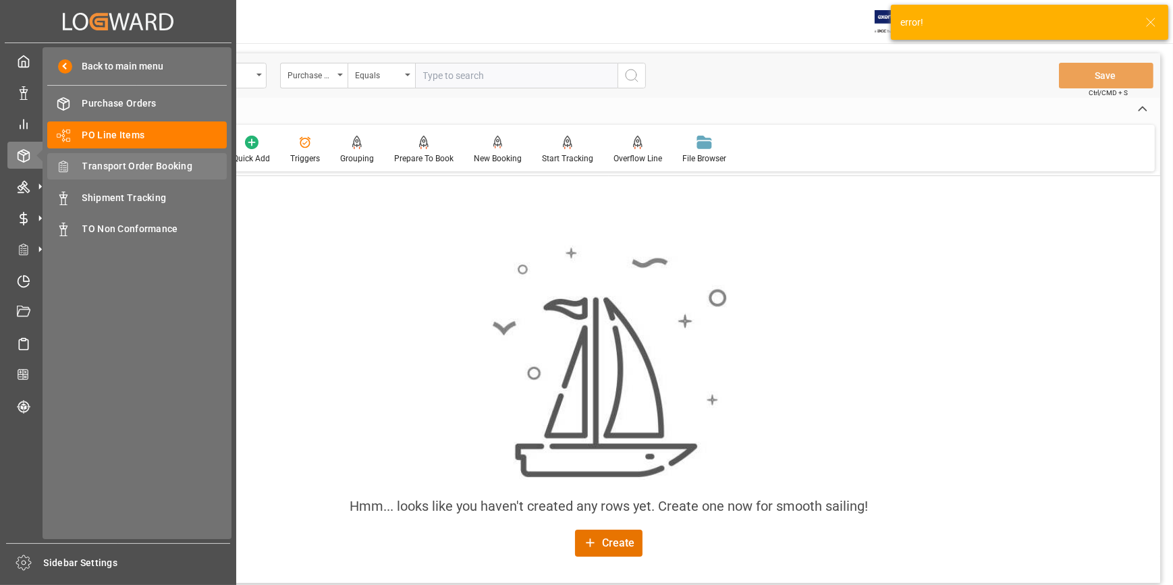
click at [112, 166] on span "Transport Order Booking" at bounding box center [154, 166] width 145 height 14
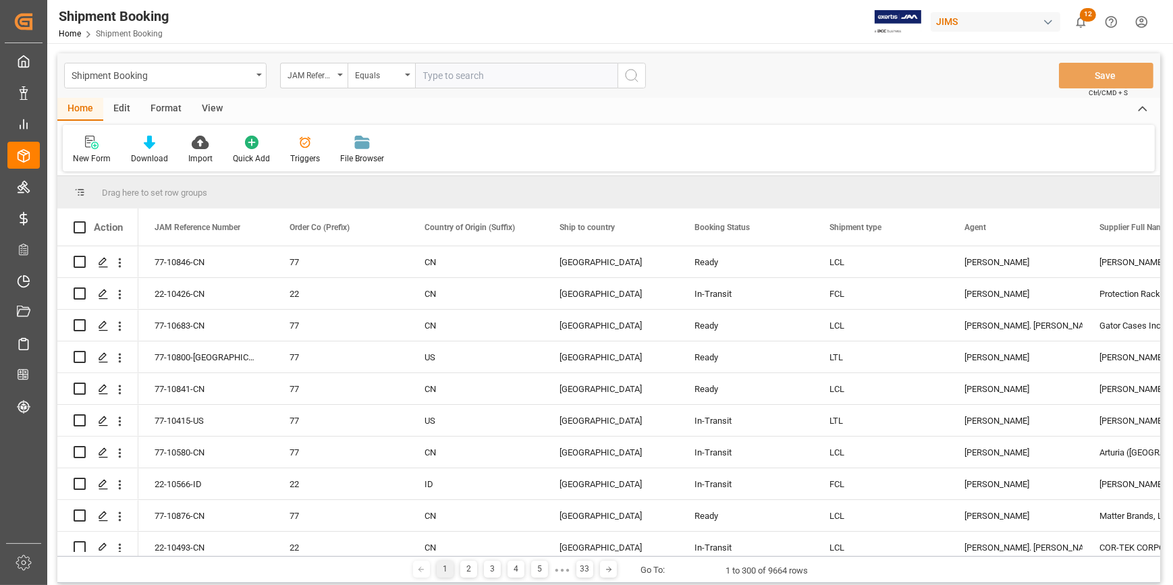
click at [435, 78] on input "text" at bounding box center [516, 76] width 203 height 26
paste input "22-10840-JP"
type input "22-10840-JP"
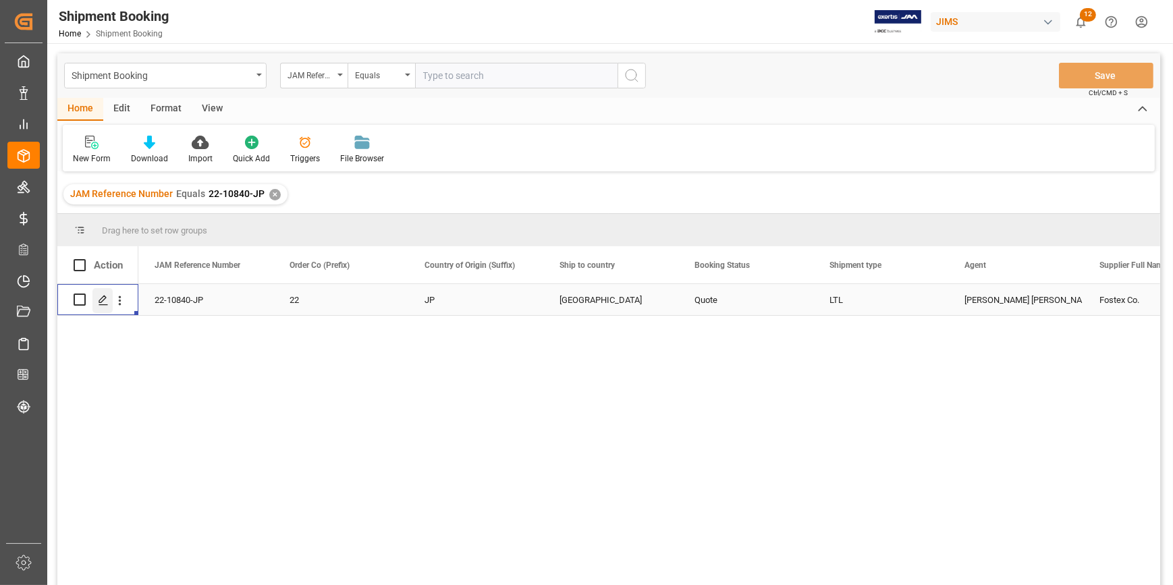
click at [105, 300] on icon "Press SPACE to select this row." at bounding box center [103, 300] width 11 height 11
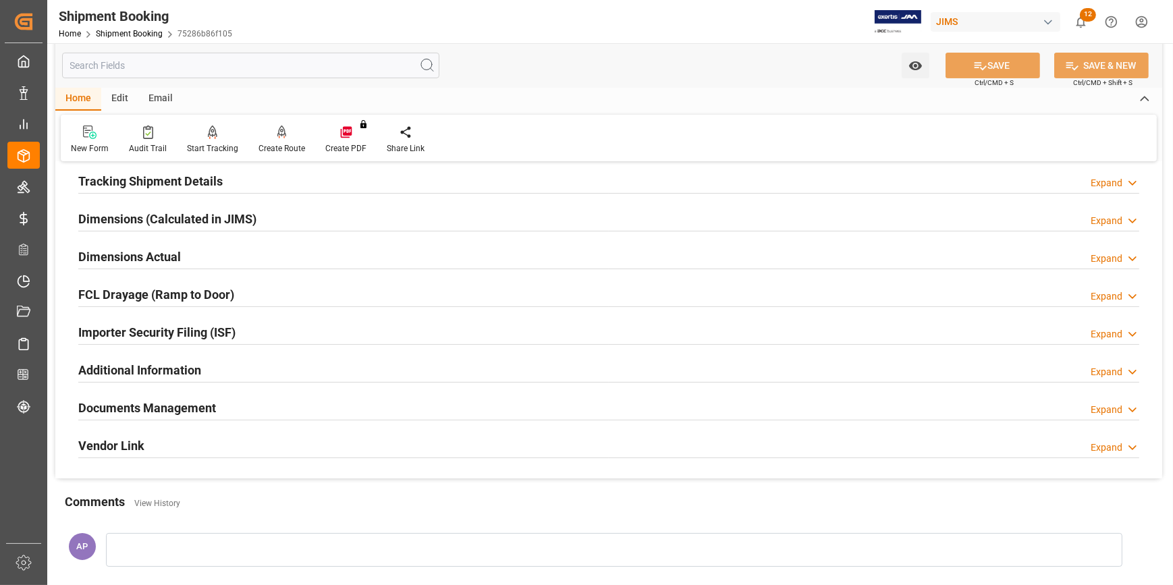
scroll to position [307, 0]
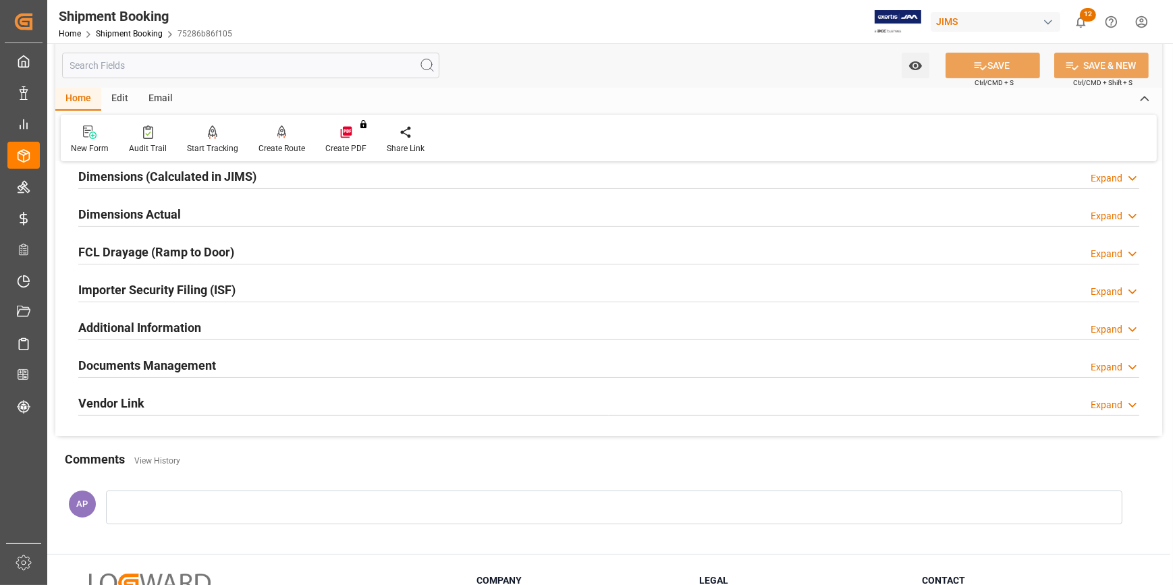
click at [323, 363] on div "Documents Management Expand" at bounding box center [608, 365] width 1061 height 26
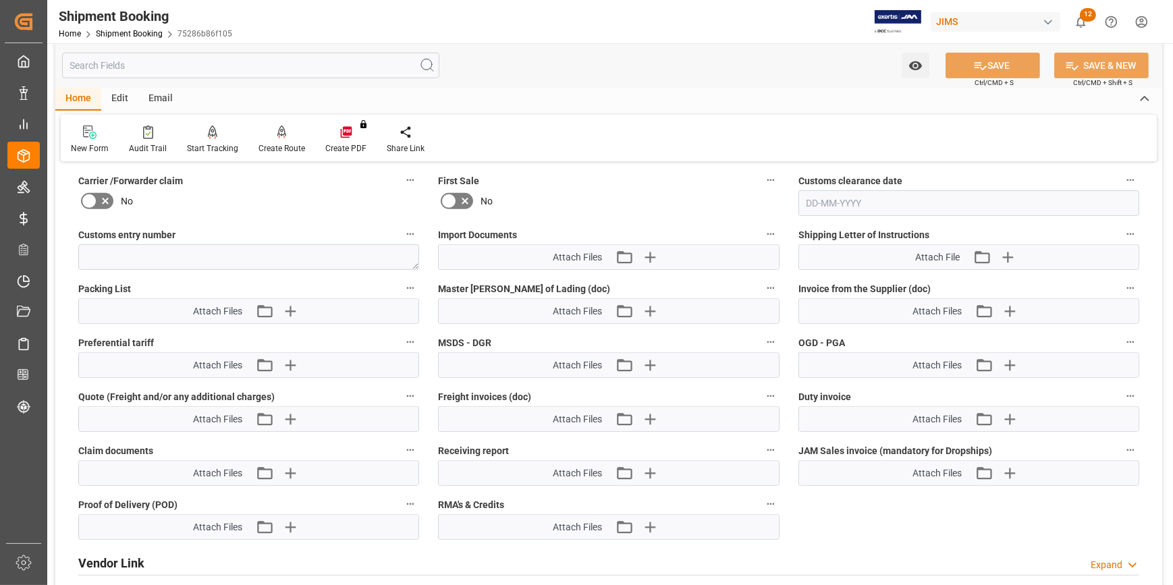
scroll to position [675, 0]
click at [290, 410] on icon "button" at bounding box center [290, 419] width 22 height 22
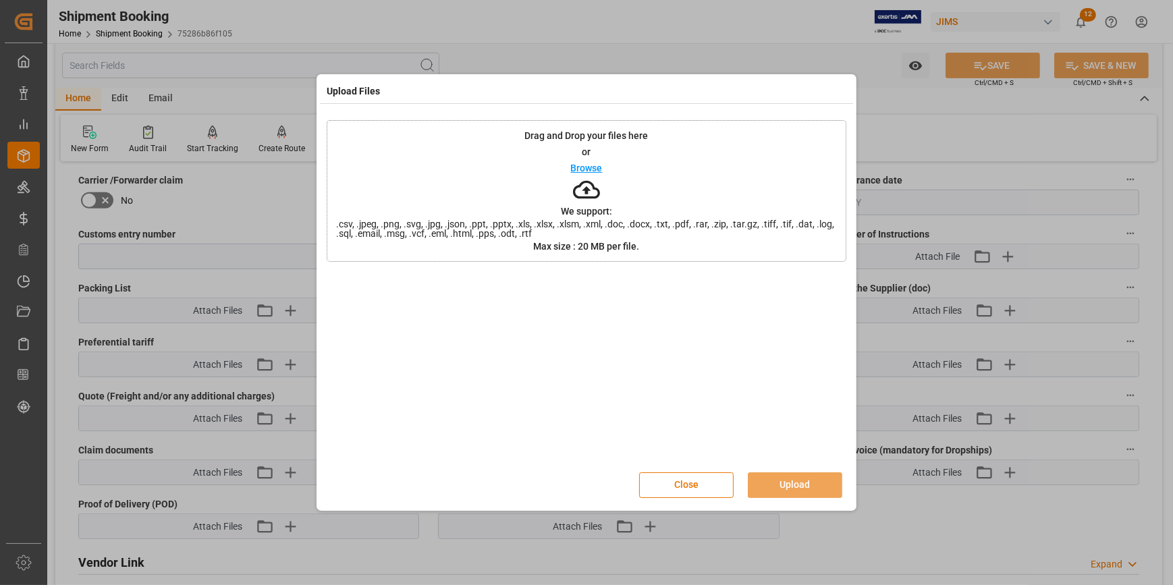
click at [580, 167] on p "Browse" at bounding box center [587, 167] width 32 height 9
click at [704, 486] on button "Close" at bounding box center [686, 486] width 95 height 26
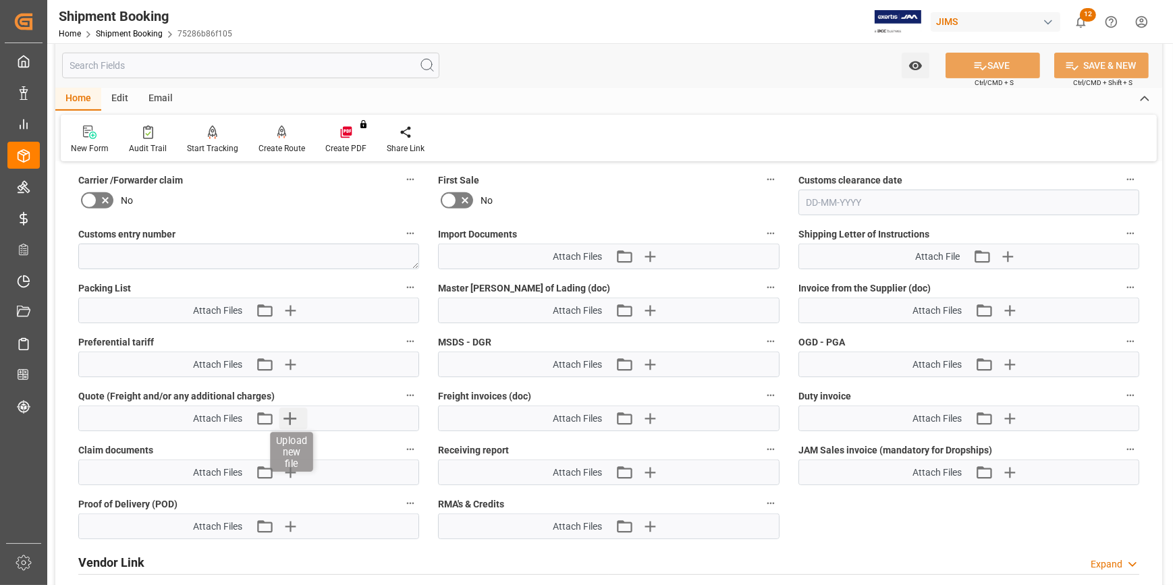
click at [290, 415] on icon "button" at bounding box center [290, 419] width 13 height 13
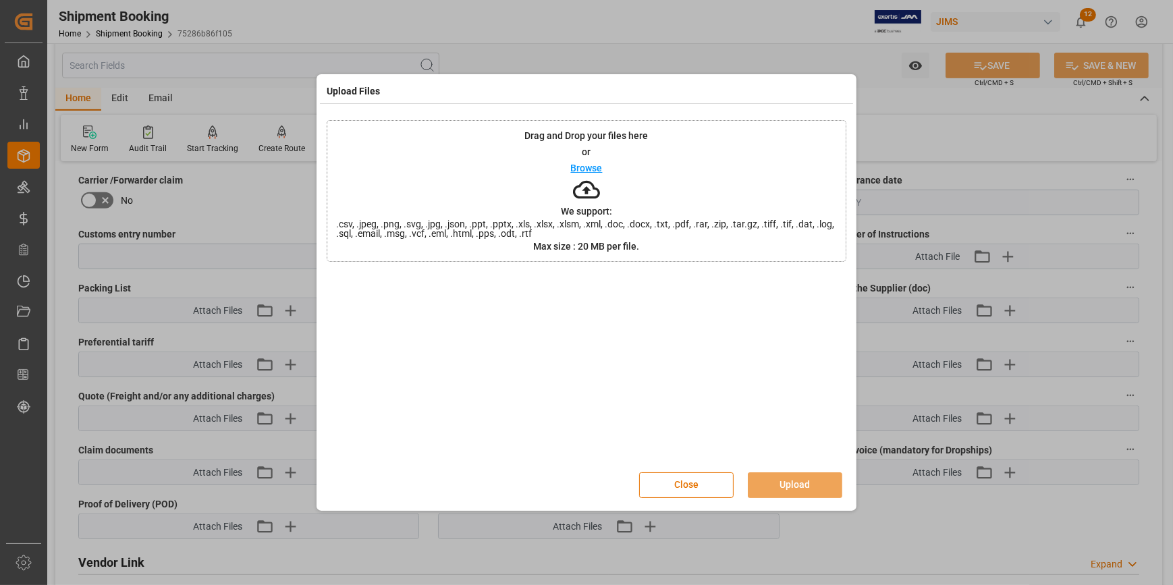
click at [587, 167] on p "Browse" at bounding box center [587, 167] width 32 height 9
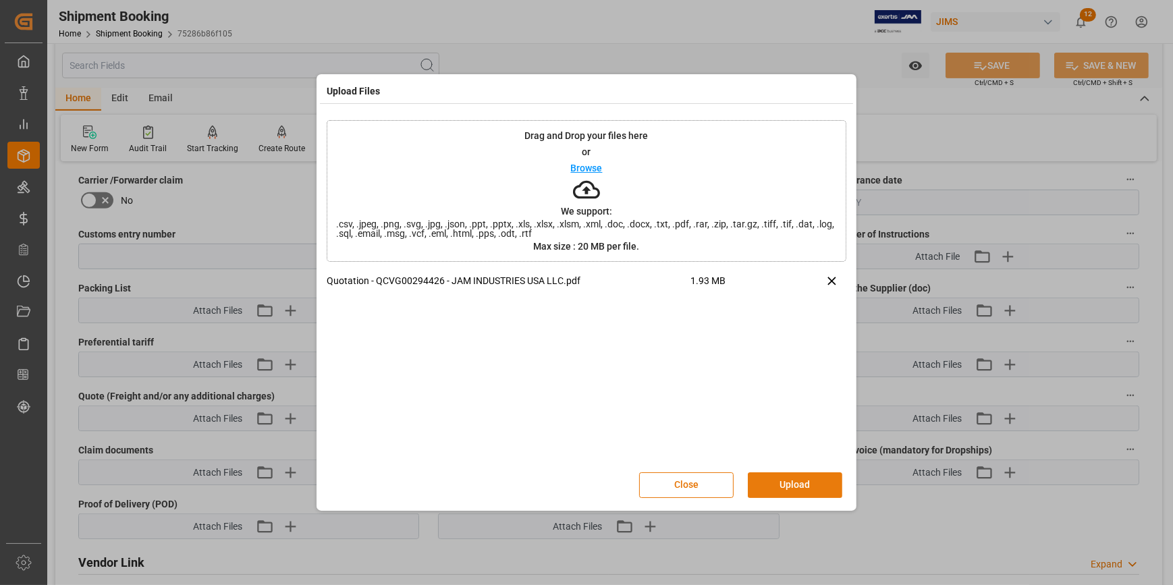
click at [806, 483] on button "Upload" at bounding box center [795, 486] width 95 height 26
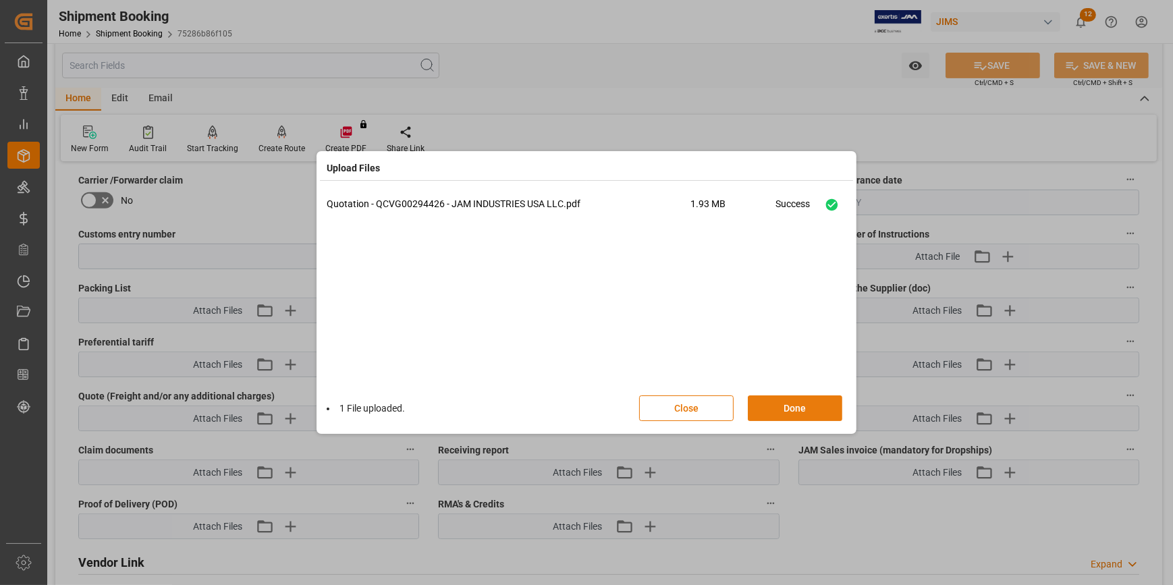
click at [803, 408] on button "Done" at bounding box center [795, 409] width 95 height 26
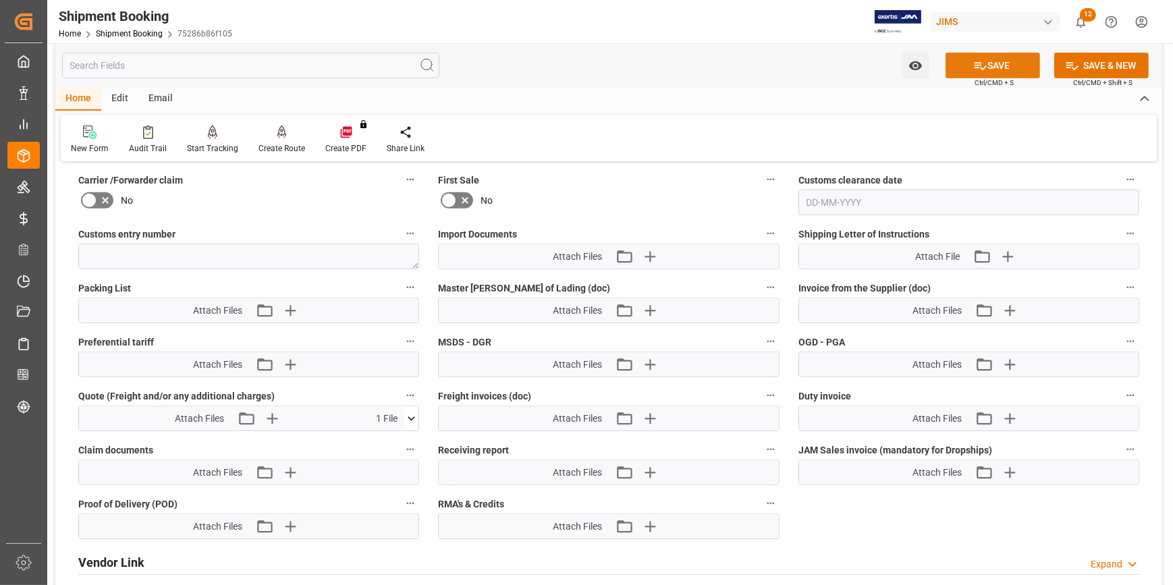
click at [994, 63] on button "SAVE" at bounding box center [993, 66] width 95 height 26
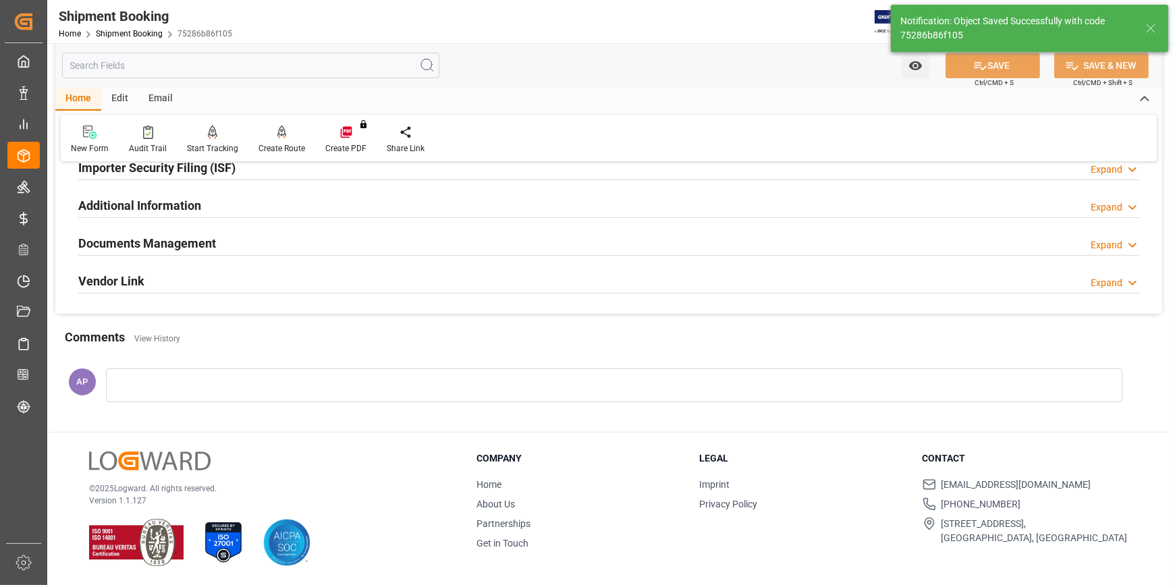
scroll to position [149, 0]
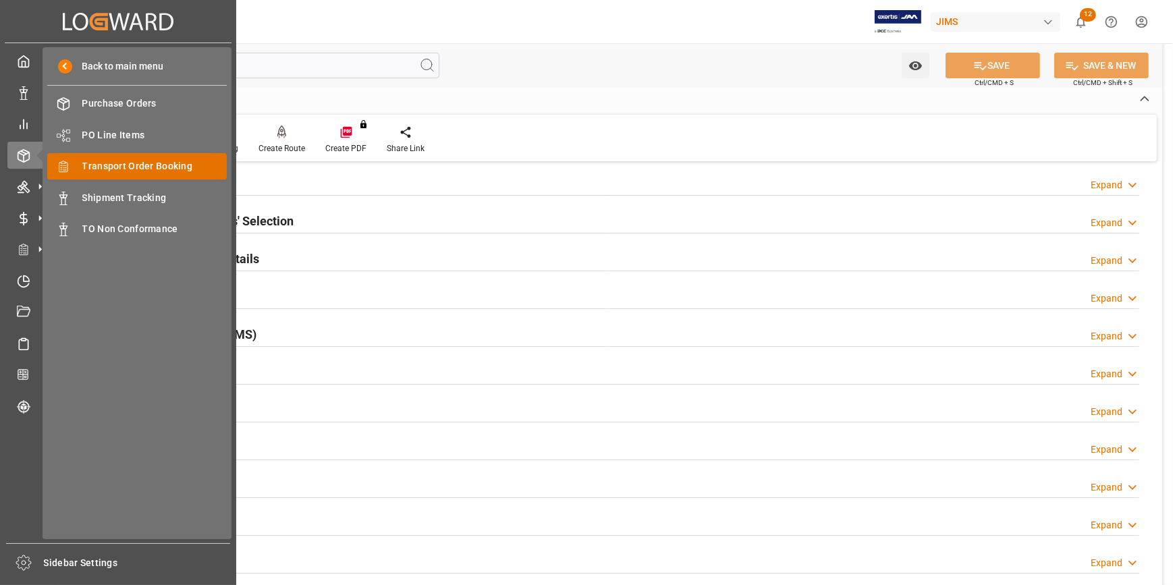
click at [124, 169] on span "Transport Order Booking" at bounding box center [154, 166] width 145 height 14
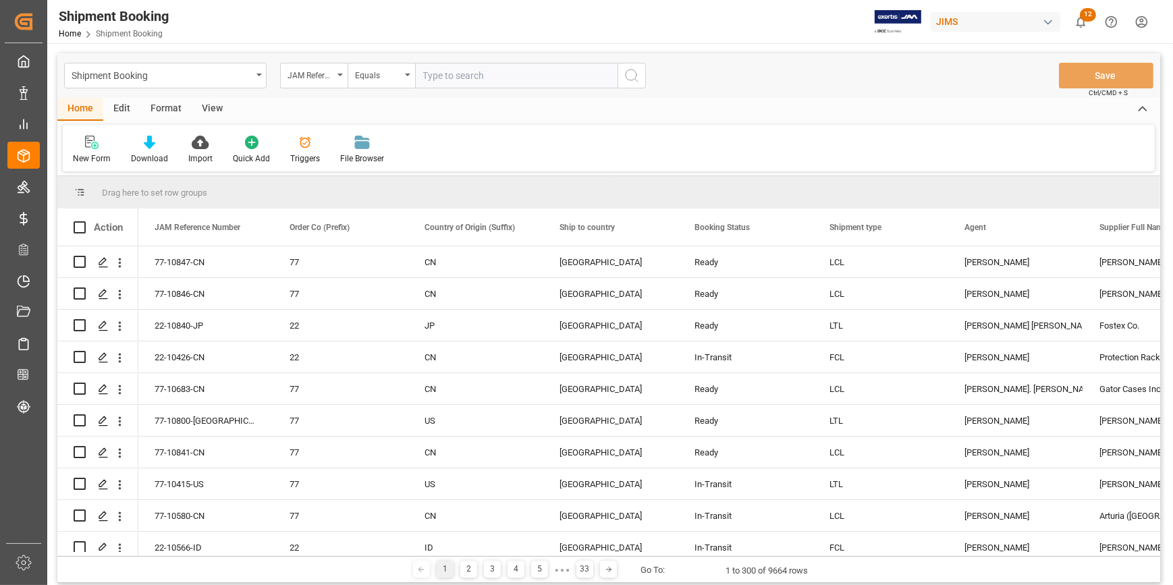
click at [454, 75] on input "text" at bounding box center [516, 76] width 203 height 26
type input "22-10750-GB"
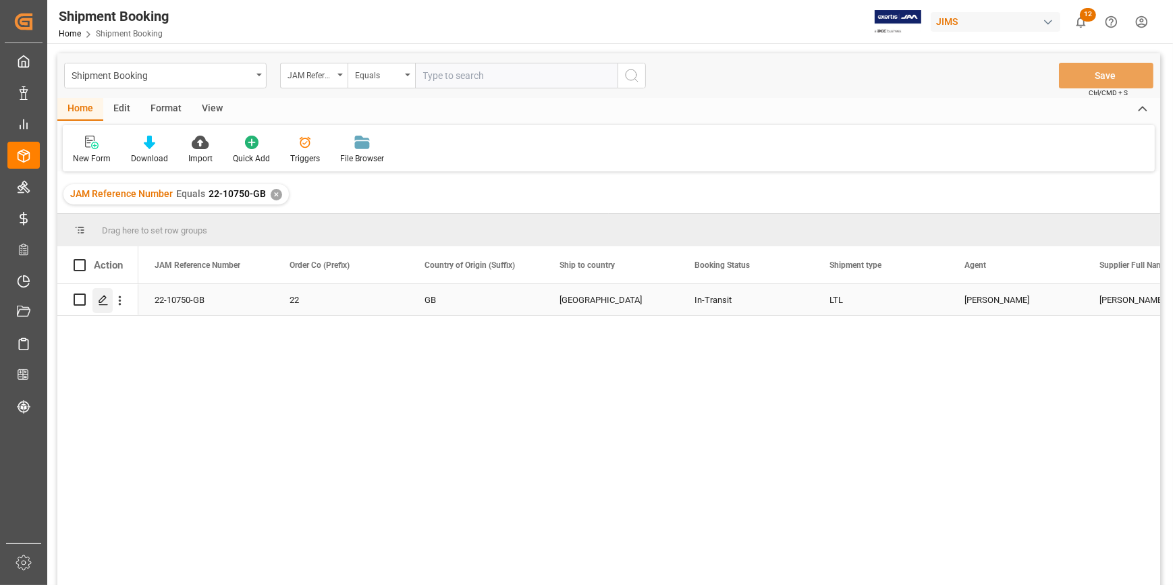
click at [103, 303] on icon "Press SPACE to select this row." at bounding box center [103, 300] width 11 height 11
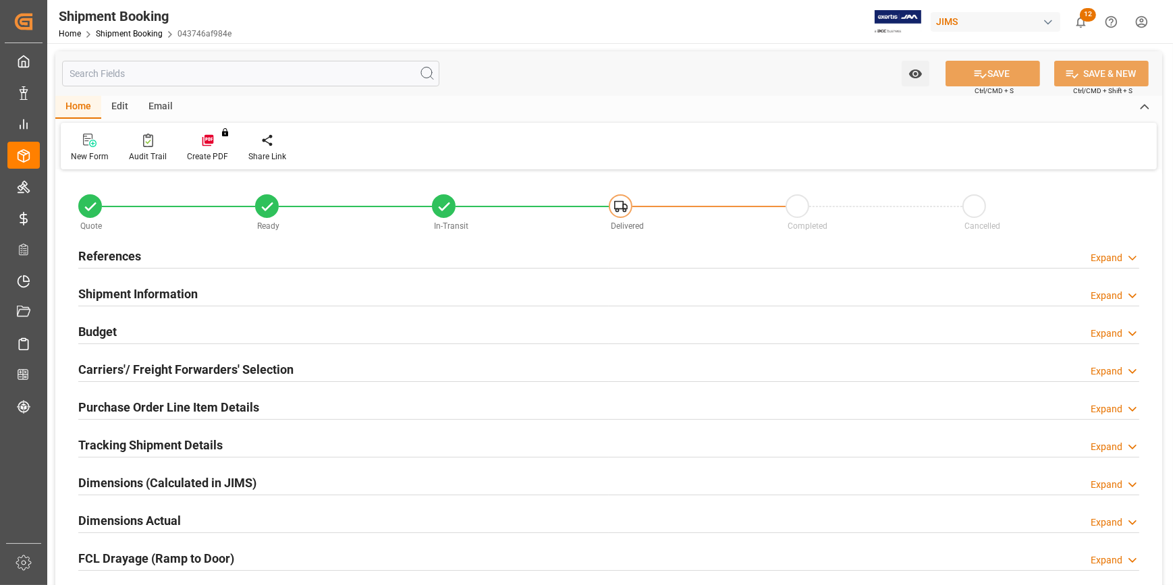
type input "0"
type input "28-08-2025"
click at [236, 256] on div "References Expand" at bounding box center [608, 255] width 1061 height 26
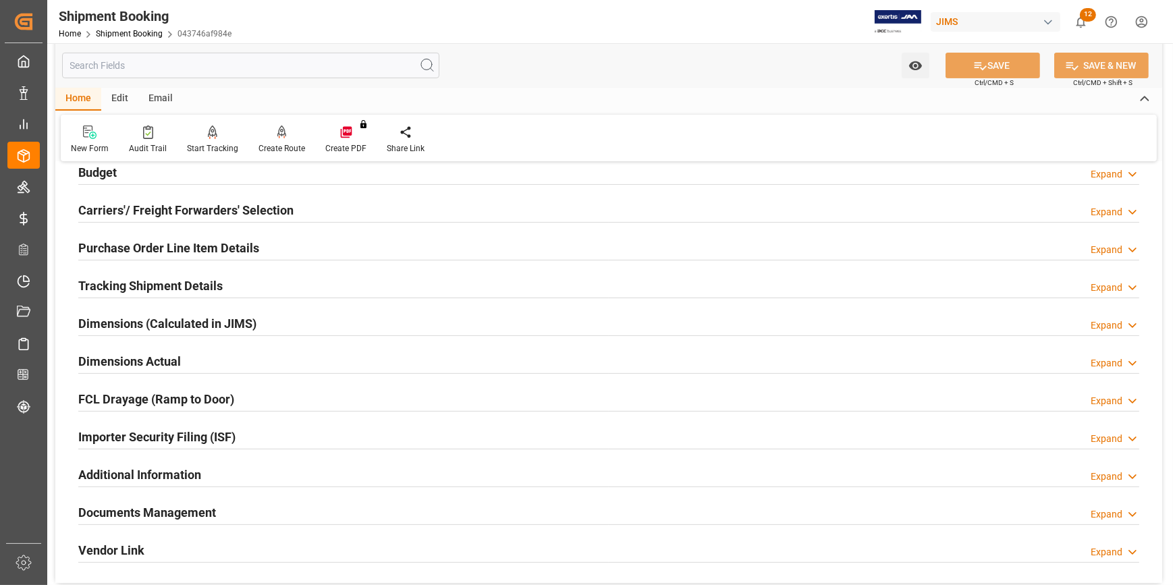
scroll to position [552, 0]
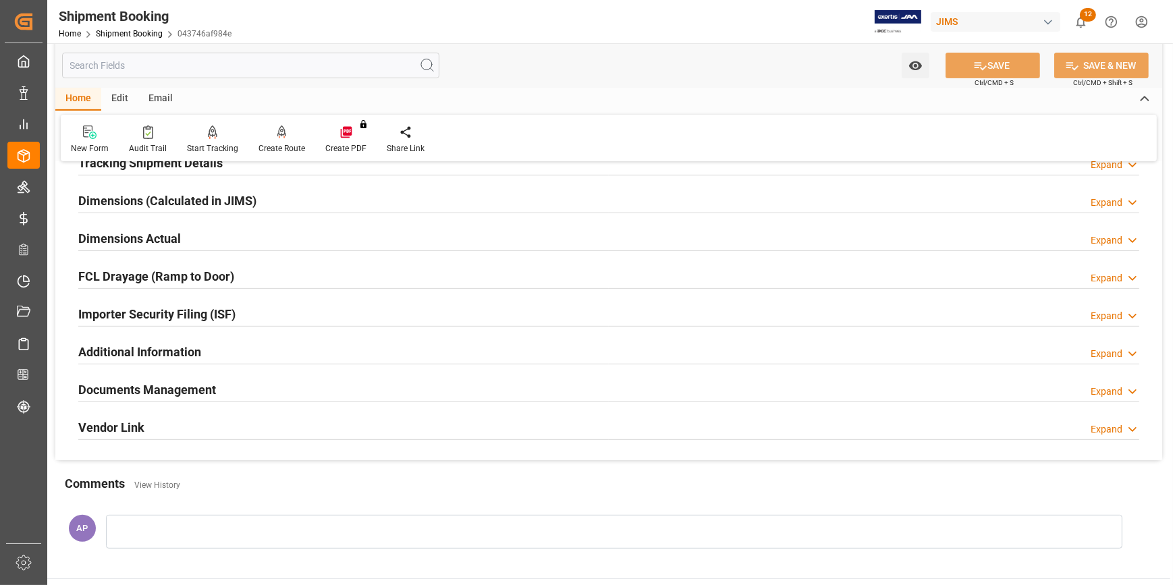
click at [291, 390] on div "Documents Management Expand" at bounding box center [608, 389] width 1061 height 26
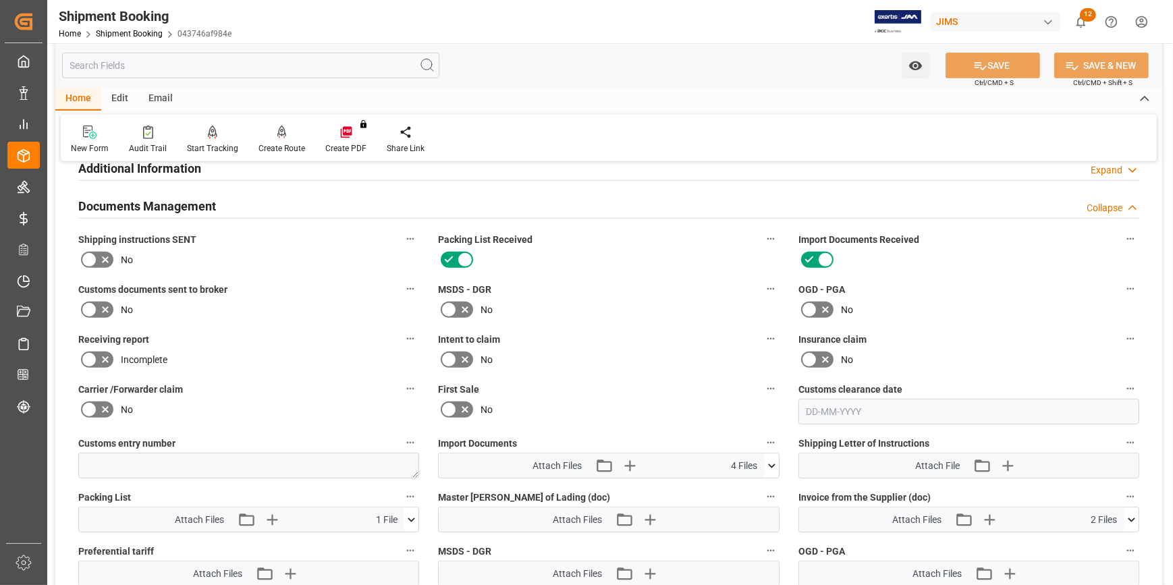
scroll to position [920, 0]
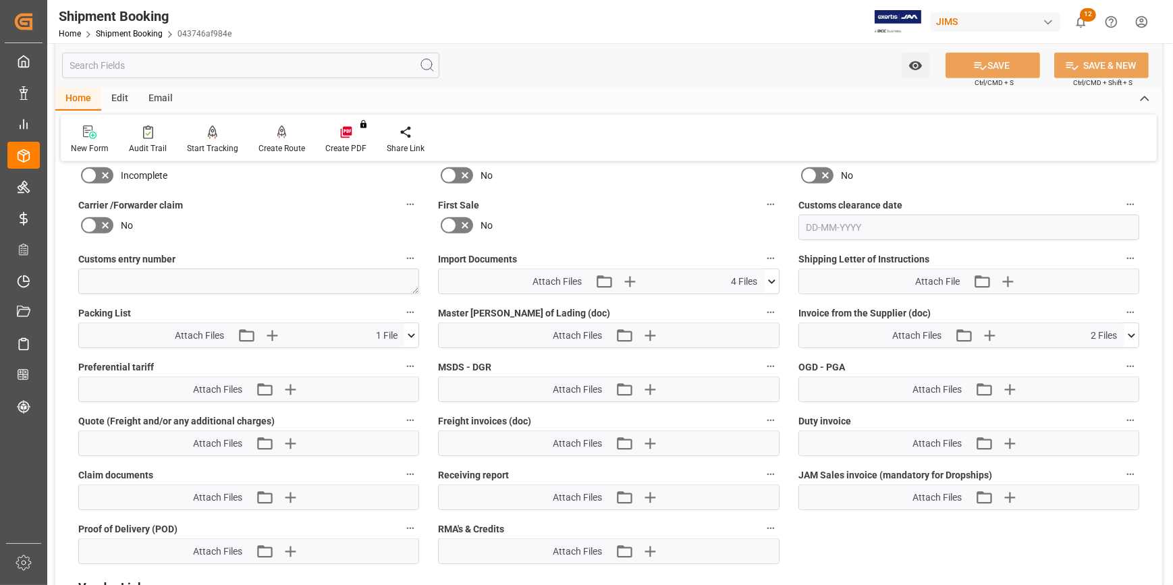
click at [771, 278] on icon at bounding box center [772, 282] width 14 height 14
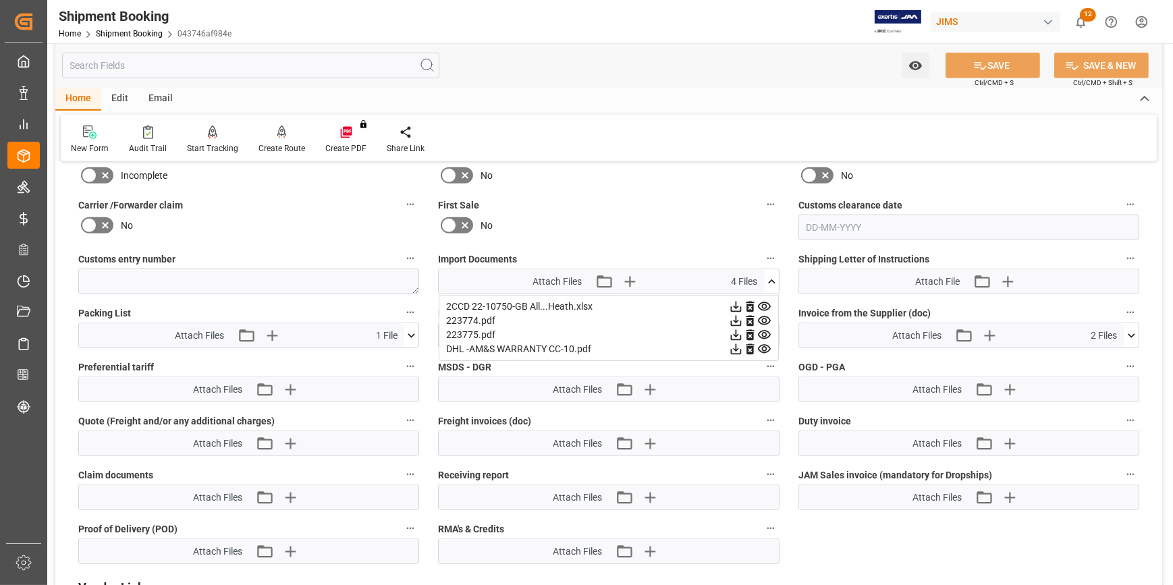
click at [748, 302] on icon at bounding box center [750, 307] width 8 height 11
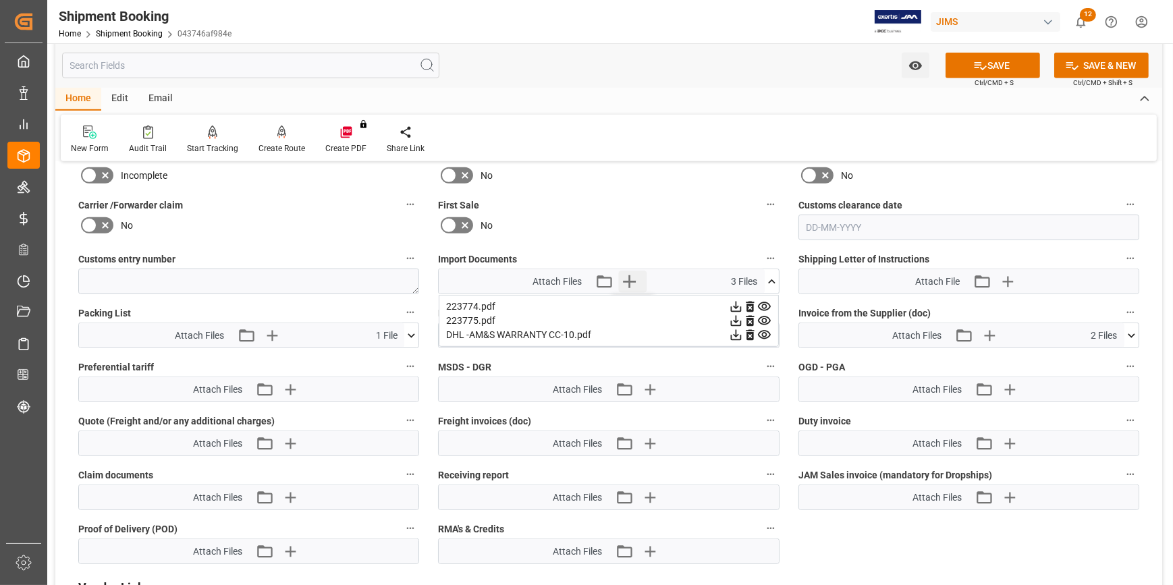
click at [634, 280] on icon "button" at bounding box center [629, 282] width 22 height 22
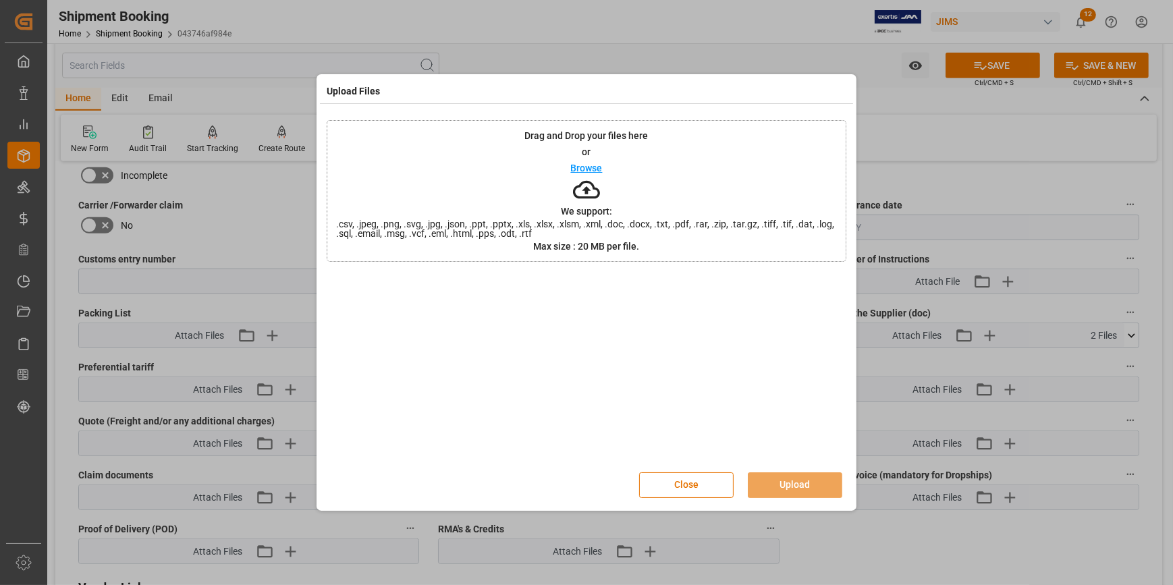
click at [593, 167] on p "Browse" at bounding box center [587, 167] width 32 height 9
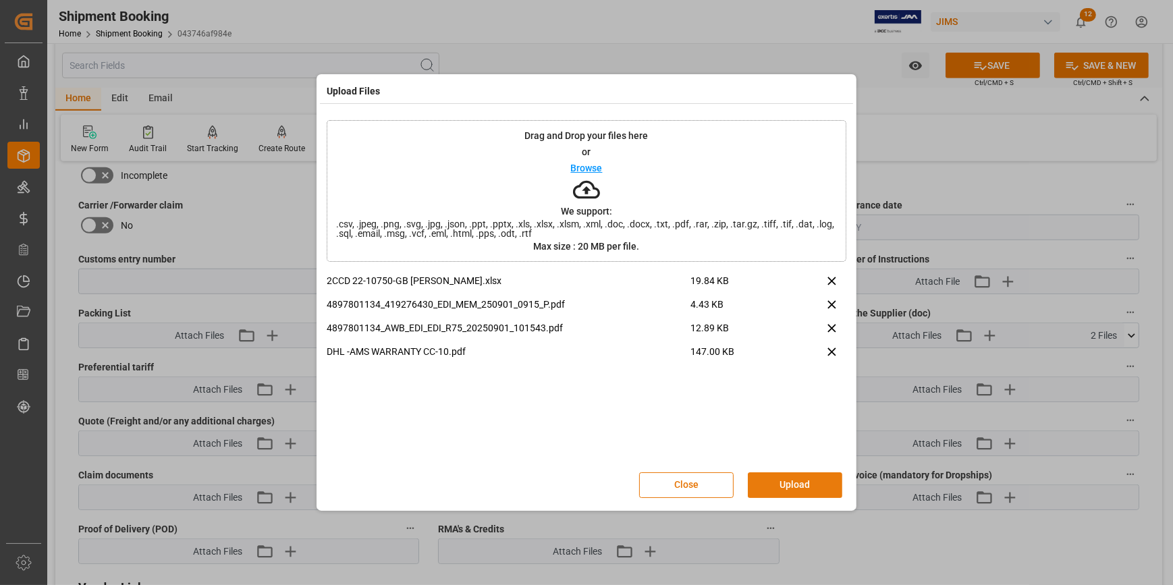
click at [799, 483] on button "Upload" at bounding box center [795, 486] width 95 height 26
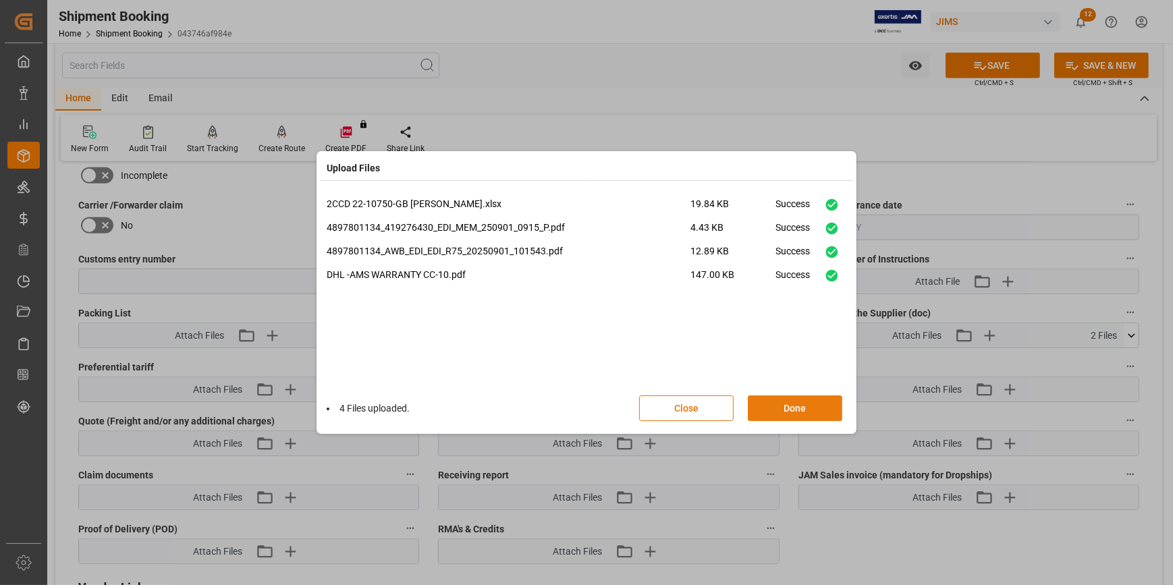
click at [791, 407] on button "Done" at bounding box center [795, 409] width 95 height 26
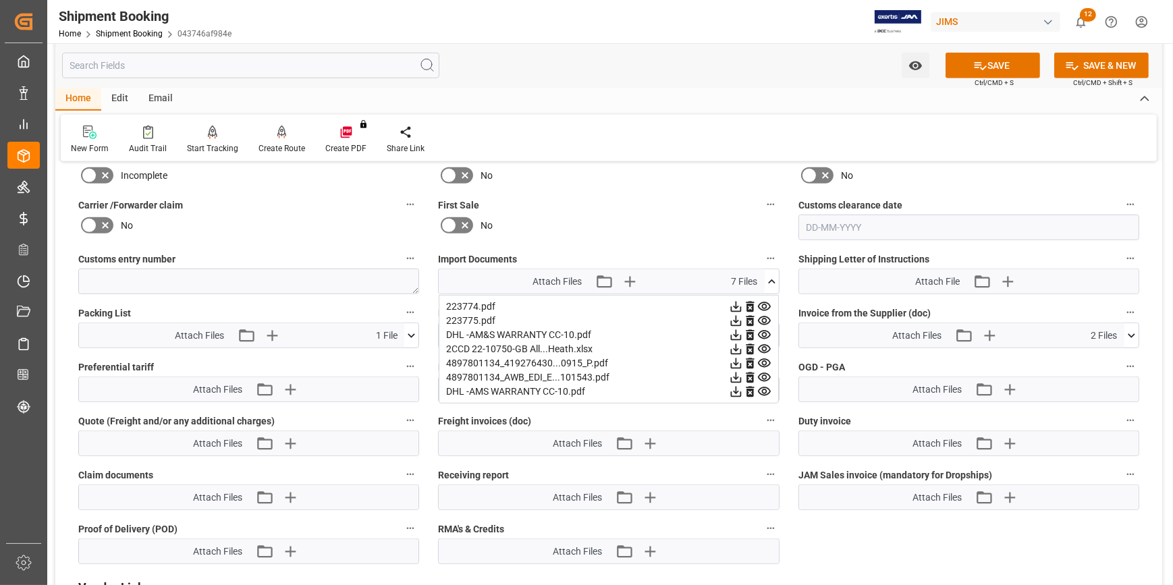
click at [773, 275] on icon at bounding box center [772, 282] width 14 height 14
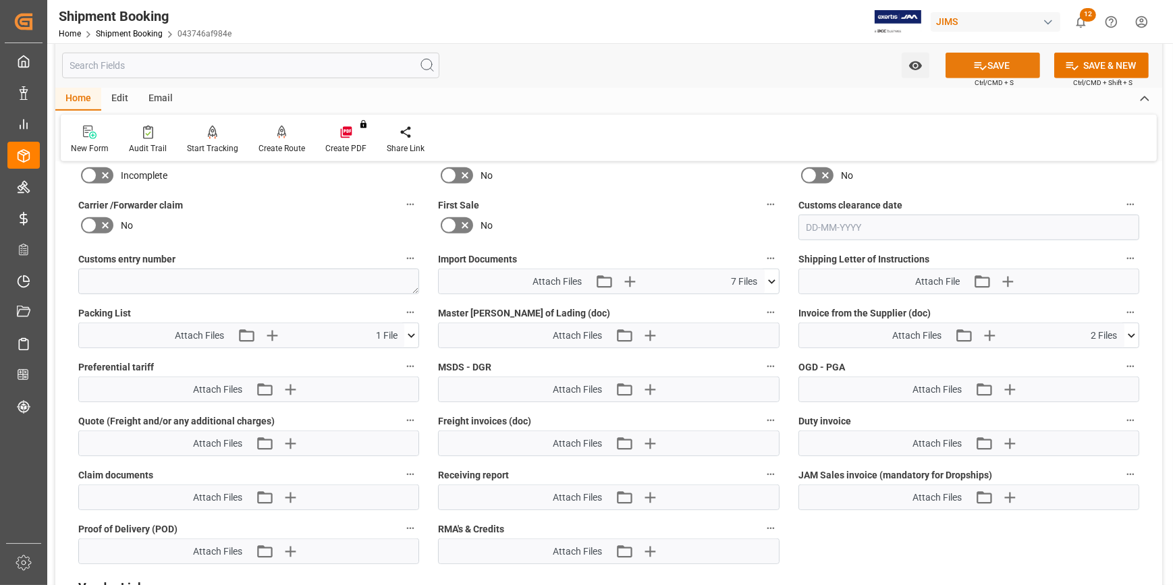
click at [992, 65] on button "SAVE" at bounding box center [993, 66] width 95 height 26
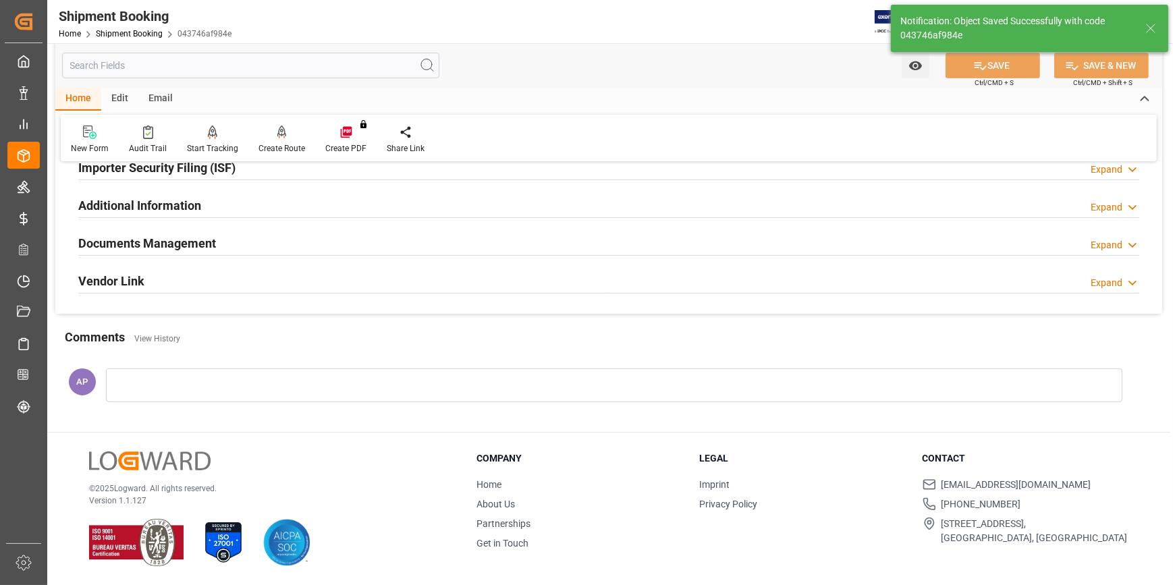
scroll to position [124, 0]
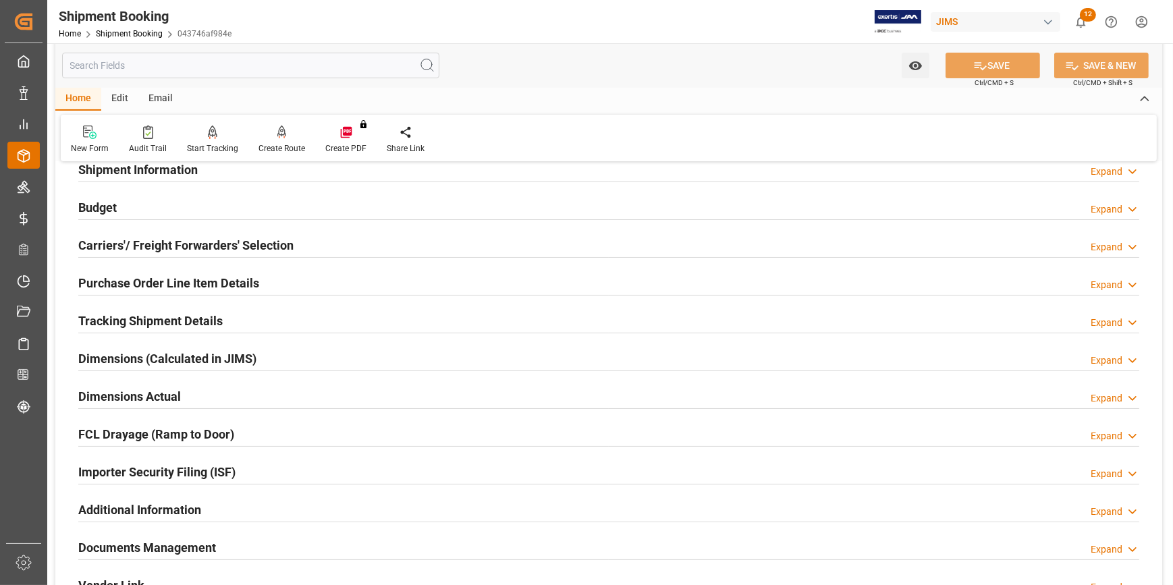
drag, startPoint x: 146, startPoint y: 1, endPoint x: 16, endPoint y: 148, distance: 195.6
click at [16, 148] on div "Order Management Order Management" at bounding box center [23, 155] width 32 height 26
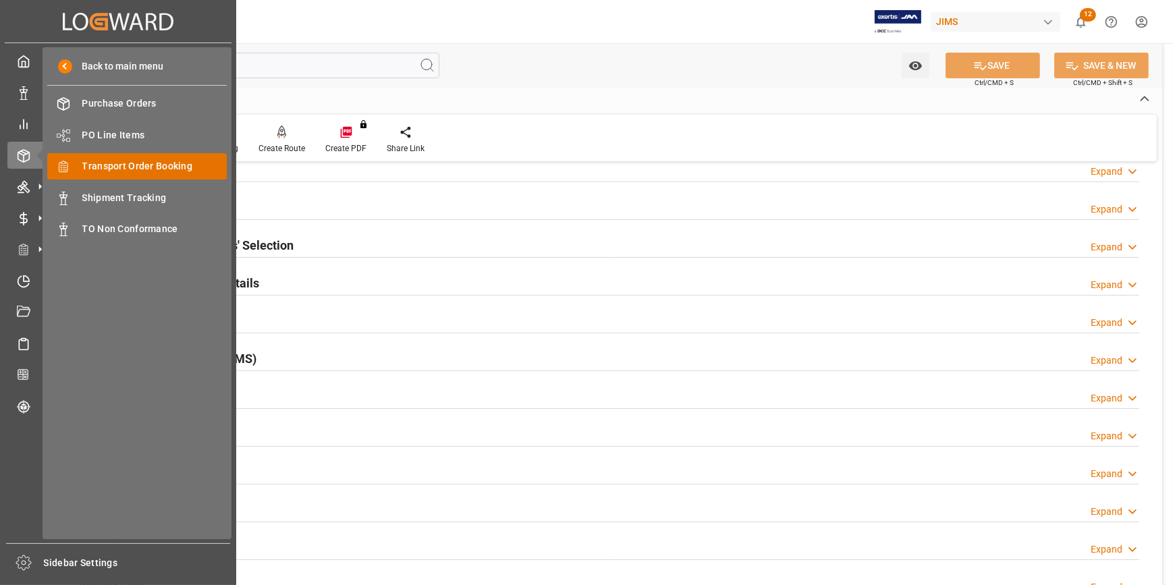
drag, startPoint x: 16, startPoint y: 148, endPoint x: 139, endPoint y: 167, distance: 124.3
click at [139, 167] on span "Transport Order Booking" at bounding box center [154, 166] width 145 height 14
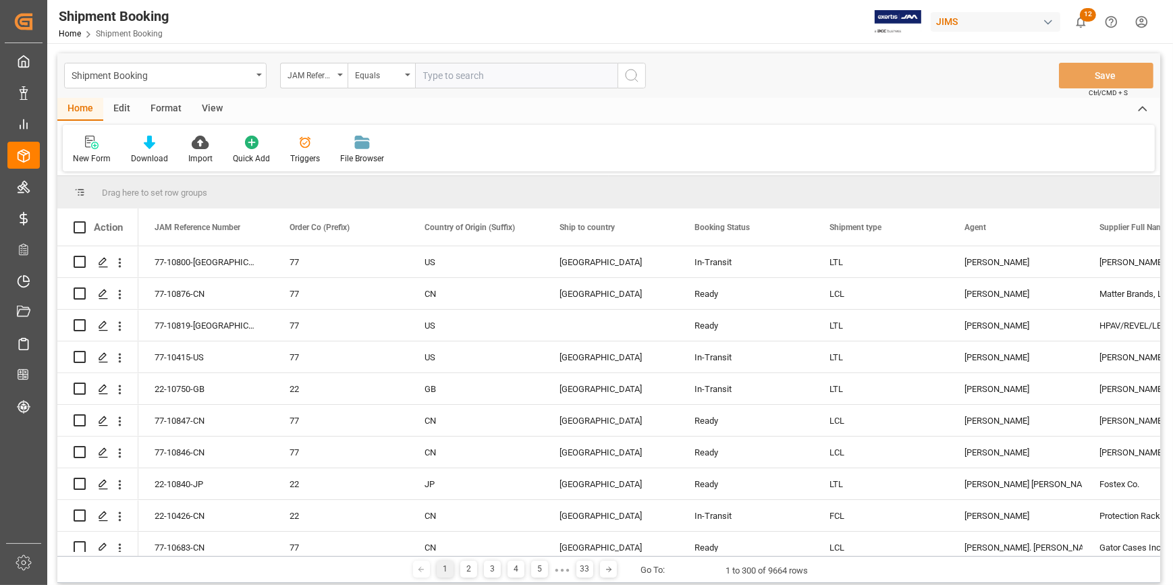
click at [454, 75] on input "text" at bounding box center [516, 76] width 203 height 26
paste input "22-9701-CN"
type input "22-9701-CN"
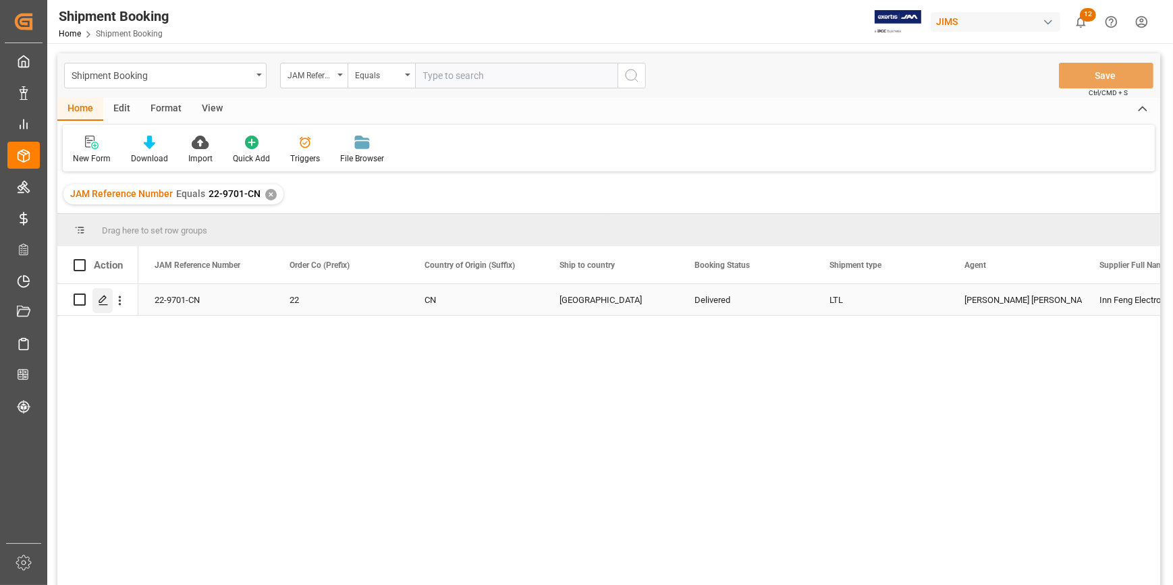
click at [103, 298] on icon "Press SPACE to select this row." at bounding box center [103, 300] width 11 height 11
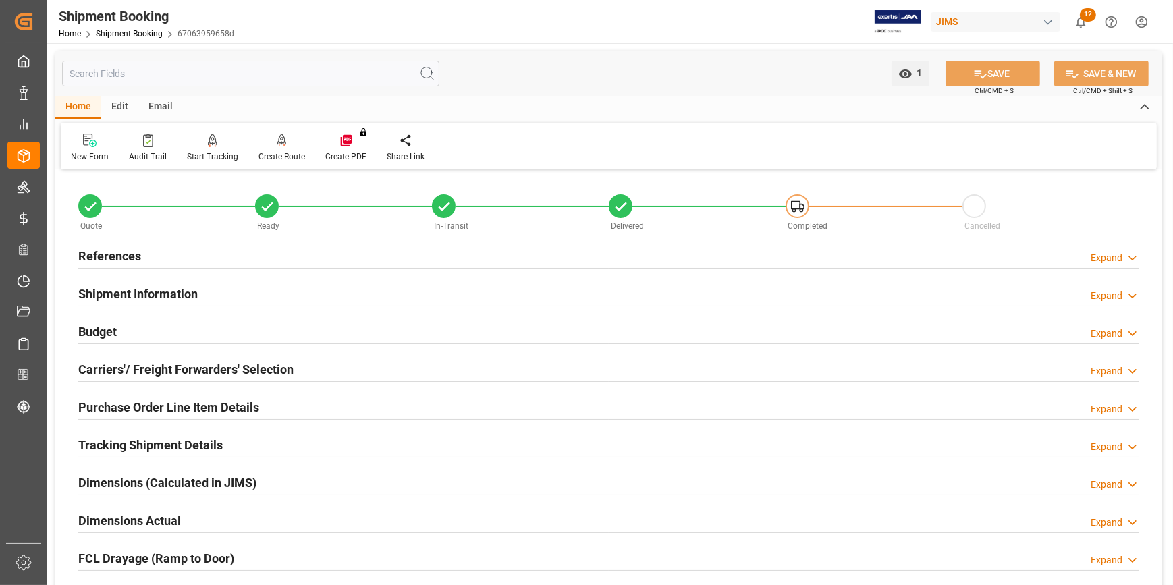
click at [194, 259] on div "References Expand" at bounding box center [608, 255] width 1061 height 26
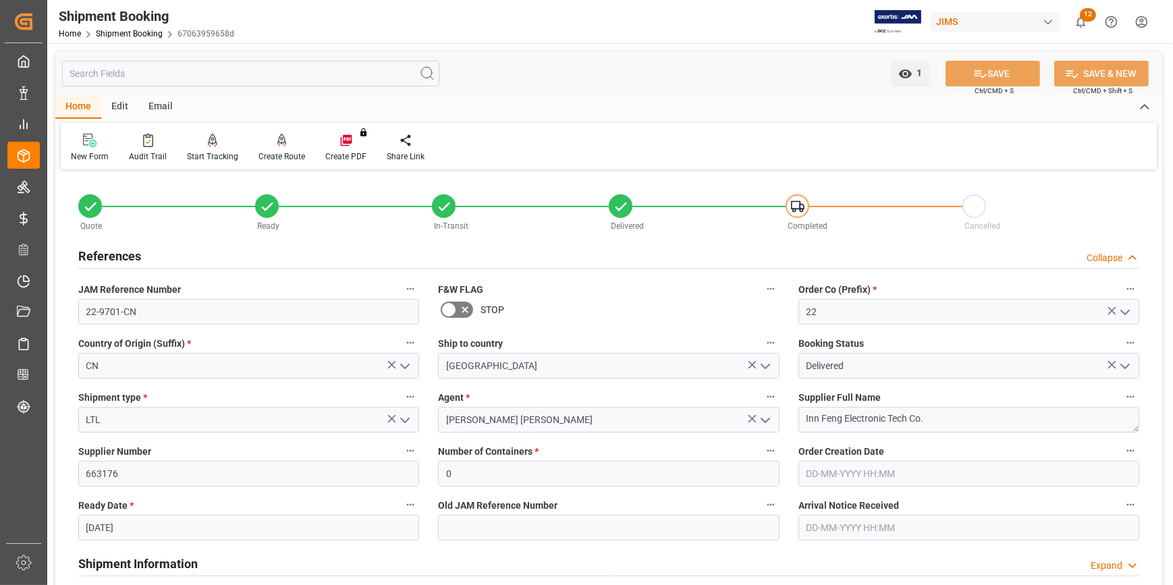
scroll to position [61, 0]
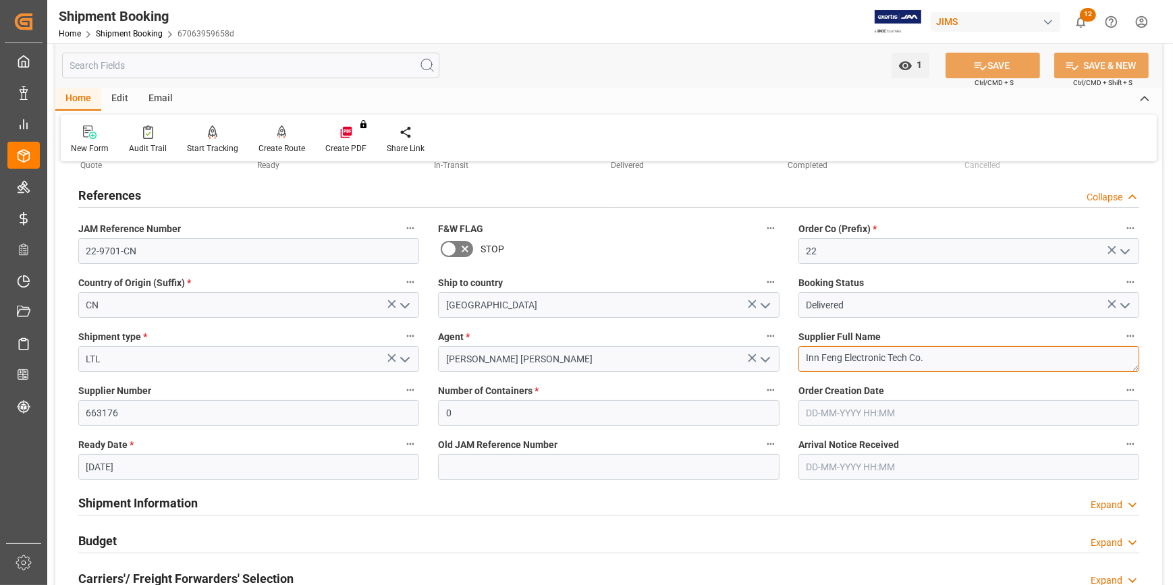
drag, startPoint x: 937, startPoint y: 357, endPoint x: 805, endPoint y: 361, distance: 132.4
click at [805, 361] on textarea "Inn Feng Electronic Tech Co." at bounding box center [969, 359] width 341 height 26
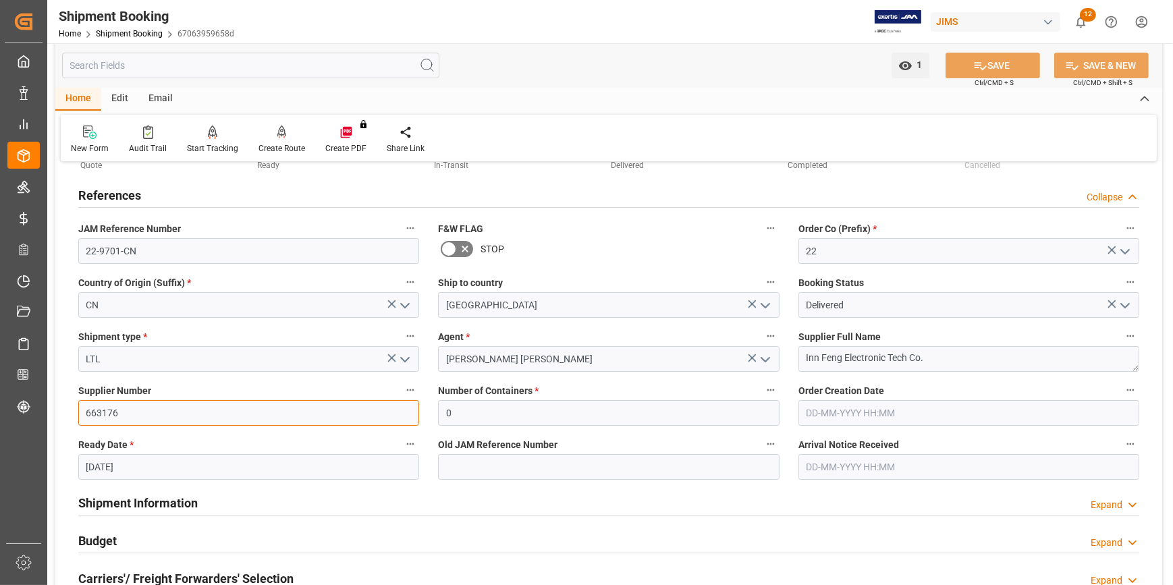
drag, startPoint x: 81, startPoint y: 410, endPoint x: 49, endPoint y: 402, distance: 33.2
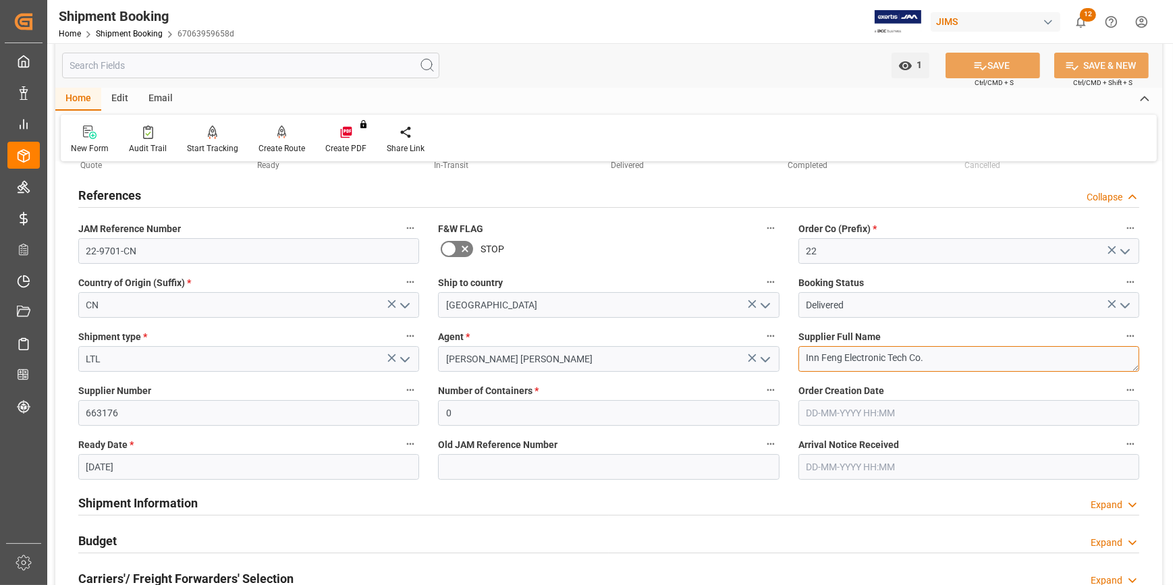
drag, startPoint x: 869, startPoint y: 355, endPoint x: 774, endPoint y: 351, distance: 94.6
click at [774, 351] on div "Quote Ready In-Transit Delivered Completed Cancelled References Collapse JAM Re…" at bounding box center [608, 532] width 1107 height 839
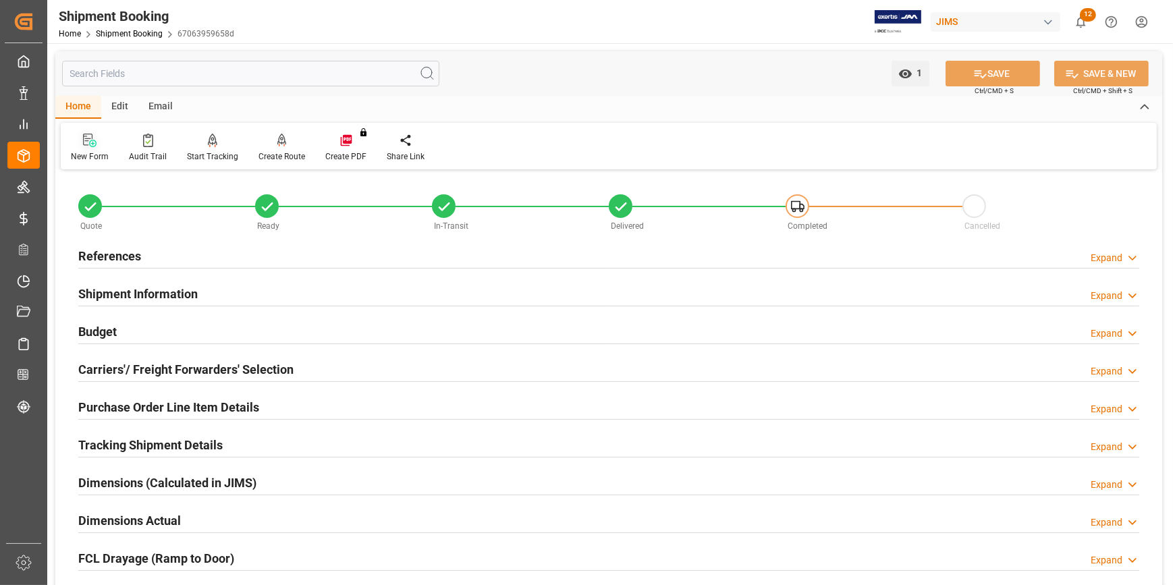
click at [83, 148] on div "New Form" at bounding box center [90, 148] width 58 height 30
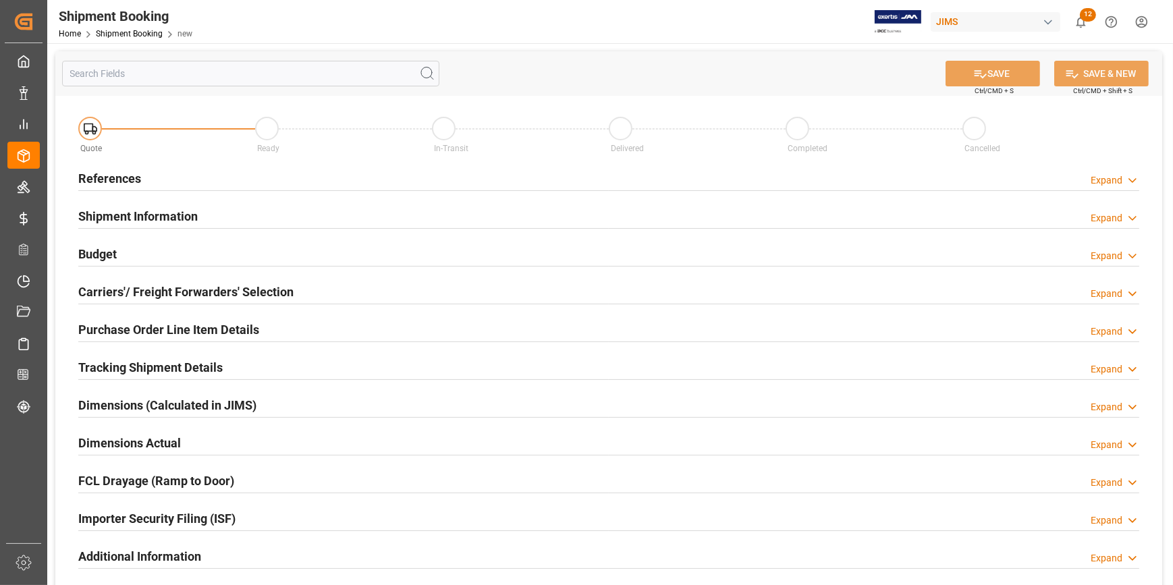
click at [277, 176] on div "References Expand" at bounding box center [608, 178] width 1061 height 26
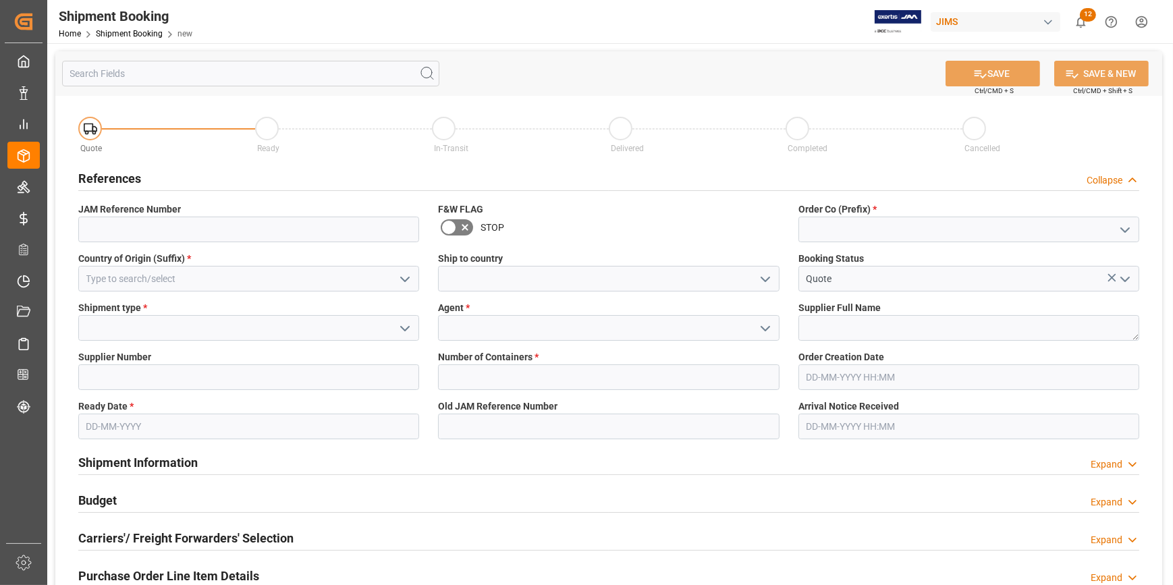
click at [1126, 227] on icon "open menu" at bounding box center [1125, 230] width 16 height 16
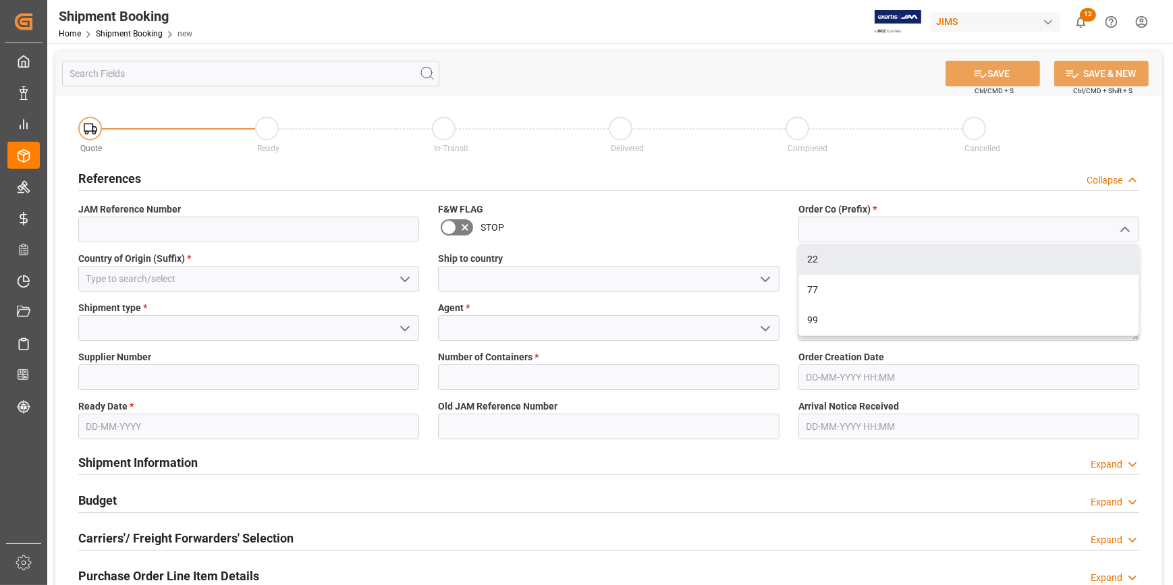
drag, startPoint x: 951, startPoint y: 254, endPoint x: 940, endPoint y: 256, distance: 11.0
click at [949, 255] on div "22" at bounding box center [969, 259] width 340 height 30
type input "22"
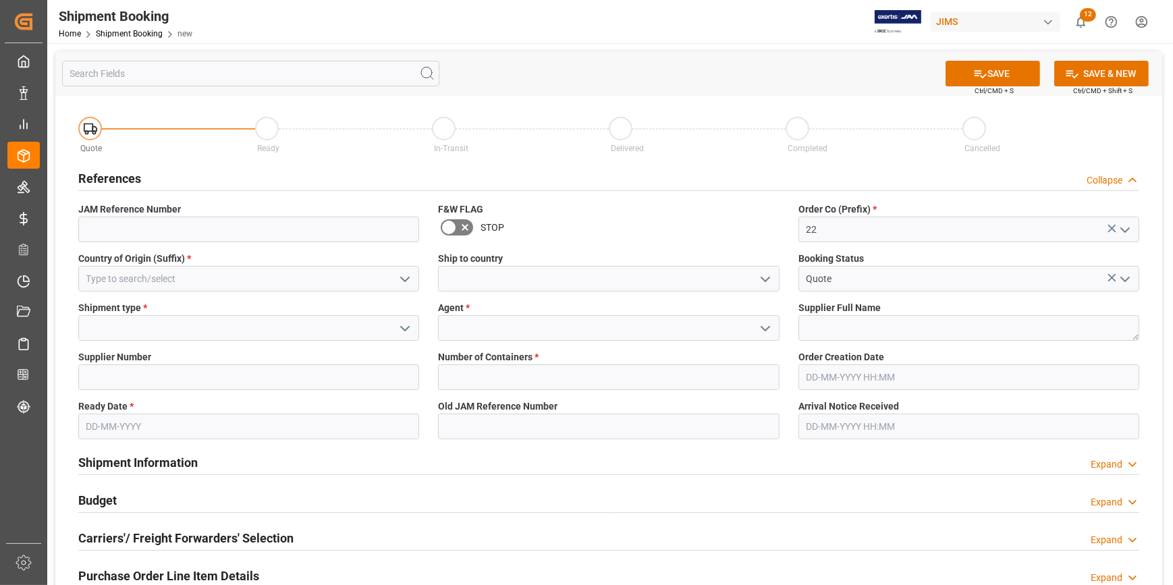
click at [401, 278] on icon "open menu" at bounding box center [405, 279] width 16 height 16
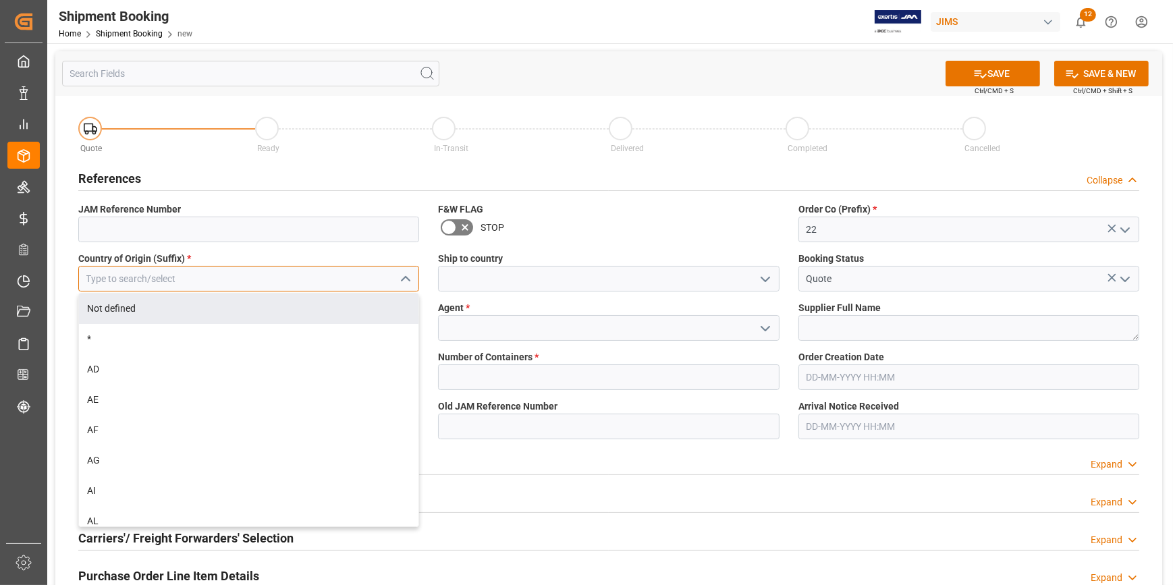
click at [215, 277] on input at bounding box center [248, 279] width 341 height 26
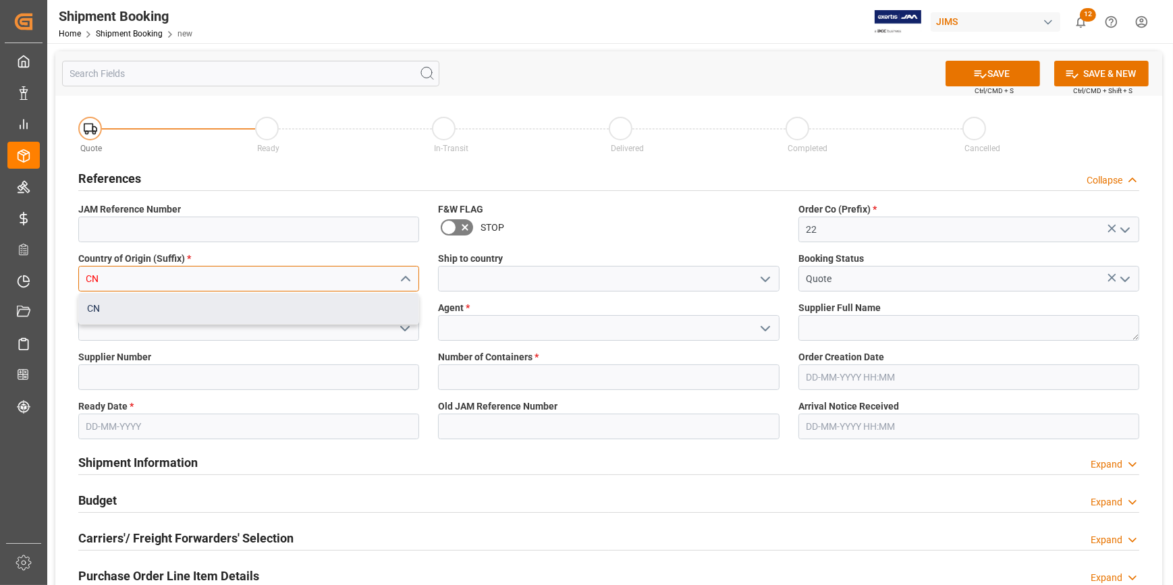
click at [253, 302] on div "CN" at bounding box center [249, 309] width 340 height 30
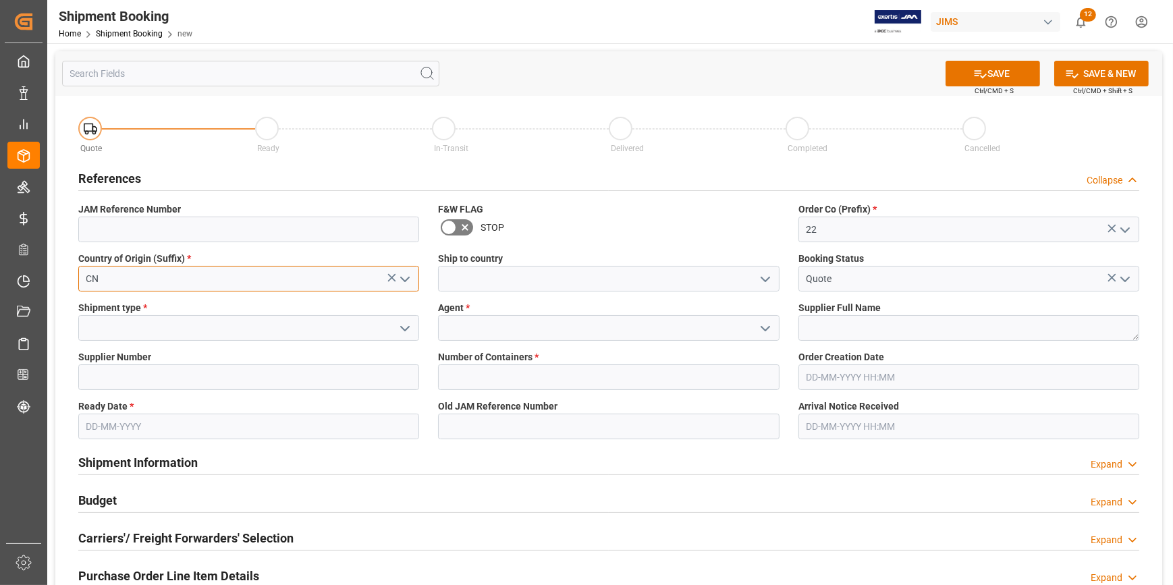
type input "CN"
click at [762, 277] on polyline "open menu" at bounding box center [766, 279] width 8 height 4
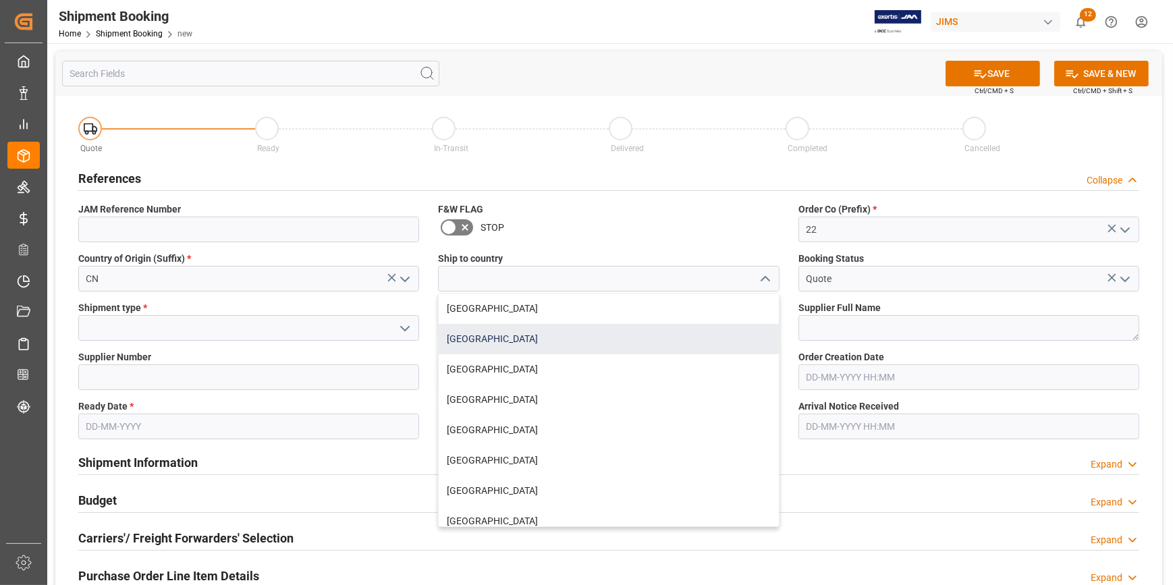
click at [595, 334] on div "[GEOGRAPHIC_DATA]" at bounding box center [609, 339] width 340 height 30
type input "[GEOGRAPHIC_DATA]"
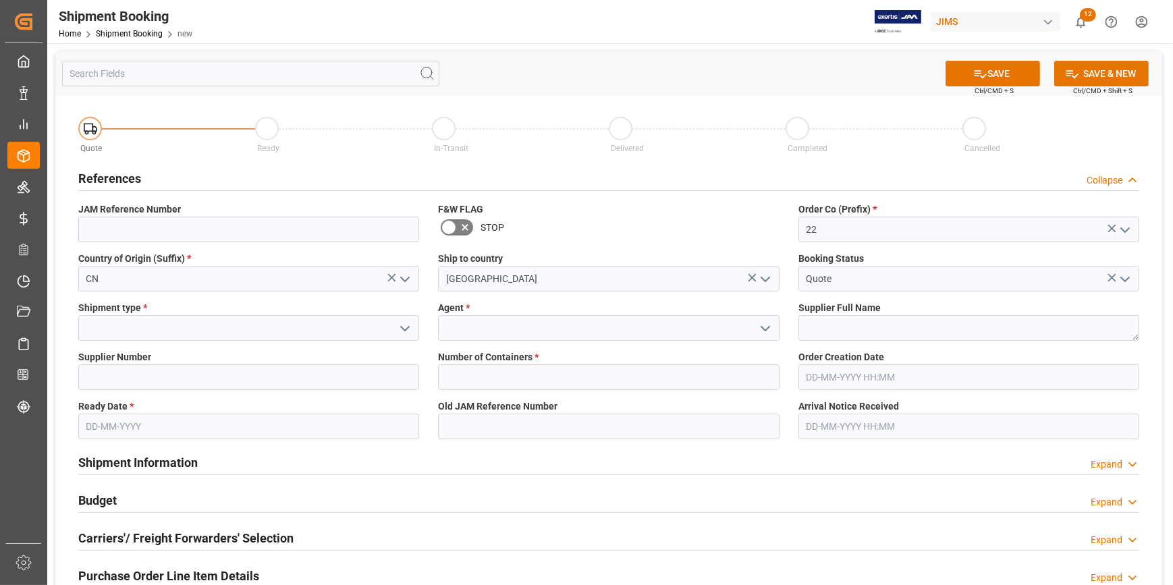
click at [403, 325] on icon "open menu" at bounding box center [405, 329] width 16 height 16
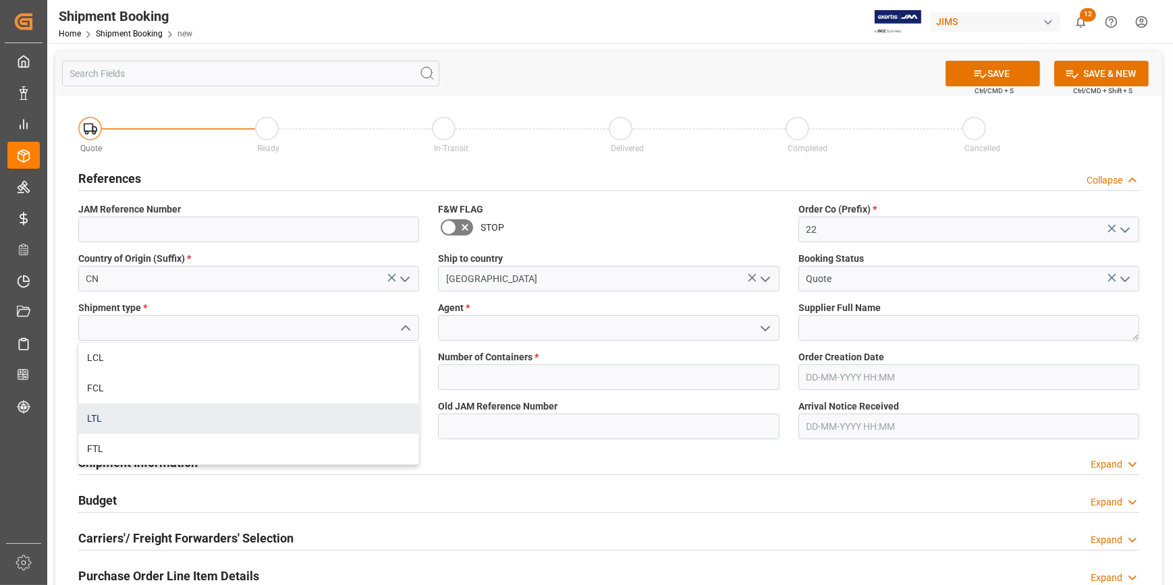
click at [192, 410] on div "LTL" at bounding box center [249, 419] width 340 height 30
type input "LTL"
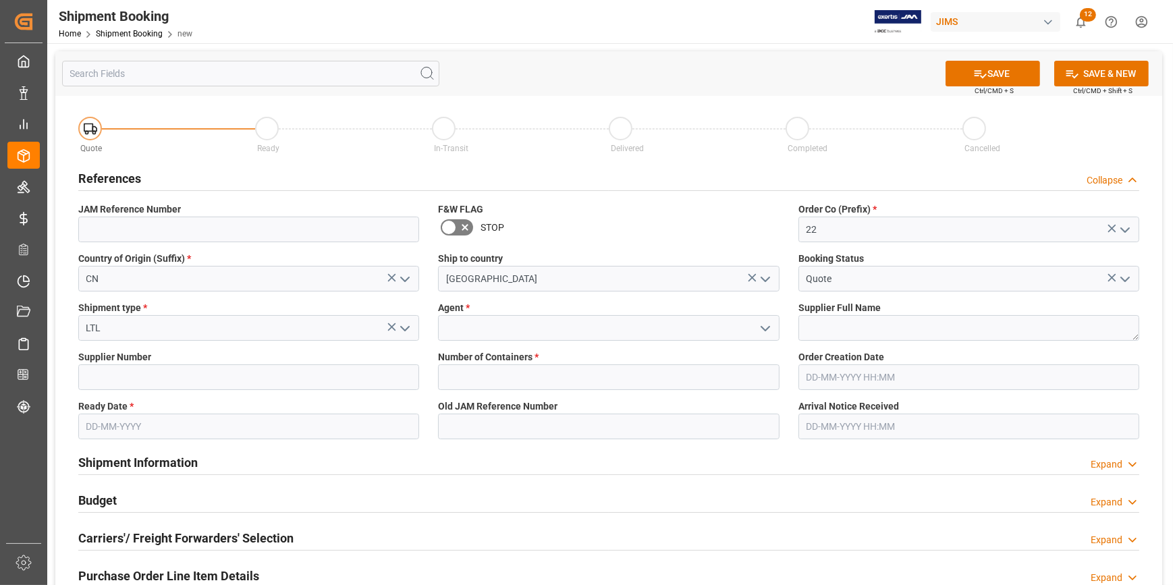
click at [758, 329] on icon "open menu" at bounding box center [765, 329] width 16 height 16
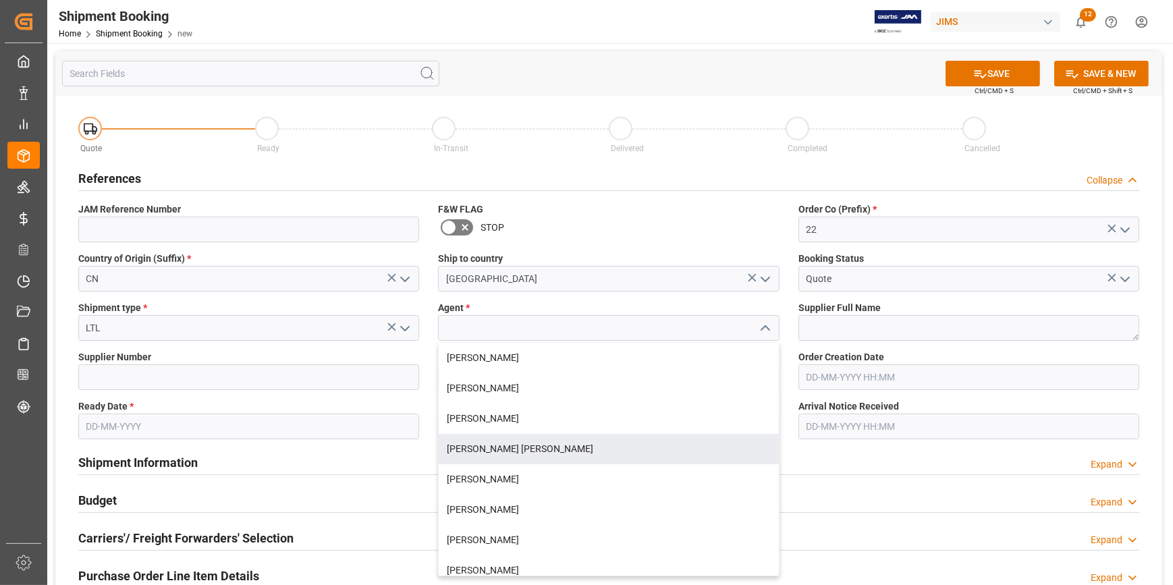
click at [581, 443] on div "[PERSON_NAME] [PERSON_NAME]" at bounding box center [609, 449] width 340 height 30
type input "[PERSON_NAME] [PERSON_NAME]"
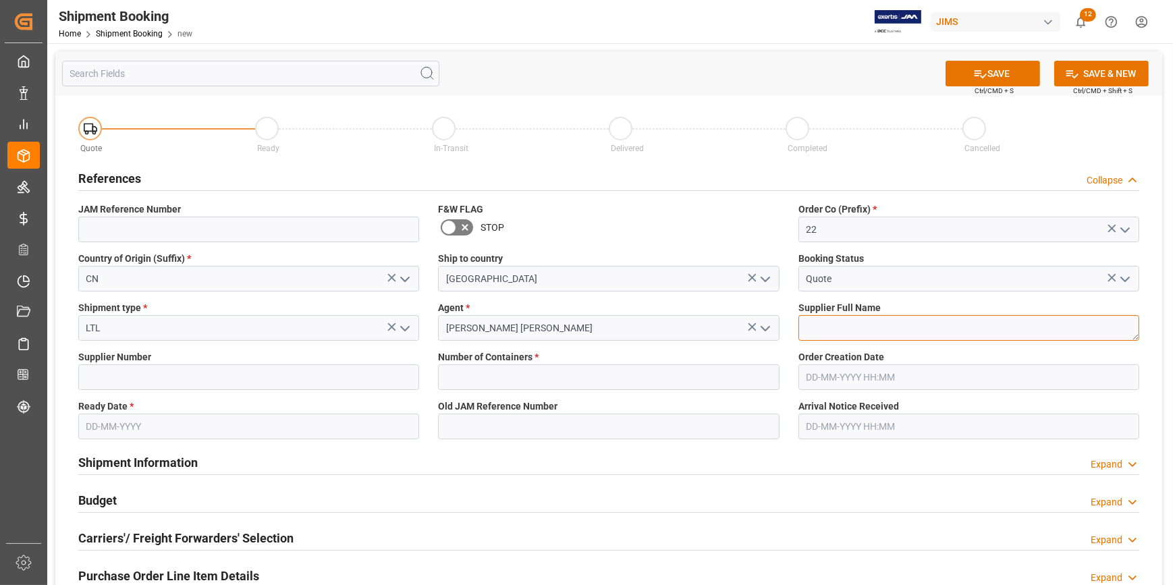
click at [826, 324] on textarea at bounding box center [969, 328] width 341 height 26
paste textarea "Inn Feng Electronic Tech Co."
type textarea "Inn Feng Electronic Tech Co."
drag, startPoint x: 96, startPoint y: 384, endPoint x: 104, endPoint y: 381, distance: 8.8
click at [96, 384] on input at bounding box center [248, 378] width 341 height 26
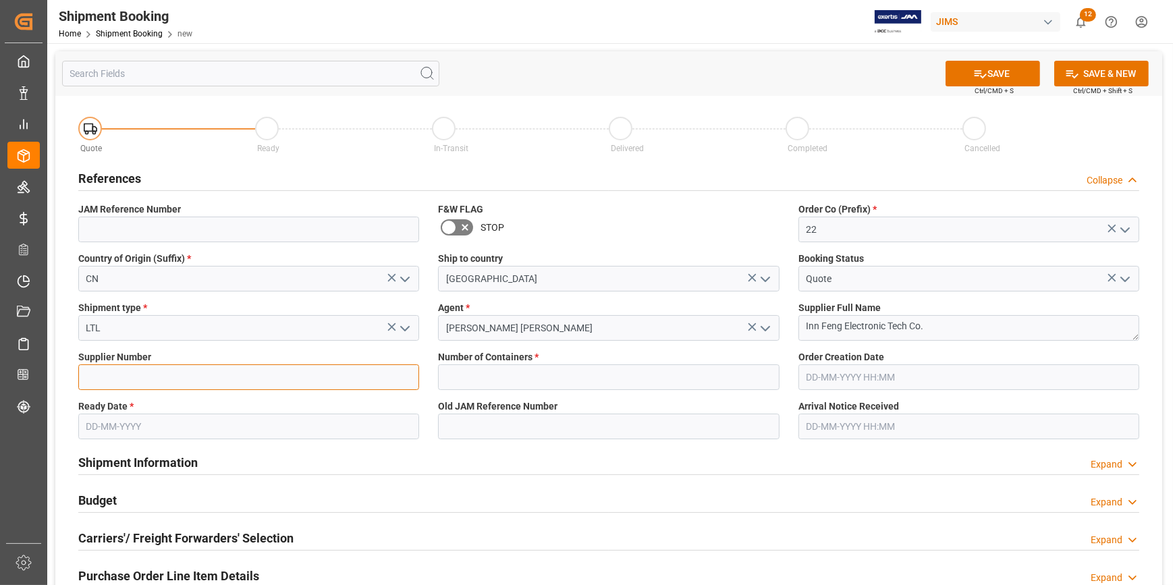
paste input "663176"
type input "663176"
click at [502, 367] on input "text" at bounding box center [608, 378] width 341 height 26
type input "0"
click at [155, 427] on input "text" at bounding box center [248, 427] width 341 height 26
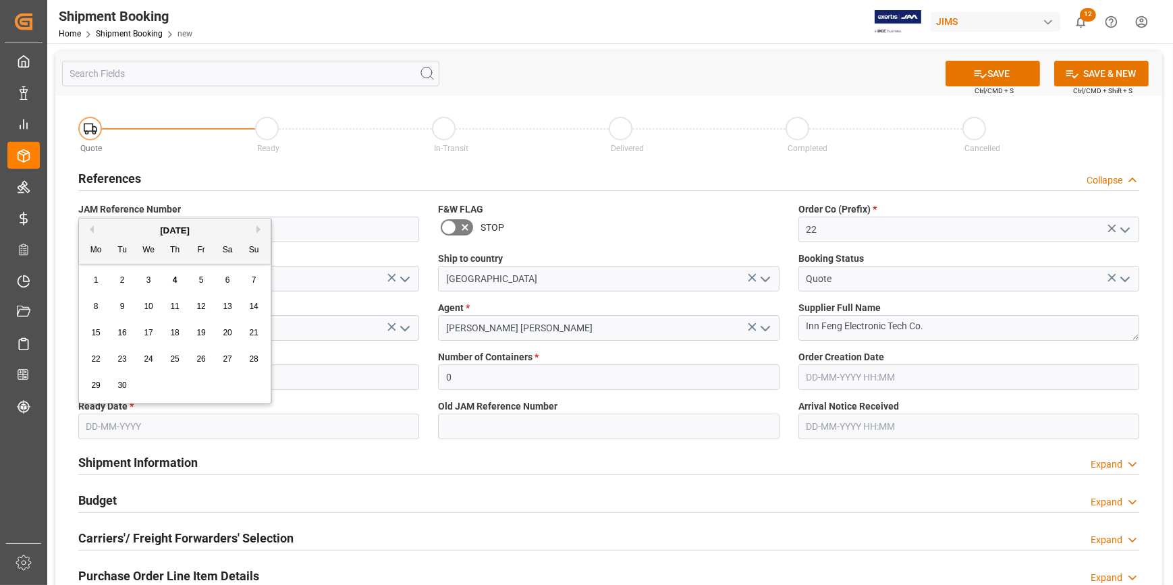
click at [94, 304] on span "8" at bounding box center [96, 306] width 5 height 9
type input "[DATE]"
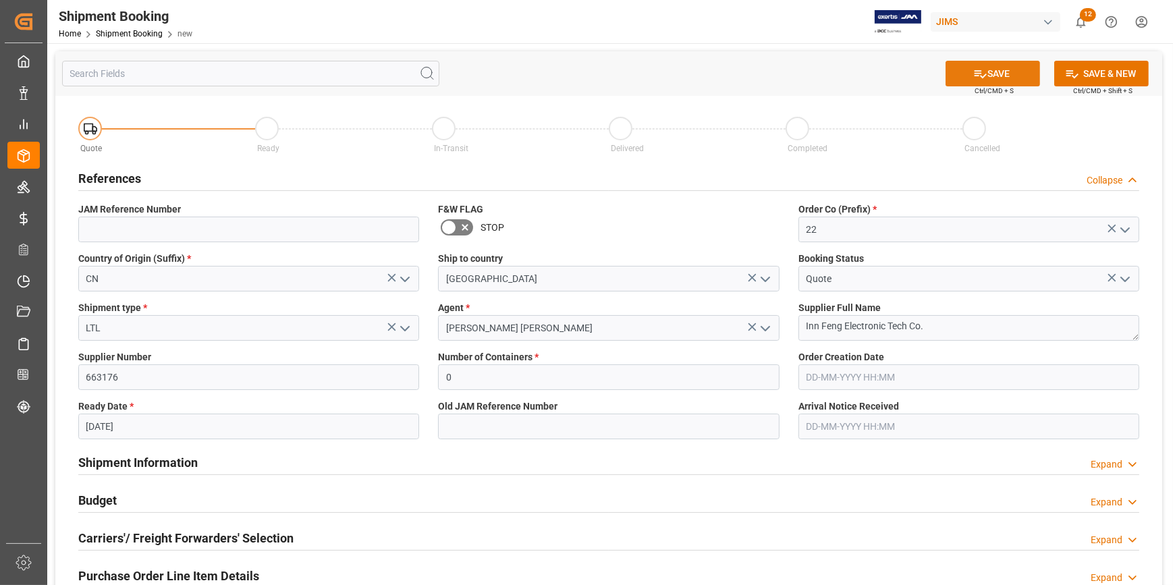
click at [1010, 70] on button "SAVE" at bounding box center [993, 74] width 95 height 26
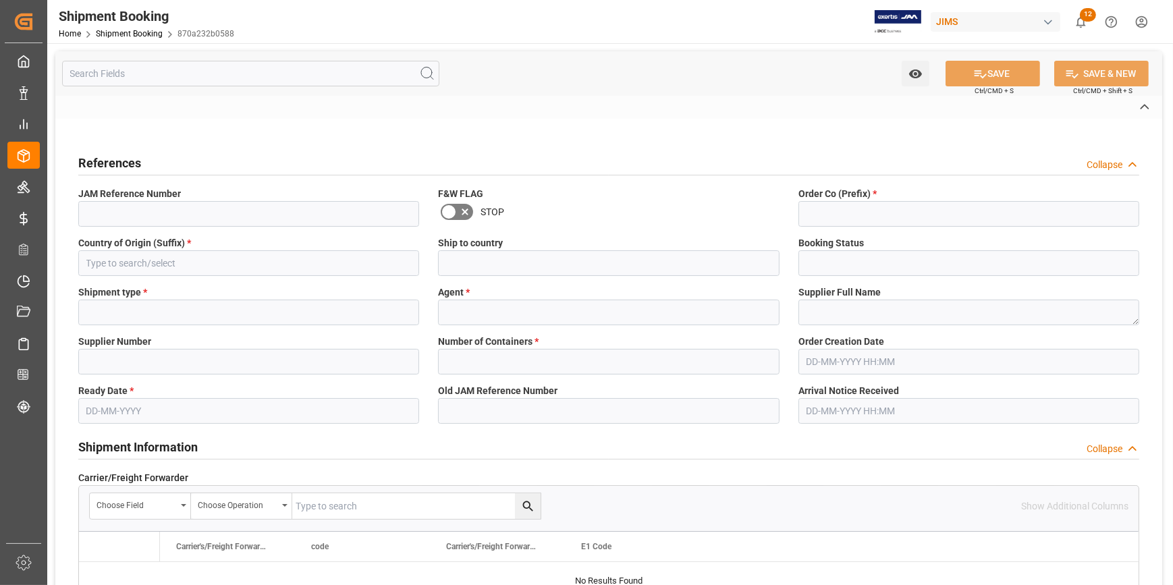
type input "22-10878-CN"
type input "22"
type input "CN"
type input "[GEOGRAPHIC_DATA]"
type input "Quote"
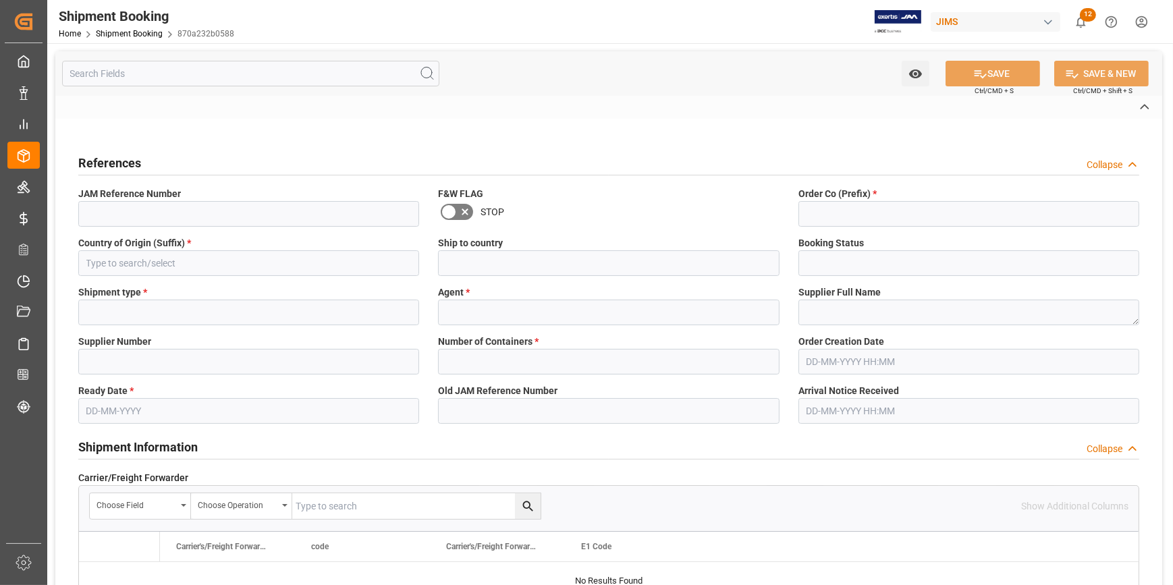
type input "LTL"
type input "[PERSON_NAME] [PERSON_NAME]"
type textarea "Inn Feng Electronic Tech Co."
type input "663176"
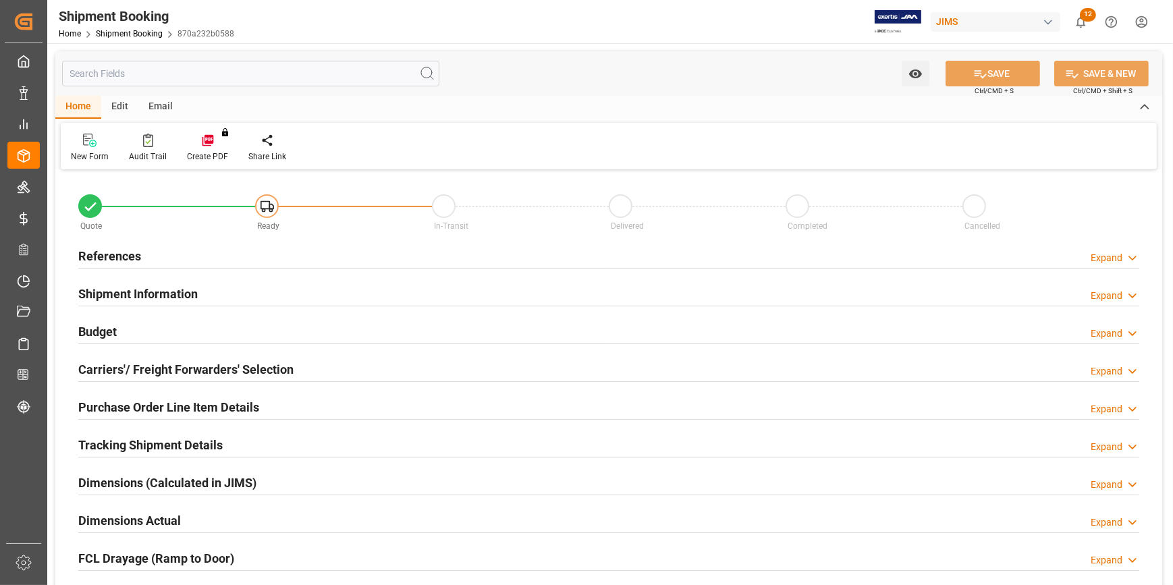
type input "0"
type input "[DATE]"
click at [188, 257] on div "References Expand" at bounding box center [608, 255] width 1061 height 26
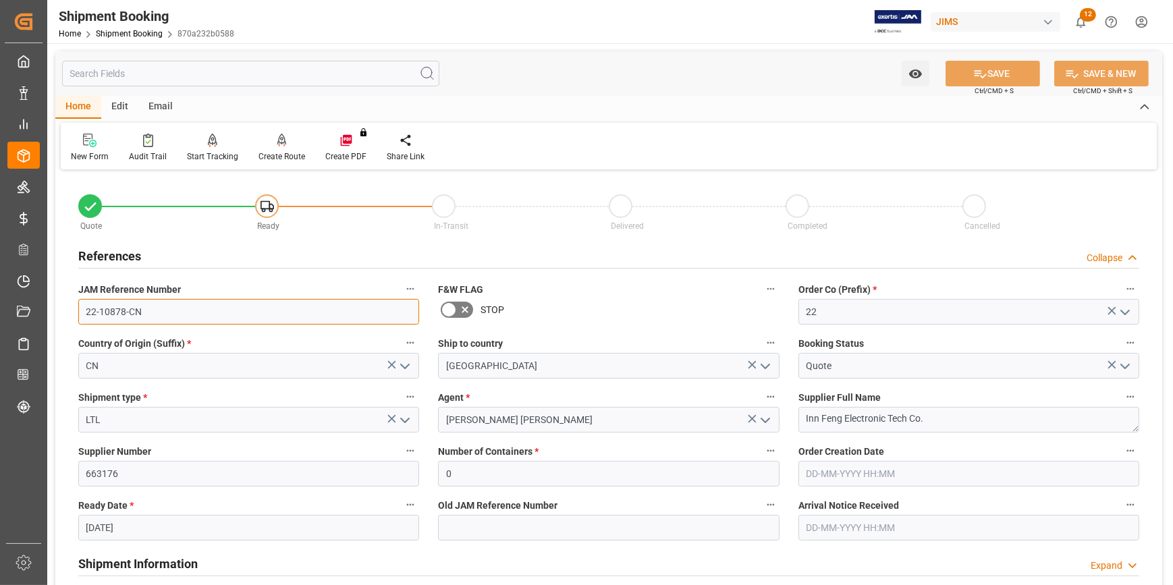
drag, startPoint x: 146, startPoint y: 313, endPoint x: 67, endPoint y: 313, distance: 79.0
click at [67, 313] on div "Quote Ready In-Transit Delivered Completed Cancelled References Collapse JAM Re…" at bounding box center [608, 593] width 1107 height 839
